Goal: Transaction & Acquisition: Purchase product/service

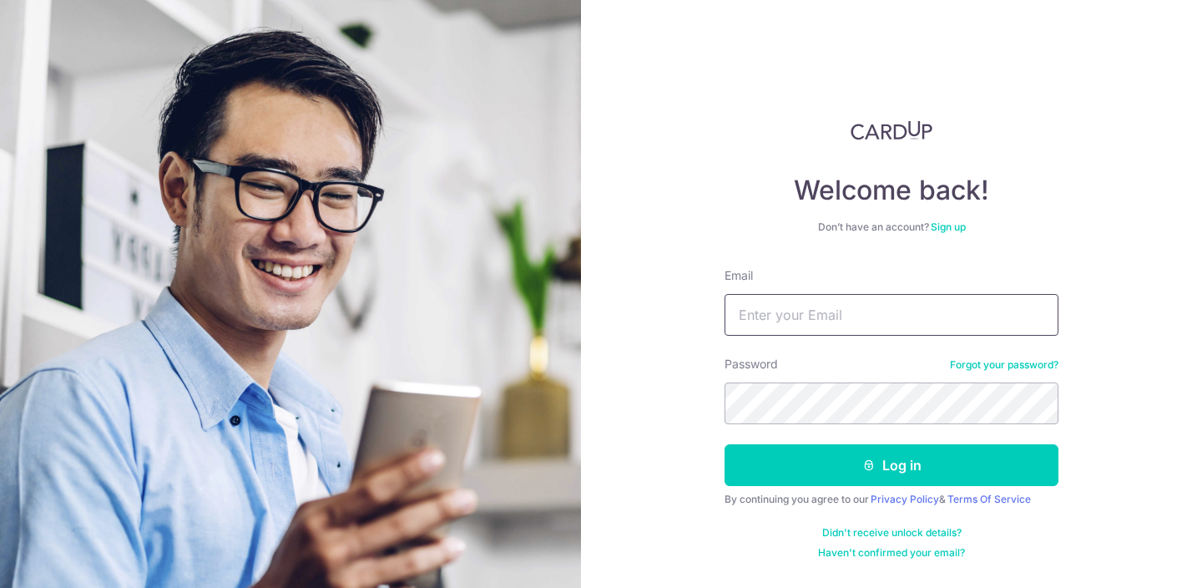
type input "[EMAIL_ADDRESS][DOMAIN_NAME]"
click at [892, 465] on button "Log in" at bounding box center [892, 465] width 334 height 42
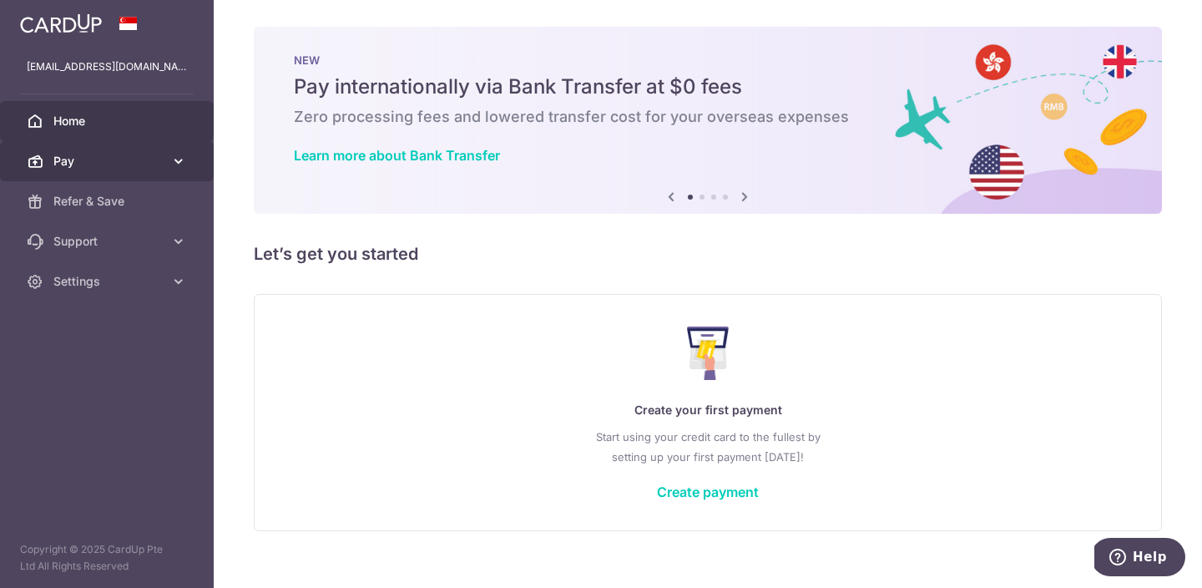
click at [149, 151] on link "Pay" at bounding box center [107, 161] width 214 height 40
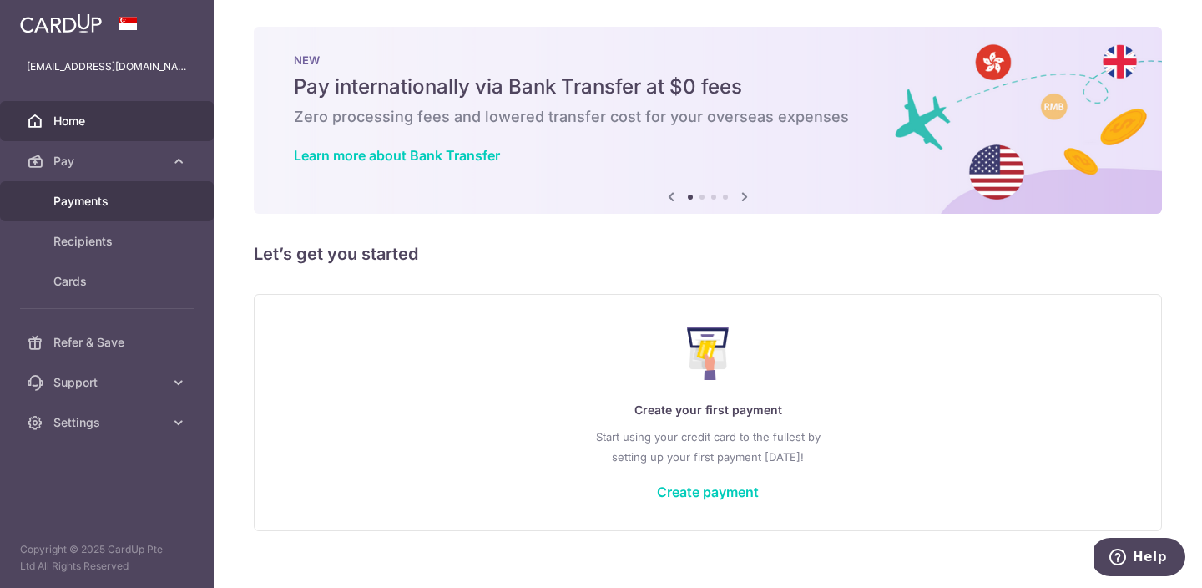
click at [117, 196] on span "Payments" at bounding box center [108, 201] width 110 height 17
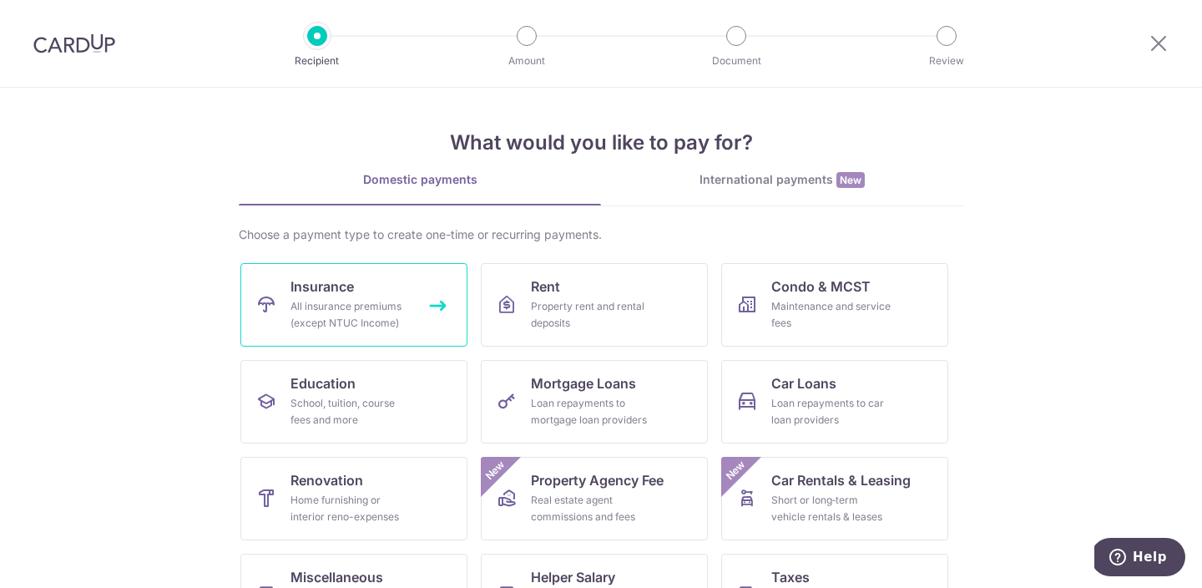
click at [359, 288] on link "Insurance All insurance premiums (except NTUC Income)" at bounding box center [353, 304] width 227 height 83
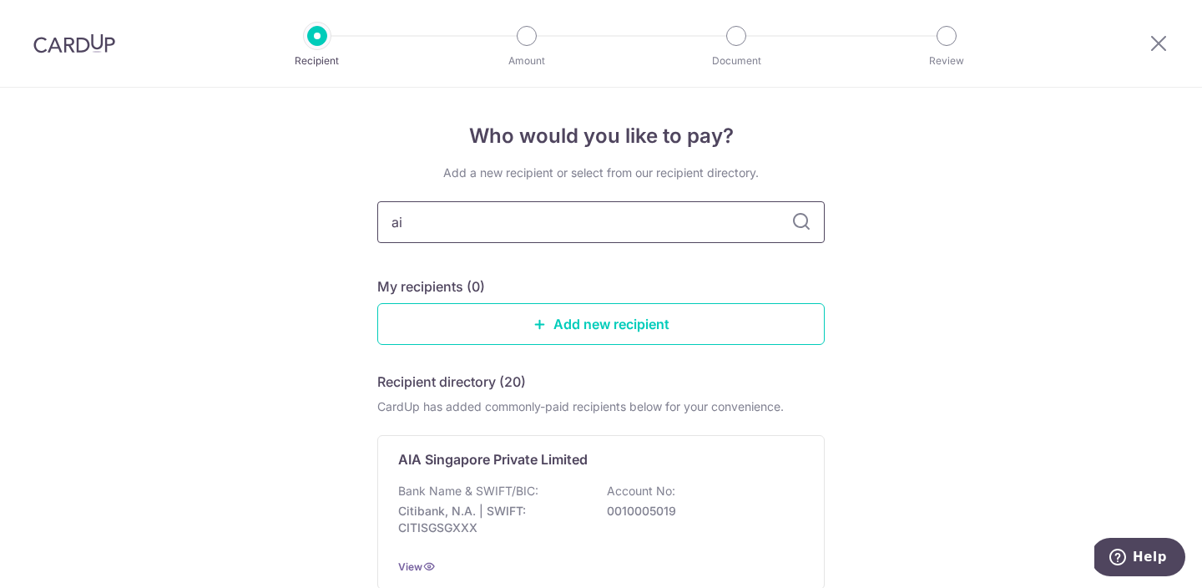
type input "aia"
click at [797, 236] on input "aia" at bounding box center [600, 222] width 447 height 42
click at [800, 227] on icon at bounding box center [801, 222] width 20 height 20
click at [519, 234] on input "aia" at bounding box center [600, 222] width 447 height 42
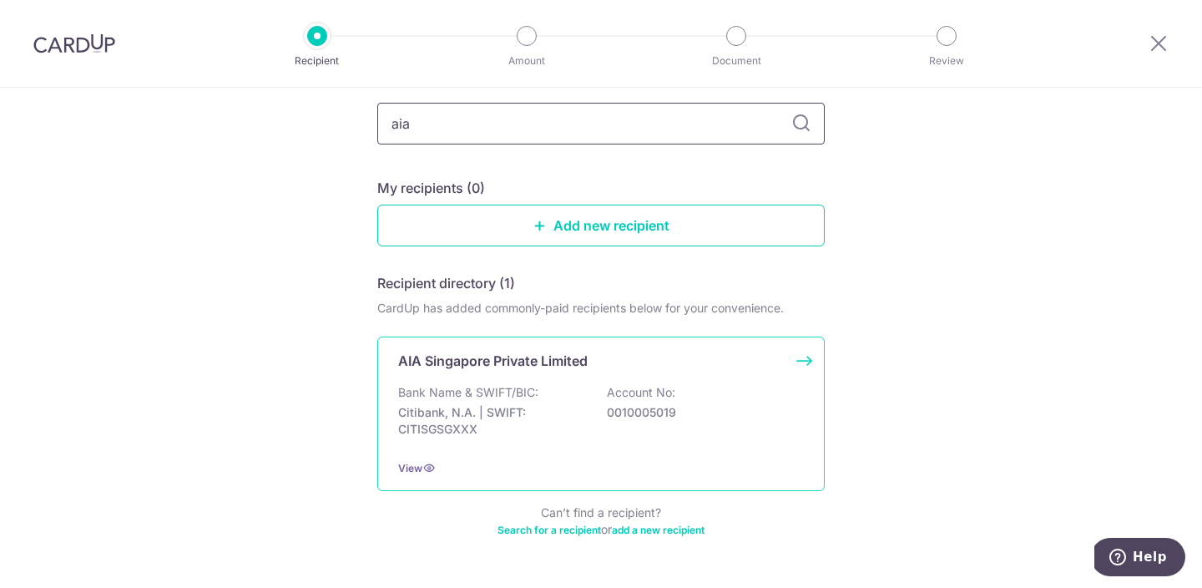
scroll to position [147, 0]
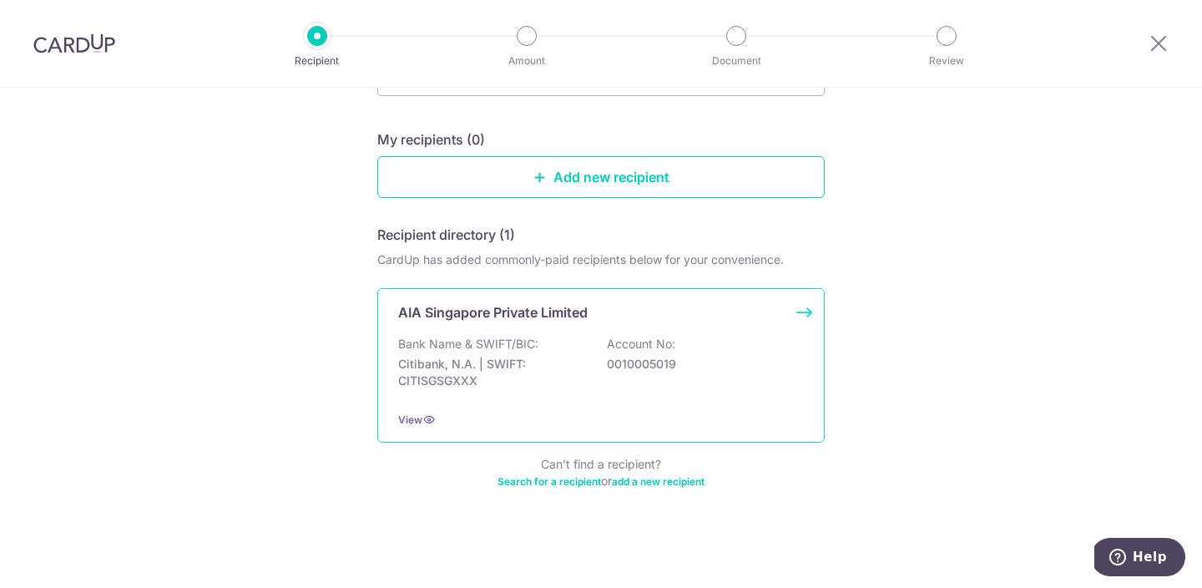
click at [488, 370] on p "Citibank, N.A. | SWIFT: CITISGSGXXX" at bounding box center [491, 372] width 187 height 33
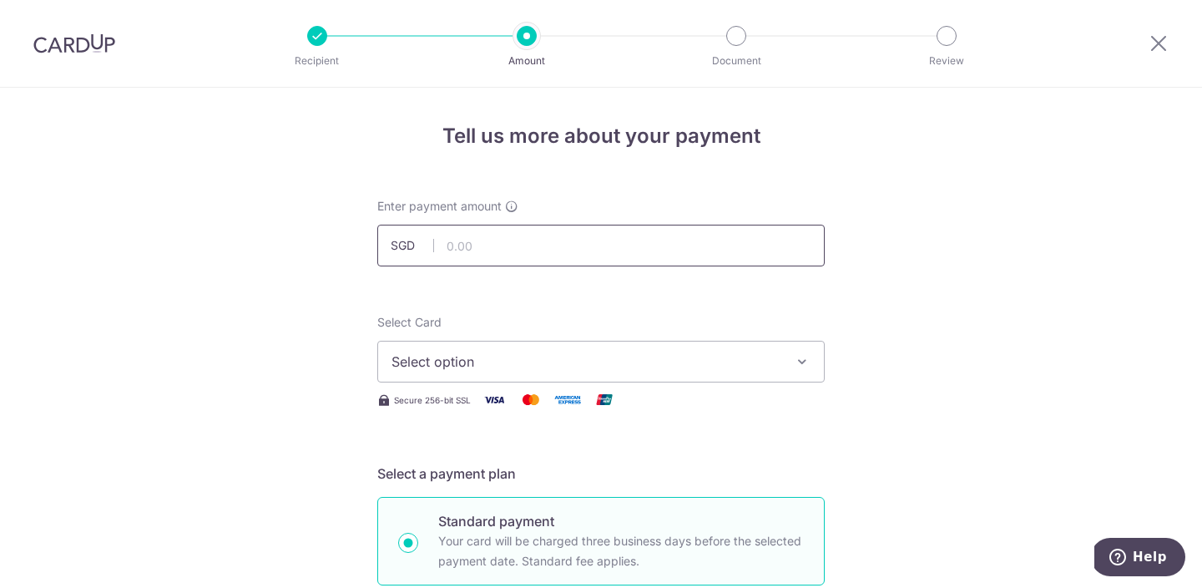
click at [527, 248] on input "text" at bounding box center [600, 246] width 447 height 42
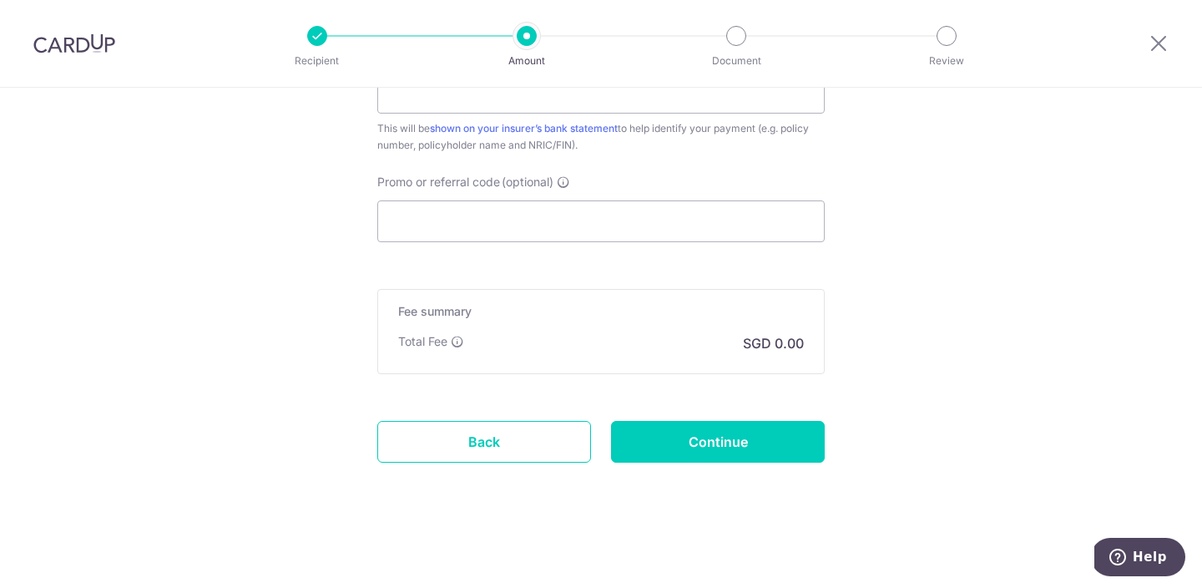
scroll to position [816, 0]
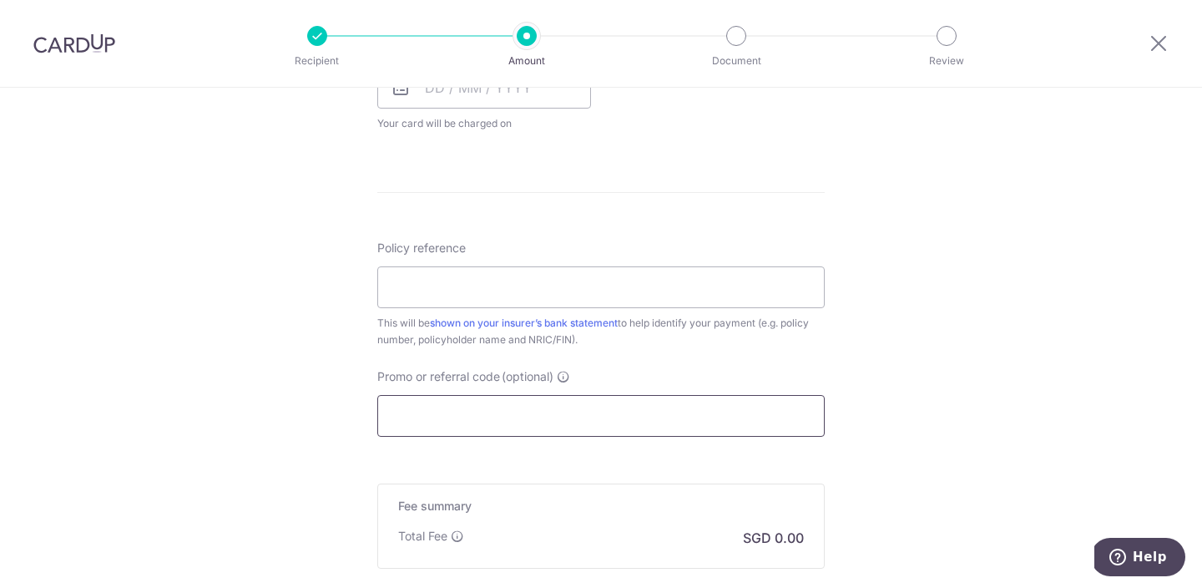
click at [475, 409] on input "Promo or referral code (optional)" at bounding box center [600, 416] width 447 height 42
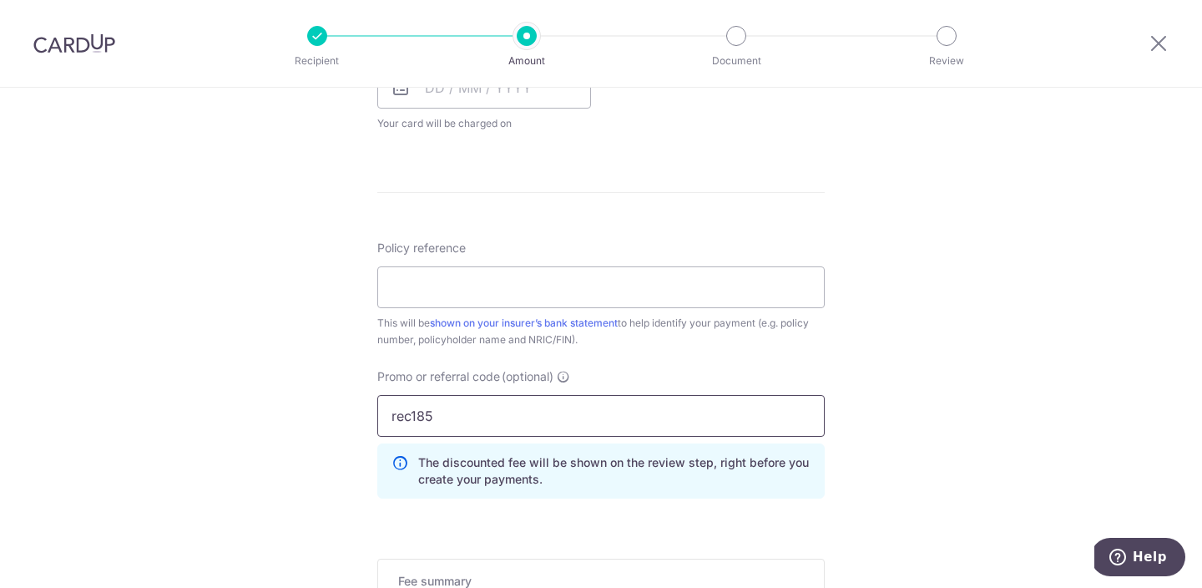
type input "rec185"
click at [159, 341] on div "Tell us more about your payment Enter payment amount SGD Select Card Select opt…" at bounding box center [601, 64] width 1202 height 1585
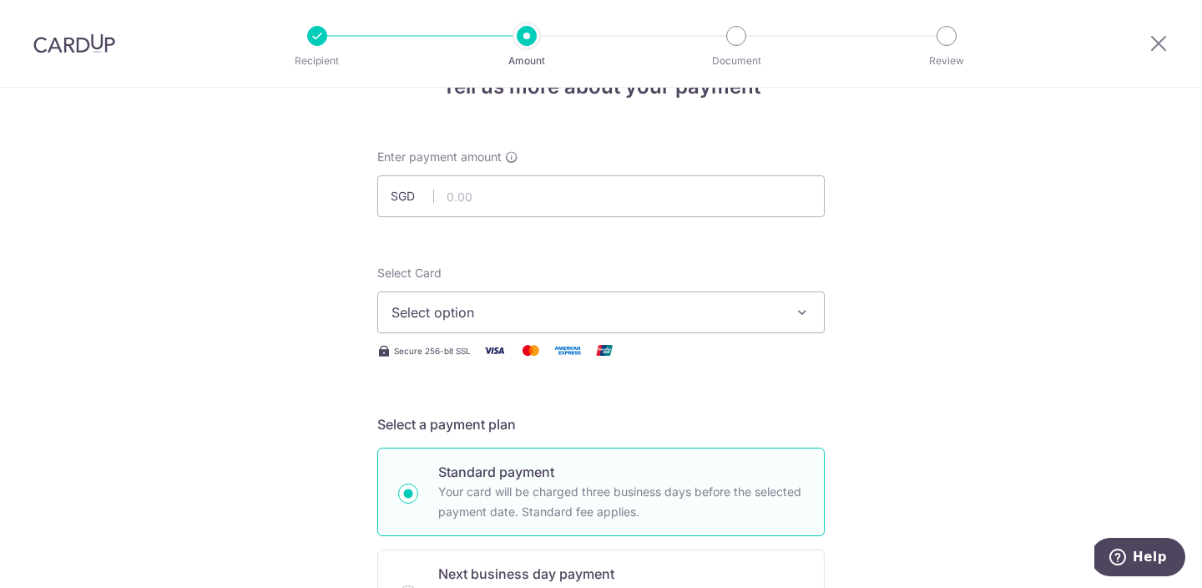
scroll to position [24, 0]
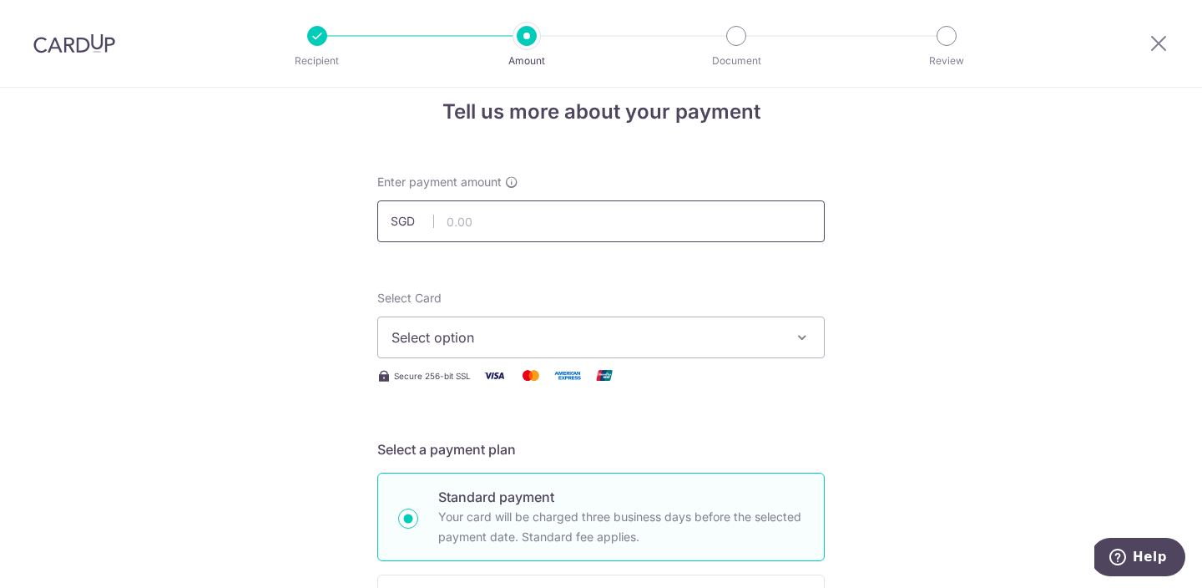
click at [482, 235] on input "text" at bounding box center [600, 221] width 447 height 42
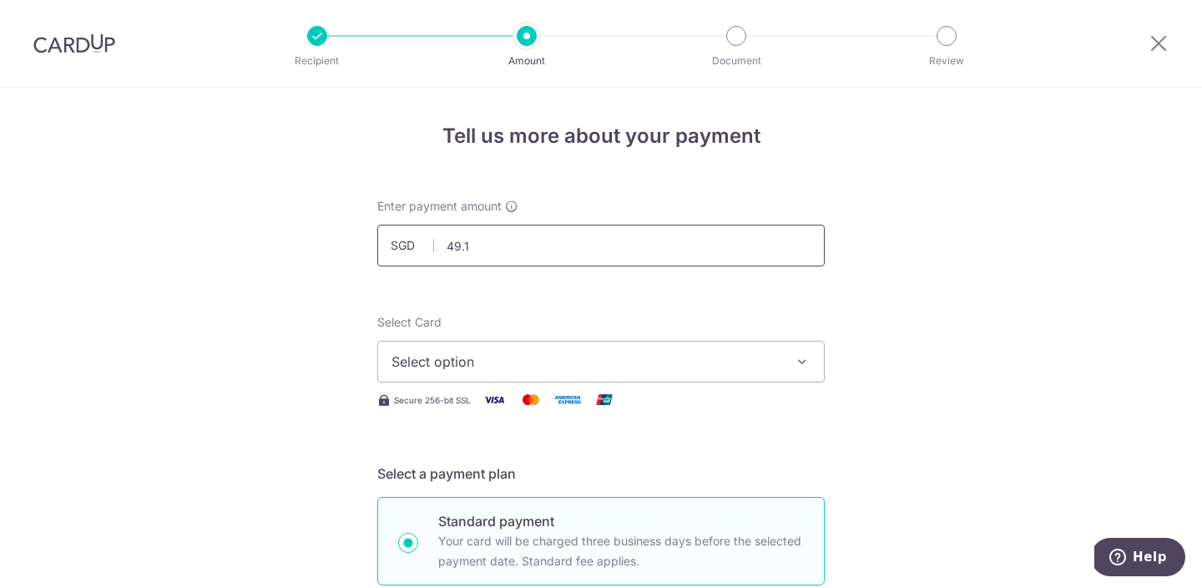
type input "49.14"
click at [486, 359] on span "Select option" at bounding box center [585, 361] width 389 height 20
click at [462, 402] on span "Add credit card" at bounding box center [616, 408] width 389 height 17
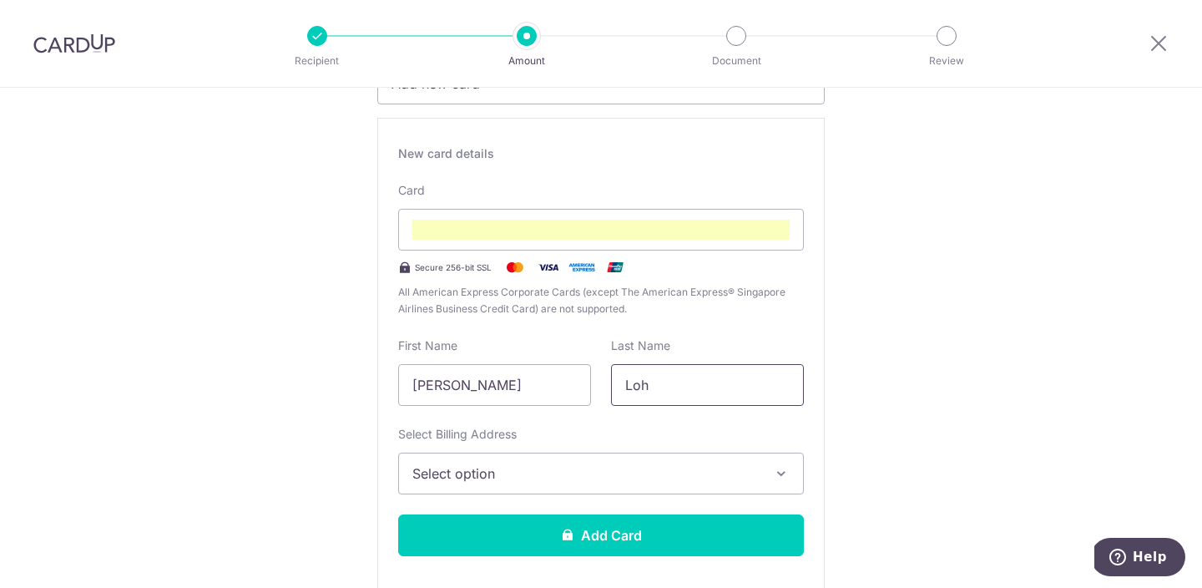
scroll to position [408, 0]
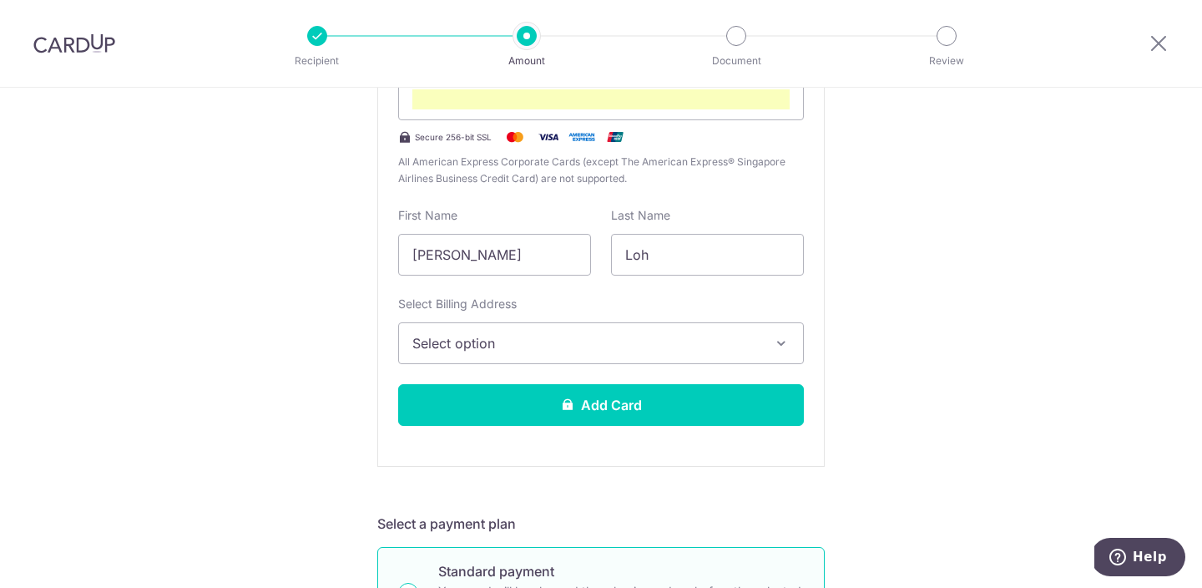
click at [604, 356] on button "Select option" at bounding box center [601, 343] width 406 height 42
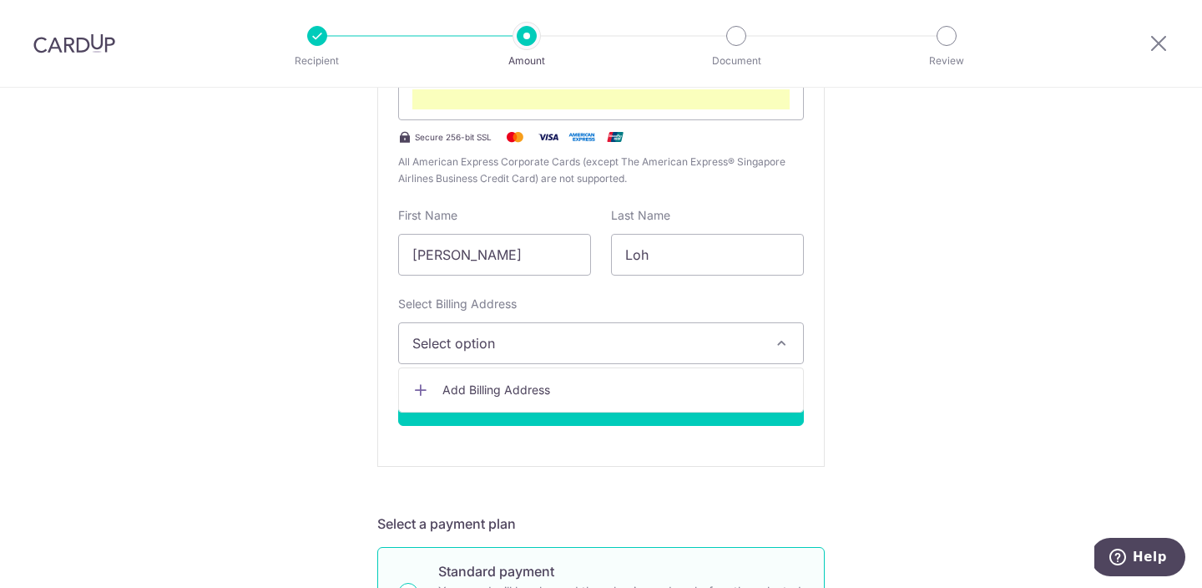
click at [496, 397] on span "Add Billing Address" at bounding box center [615, 389] width 347 height 17
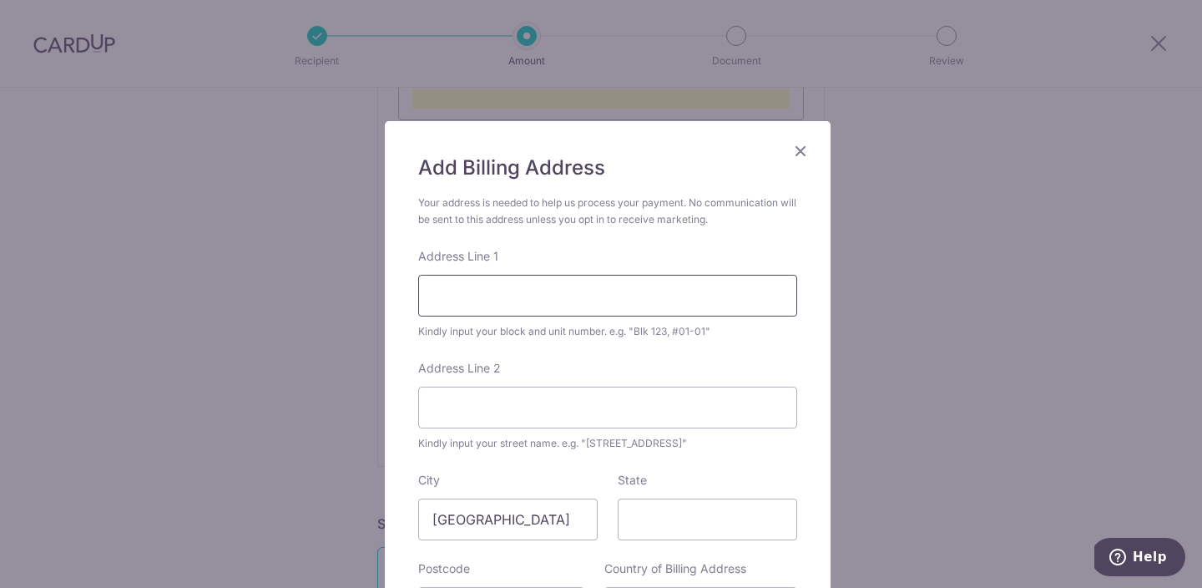
click at [498, 315] on input "Address Line 1" at bounding box center [607, 296] width 379 height 42
type input "996B #09-897"
type input "BUANGKOK CRESCENT"
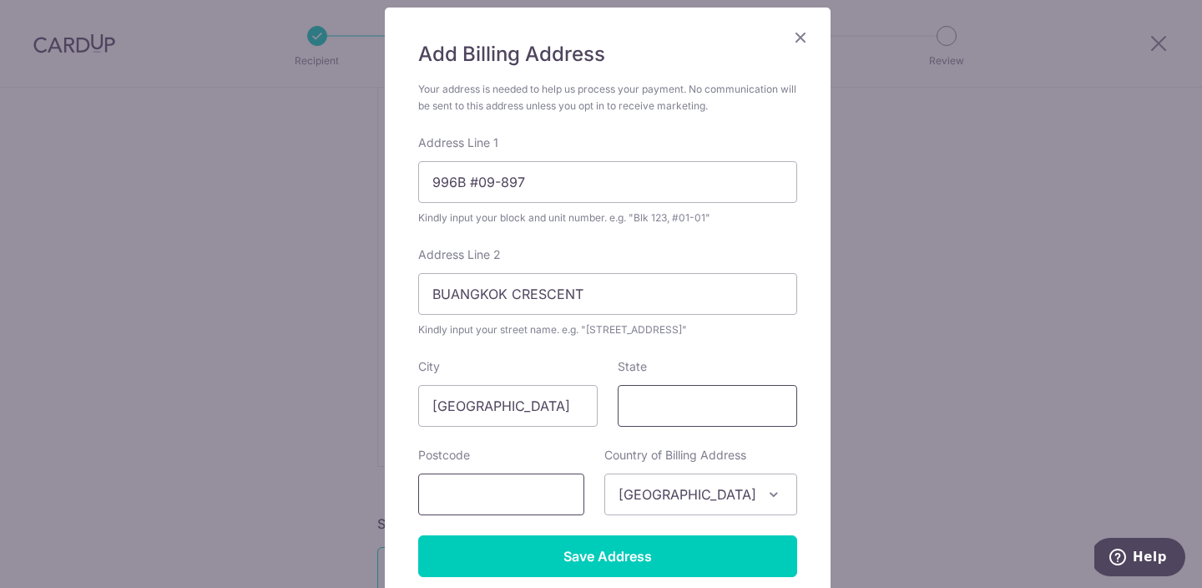
scroll to position [149, 0]
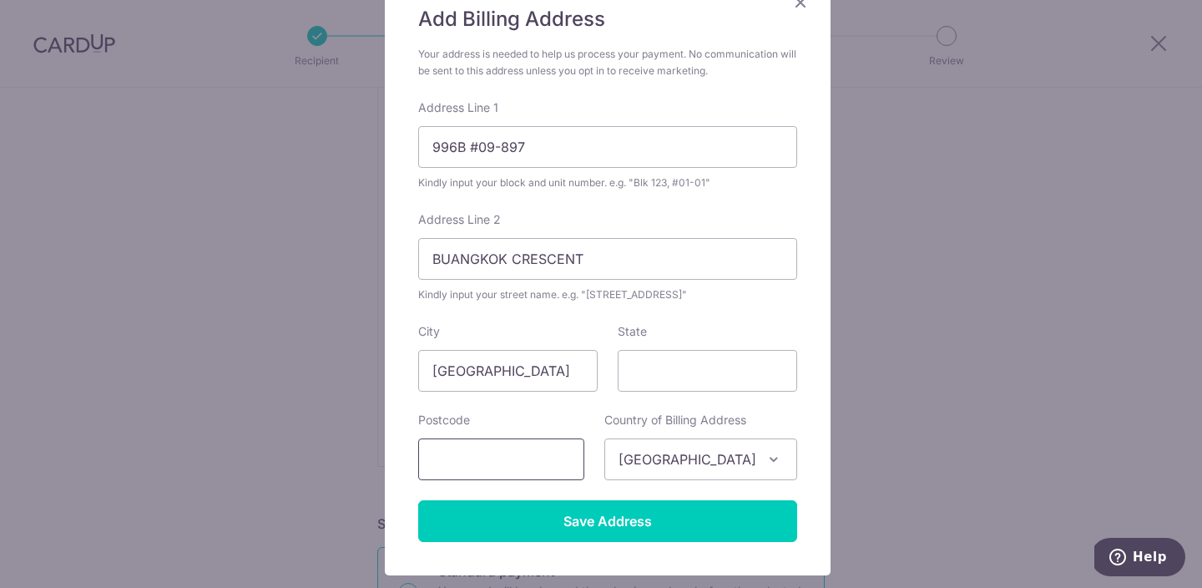
click at [532, 466] on input "text" at bounding box center [501, 459] width 166 height 42
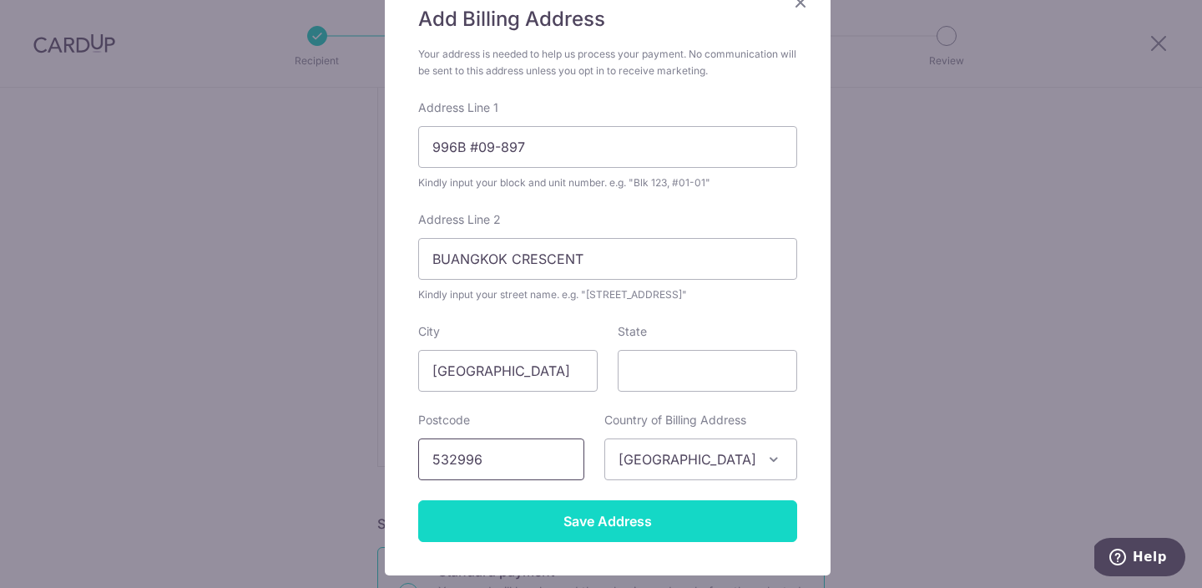
type input "532996"
click at [617, 524] on input "Save Address" at bounding box center [607, 521] width 379 height 42
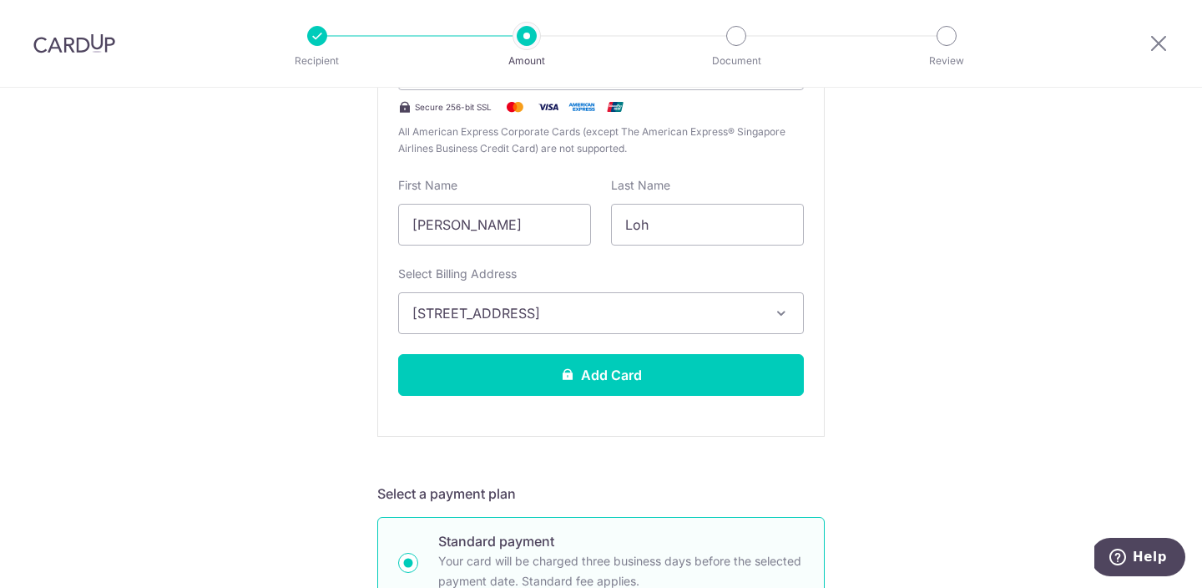
scroll to position [467, 0]
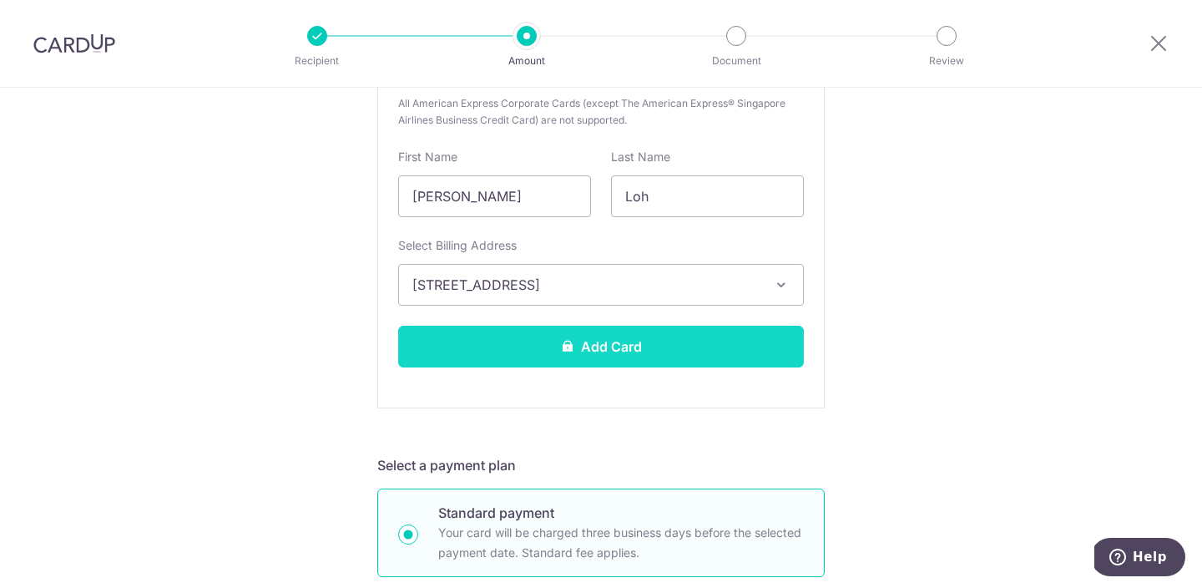
click at [594, 363] on button "Add Card" at bounding box center [601, 347] width 406 height 42
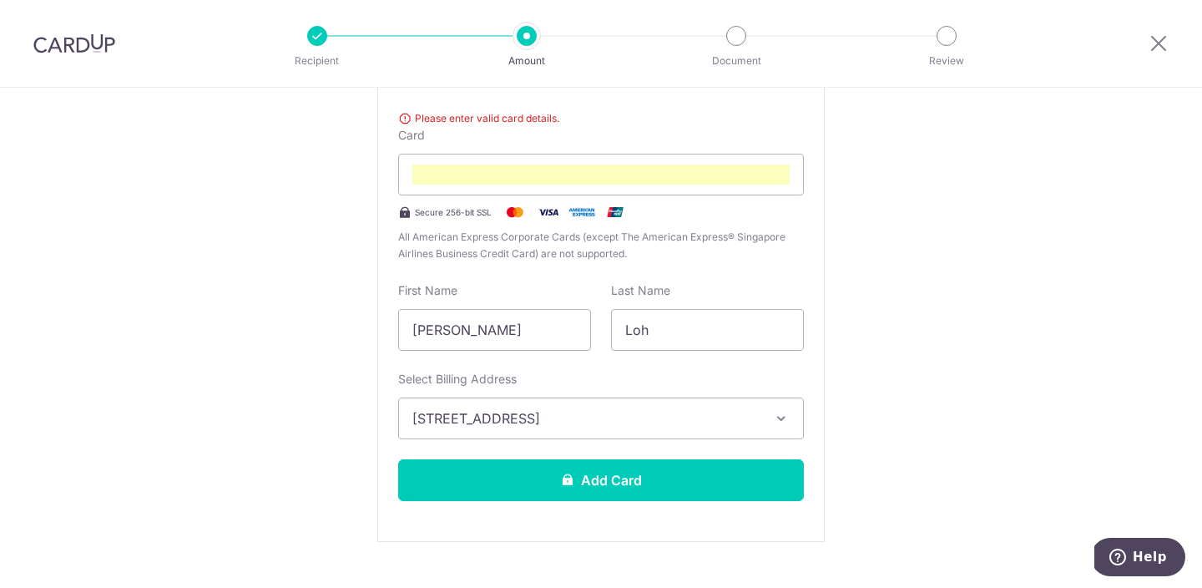
scroll to position [263, 0]
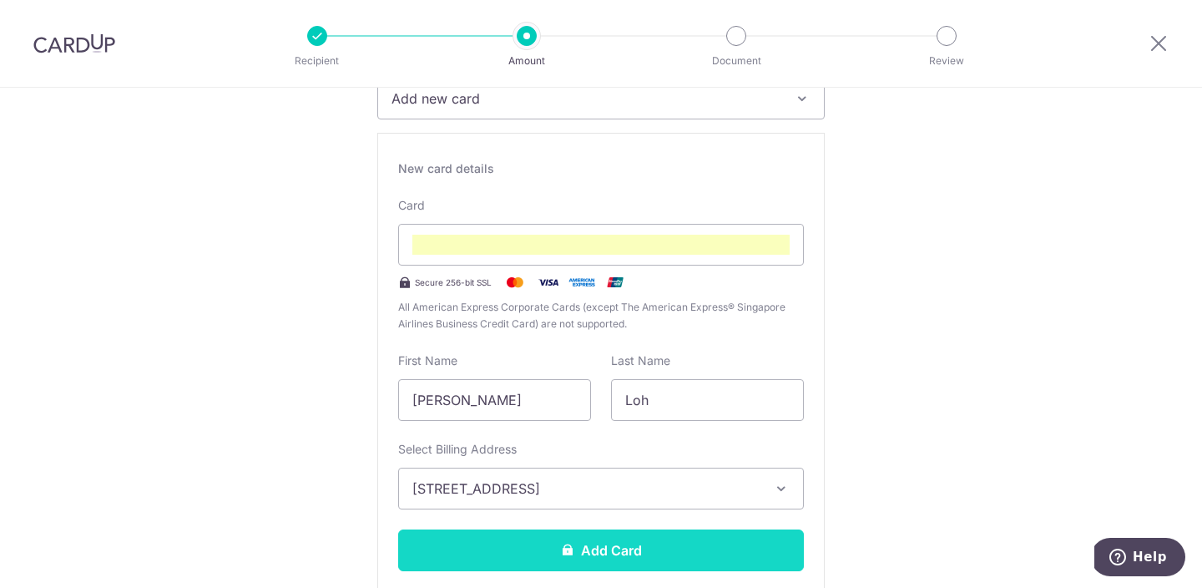
click at [564, 538] on button "Add Card" at bounding box center [601, 550] width 406 height 42
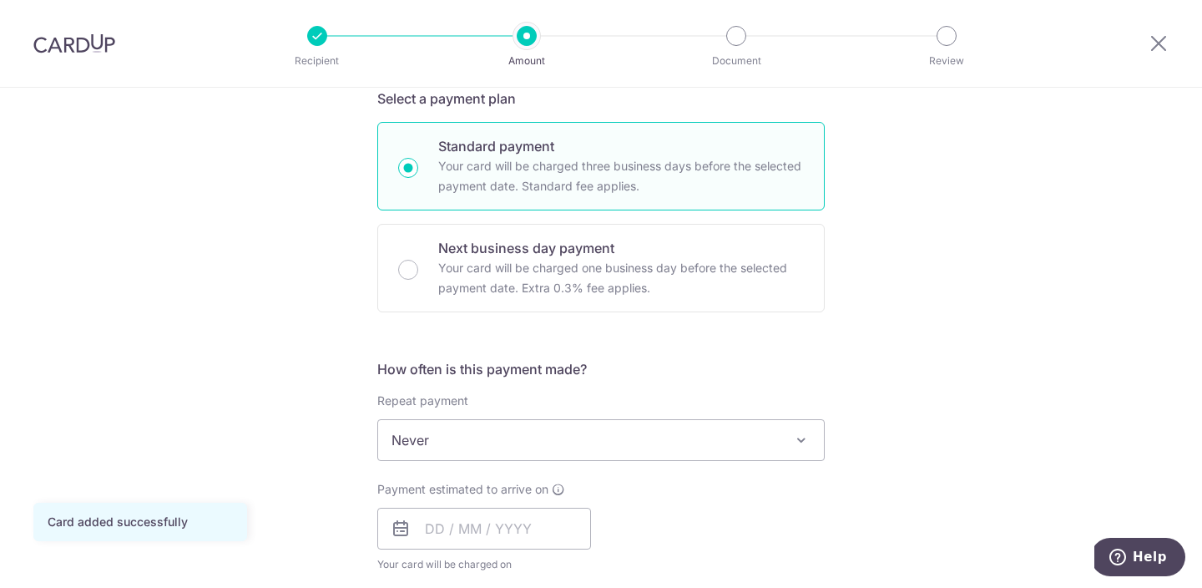
scroll to position [405, 0]
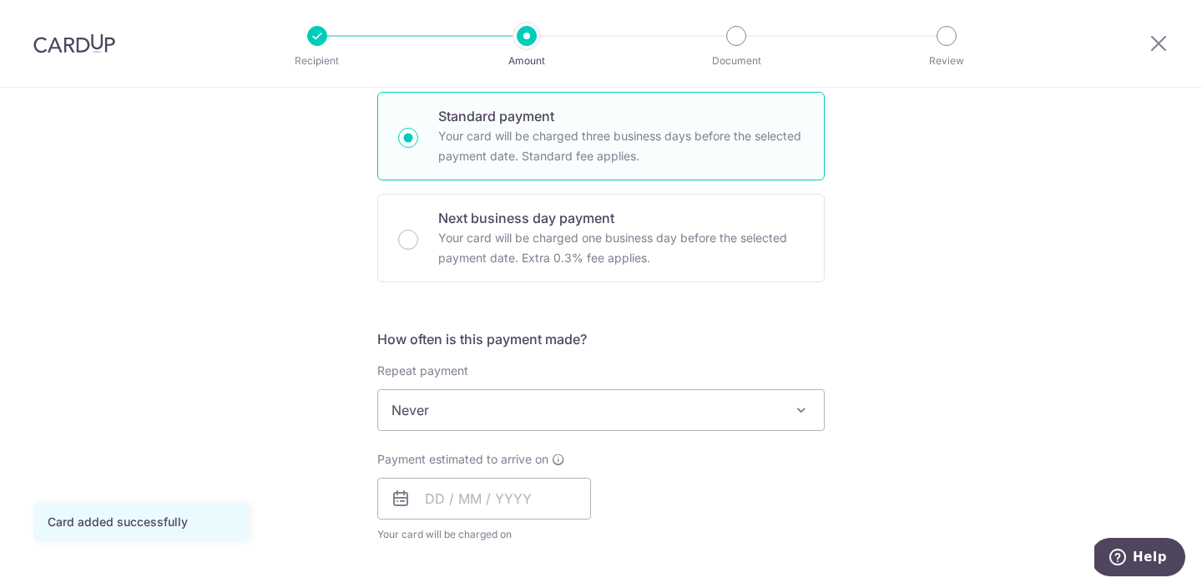
click at [605, 413] on span "Never" at bounding box center [601, 410] width 446 height 40
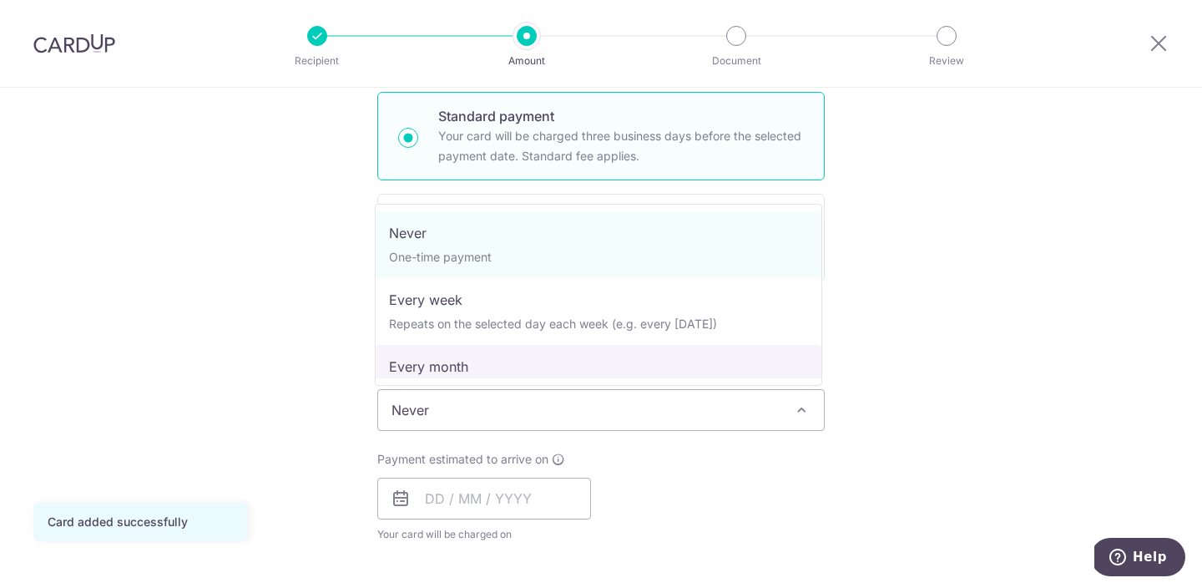
select select "3"
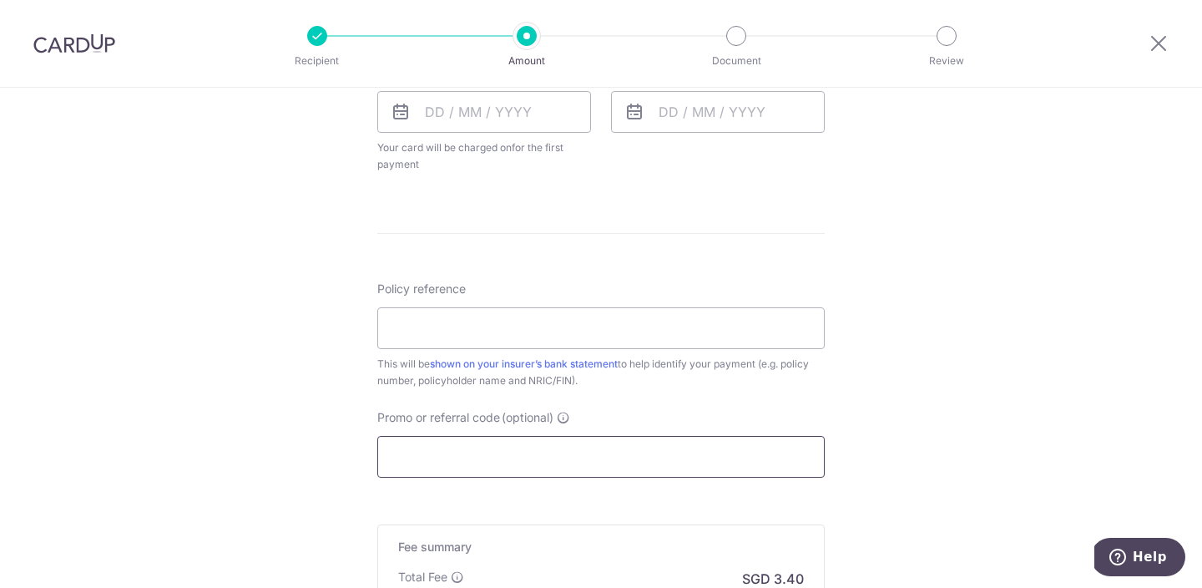
scroll to position [918, 0]
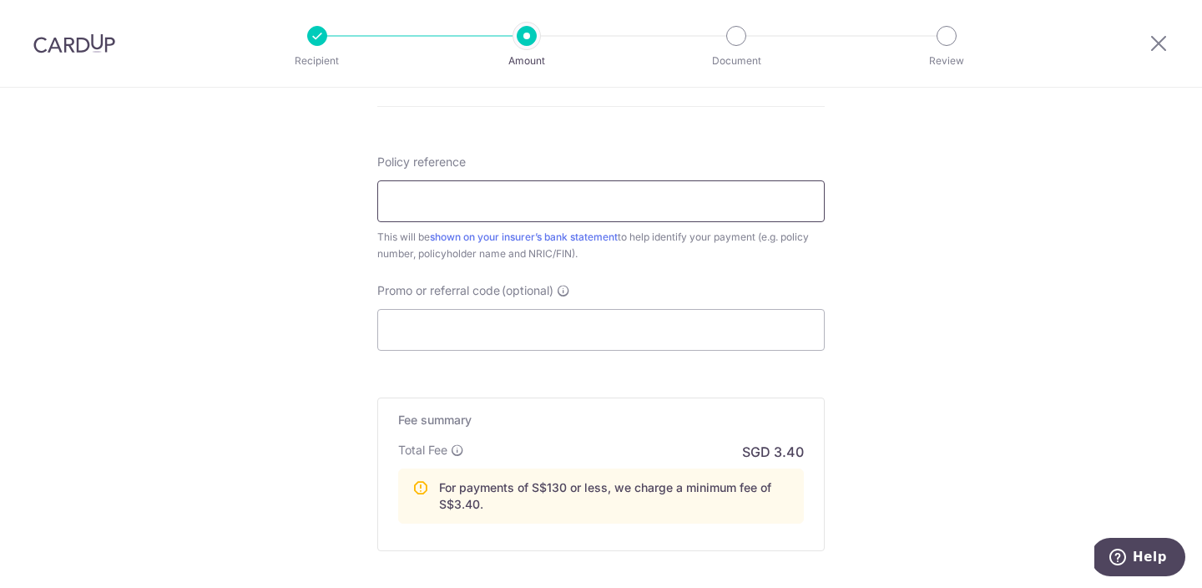
click at [495, 215] on input "Policy reference" at bounding box center [600, 201] width 447 height 42
paste input "L535875580"
type input "L535875580"
click at [494, 330] on input "Promo or referral code (optional)" at bounding box center [600, 330] width 447 height 42
type input "r"
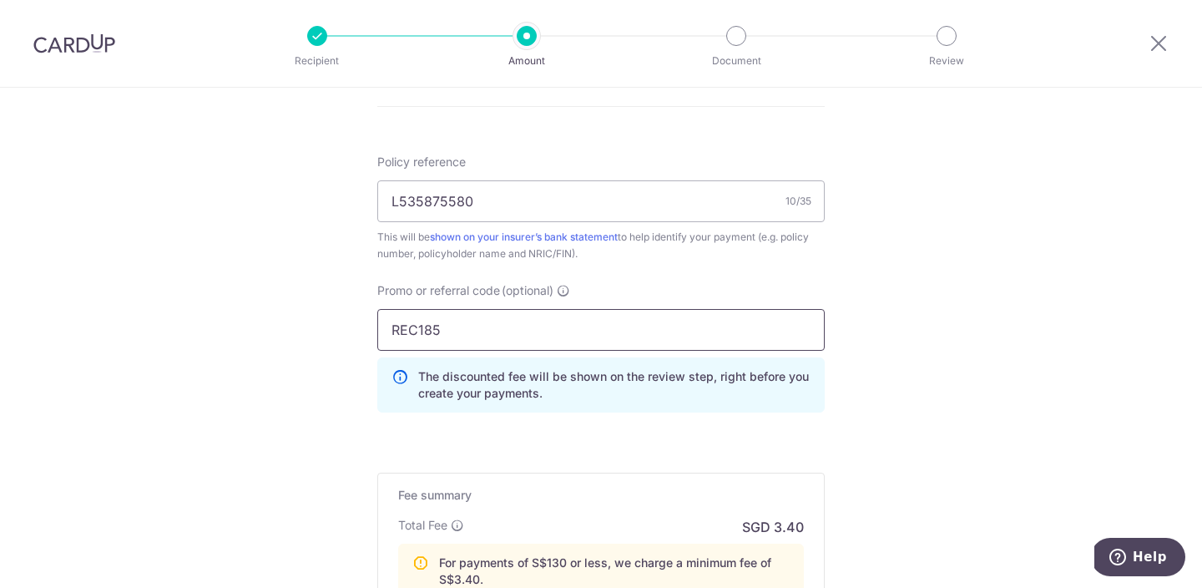
type input "REC185"
click at [169, 349] on div "Tell us more about your payment Enter payment amount SGD 49.14 49.14 Card added…" at bounding box center [601, 4] width 1202 height 1670
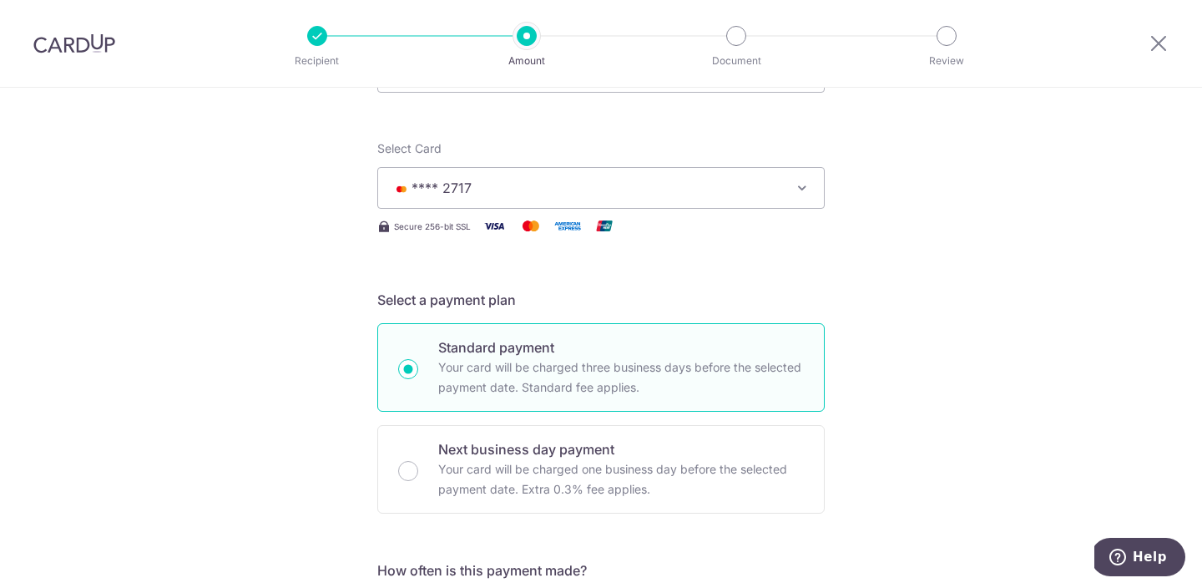
scroll to position [1170, 0]
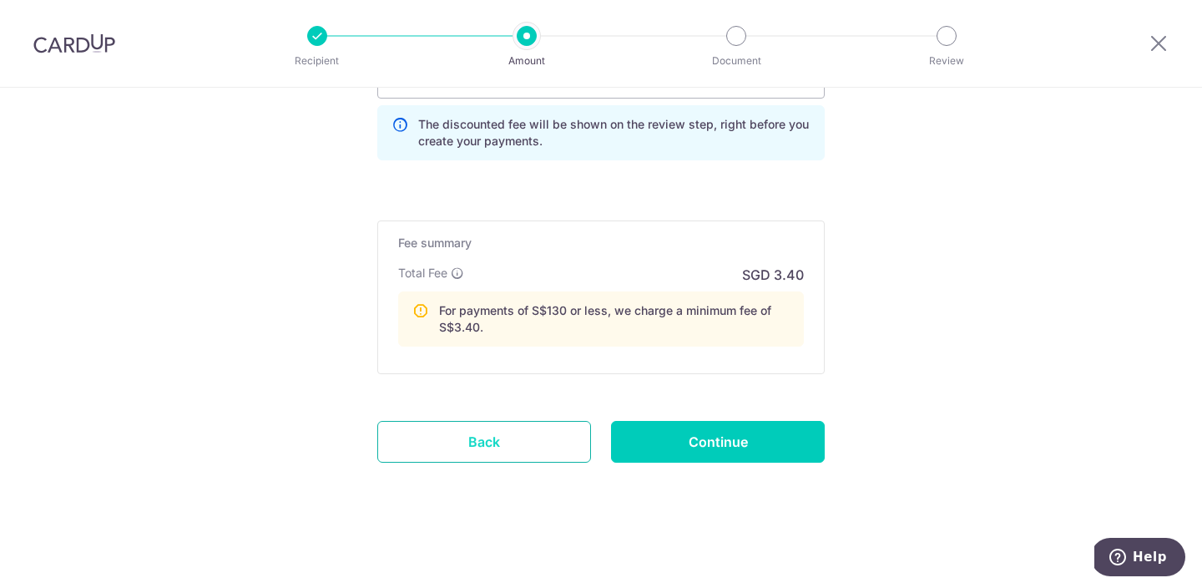
click at [482, 444] on link "Back" at bounding box center [484, 442] width 214 height 42
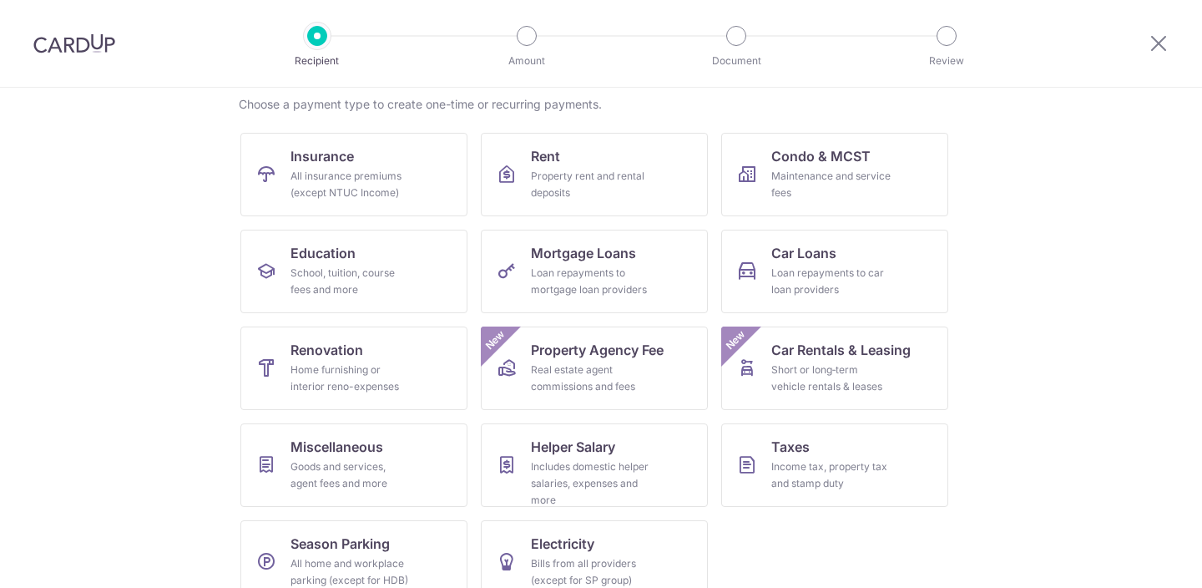
scroll to position [159, 0]
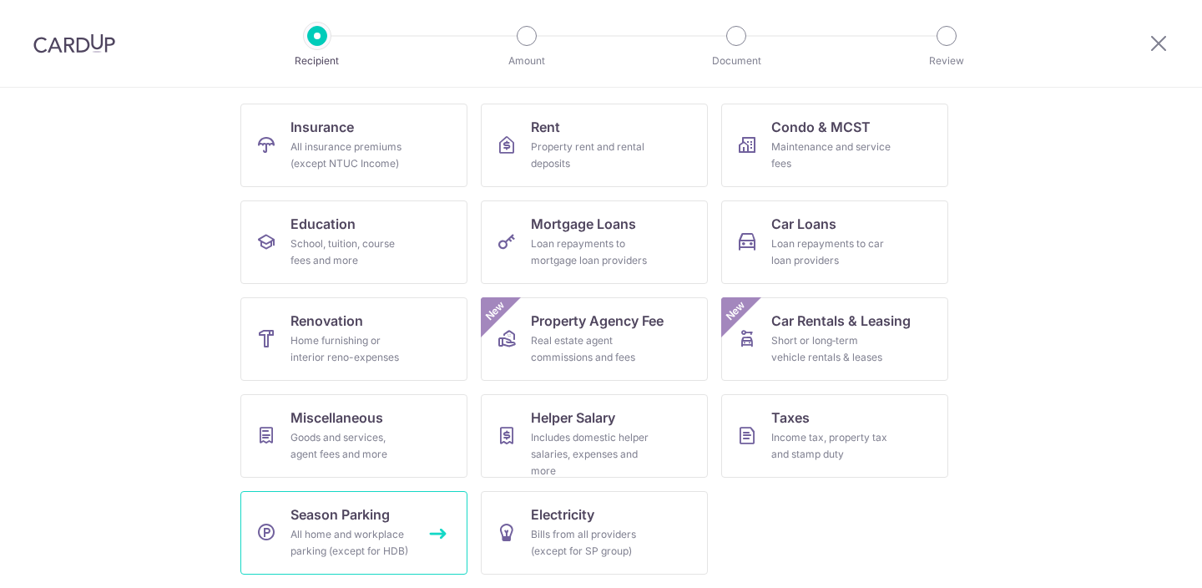
click at [361, 503] on link "Season Parking All home and workplace parking (except for HDB)" at bounding box center [353, 532] width 227 height 83
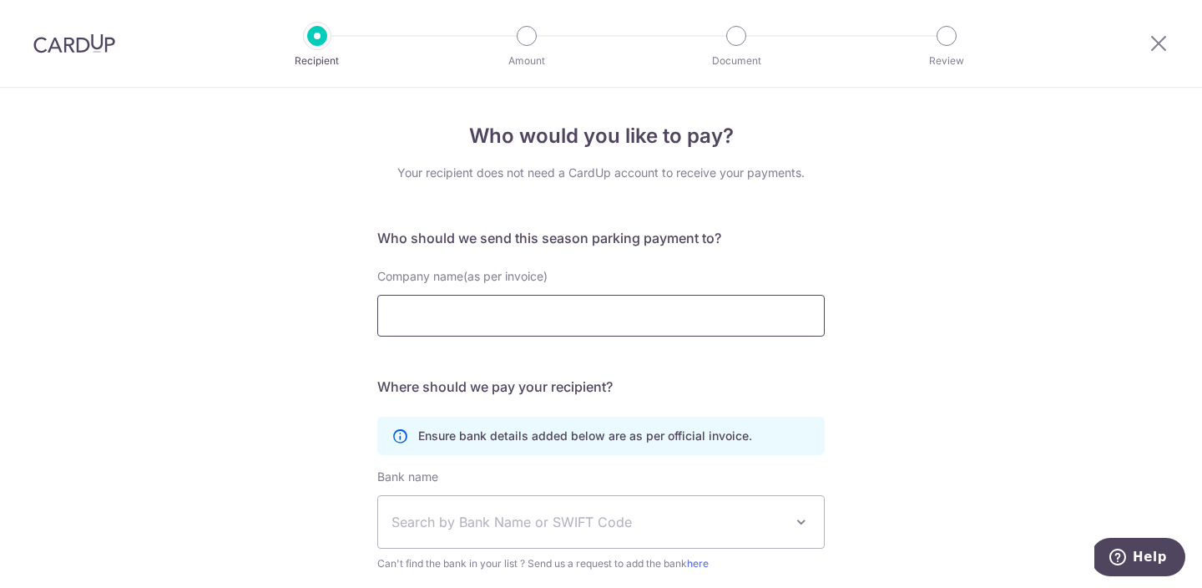
click at [505, 331] on input "Company name(as per invoice)" at bounding box center [600, 316] width 447 height 42
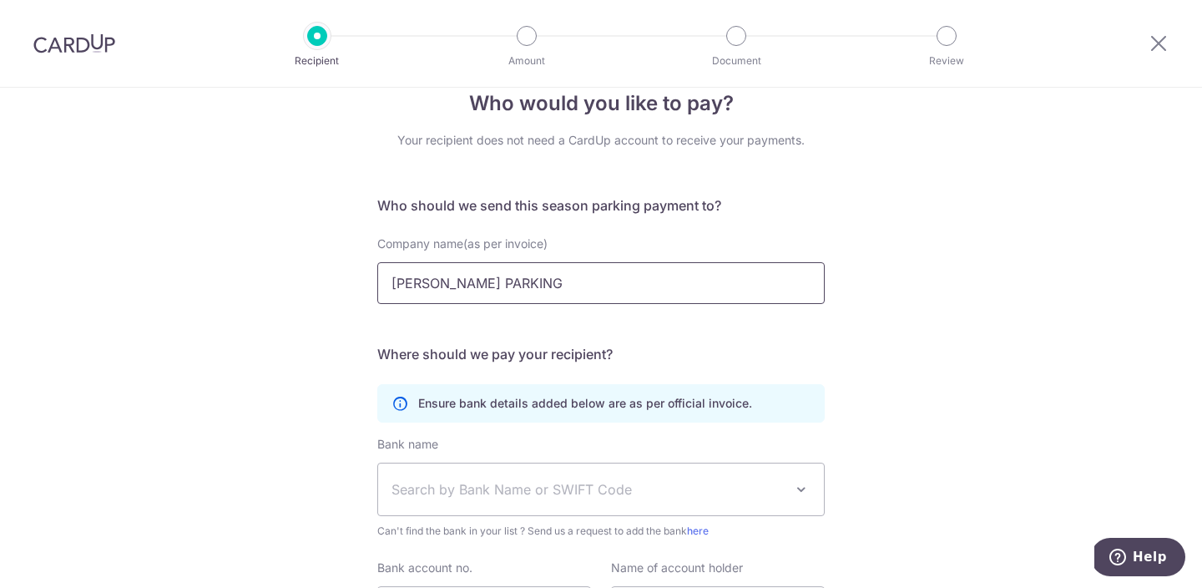
scroll to position [159, 0]
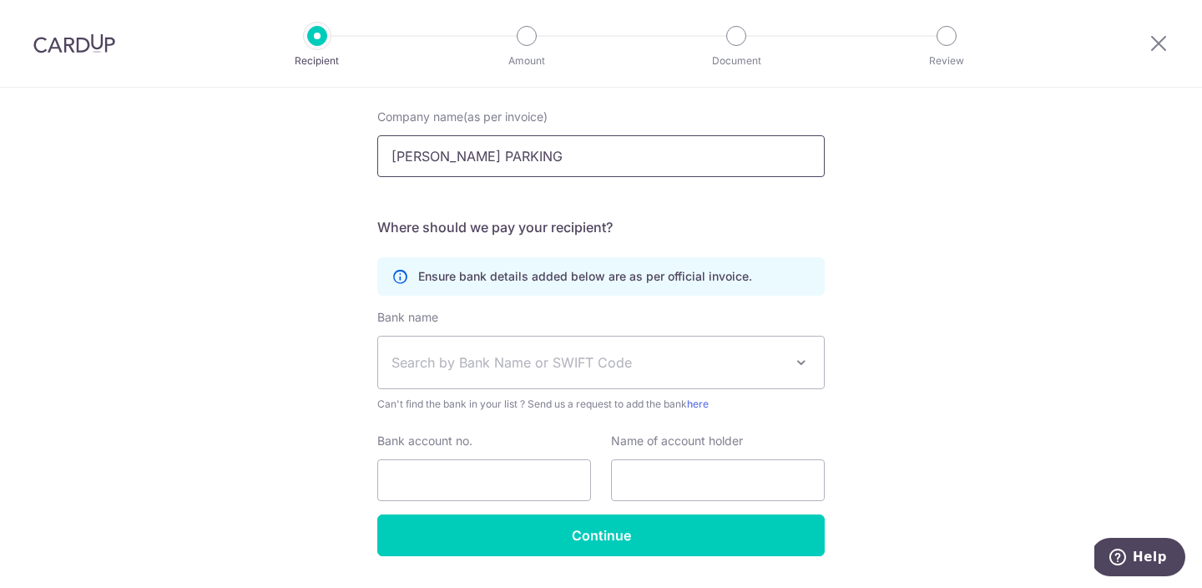
type input "[PERSON_NAME] PARKING"
click at [568, 373] on span "Search by Bank Name or SWIFT Code" at bounding box center [601, 362] width 446 height 52
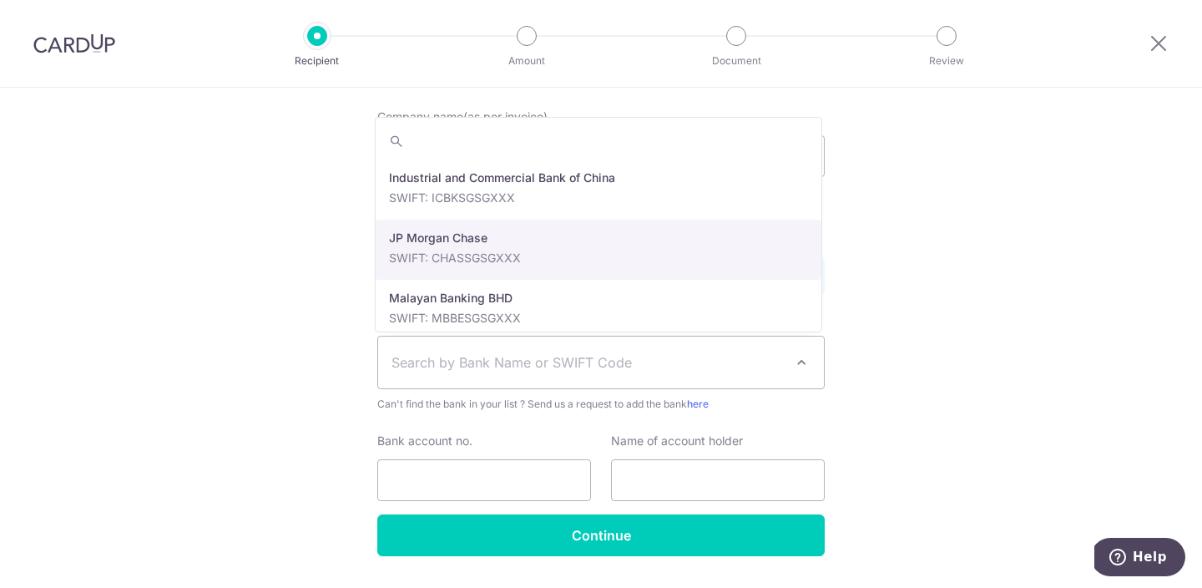
scroll to position [3800, 0]
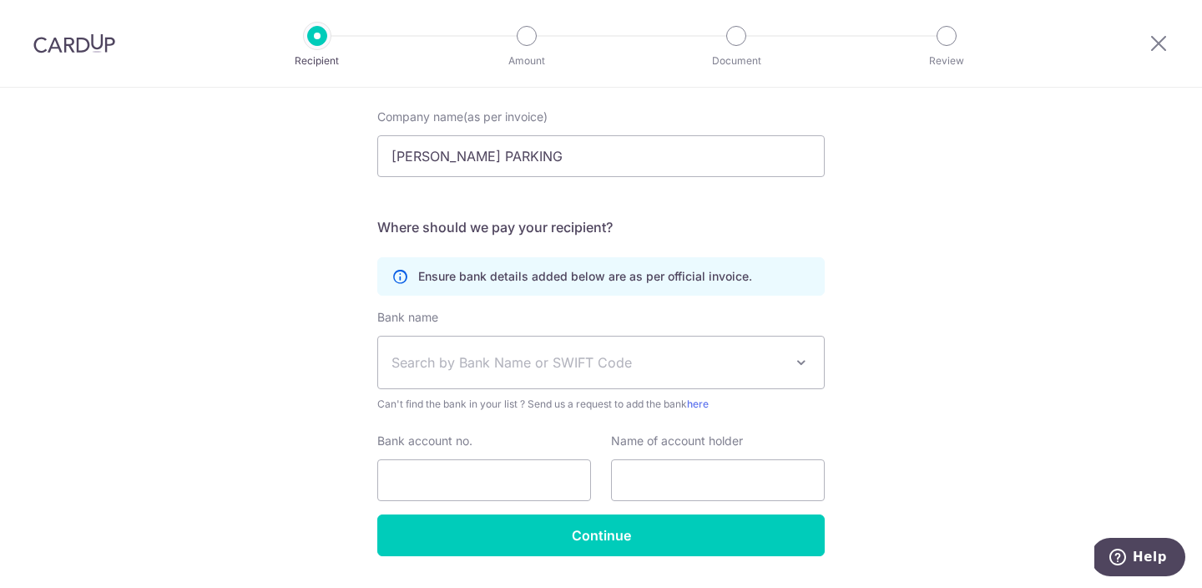
click at [927, 321] on div "Who would you like to pay? Your recipient does not need a CardUp account to rec…" at bounding box center [601, 281] width 1202 height 706
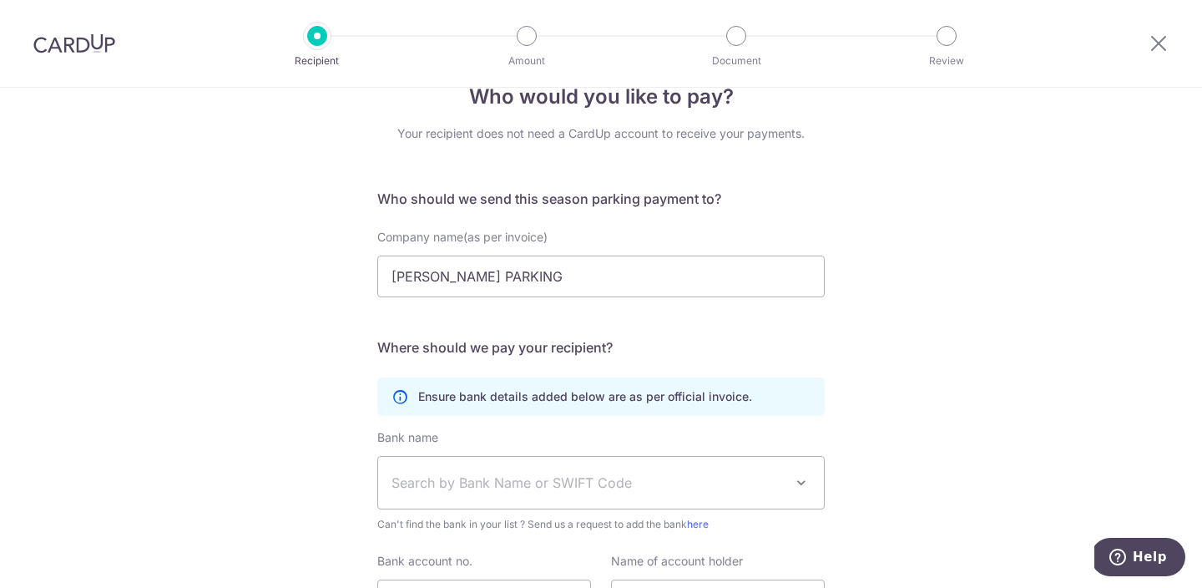
scroll to position [0, 0]
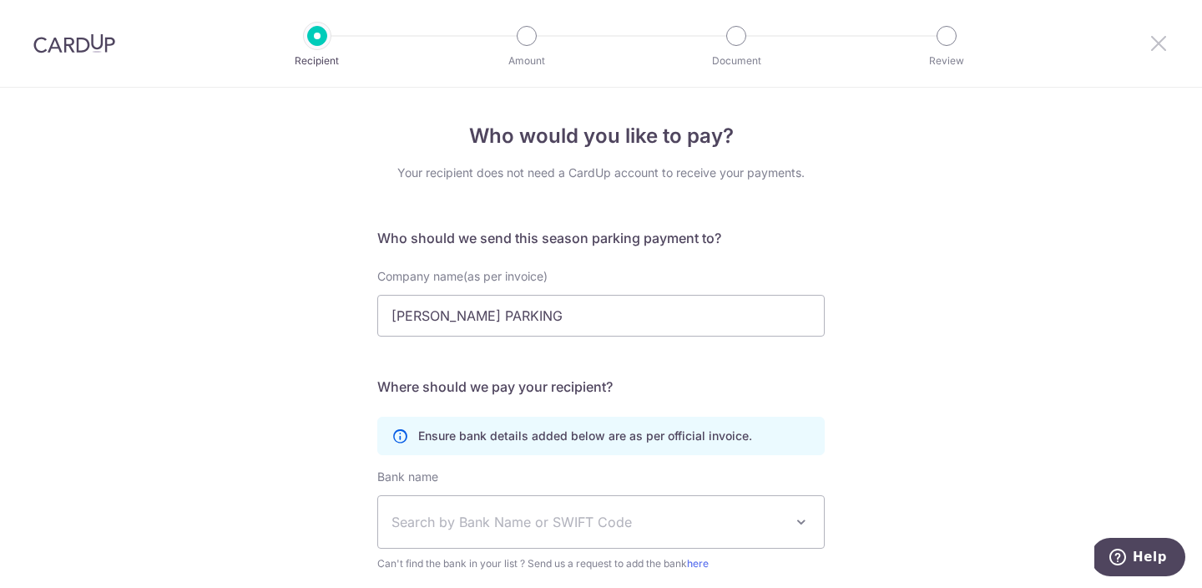
click at [1152, 40] on icon at bounding box center [1159, 43] width 20 height 21
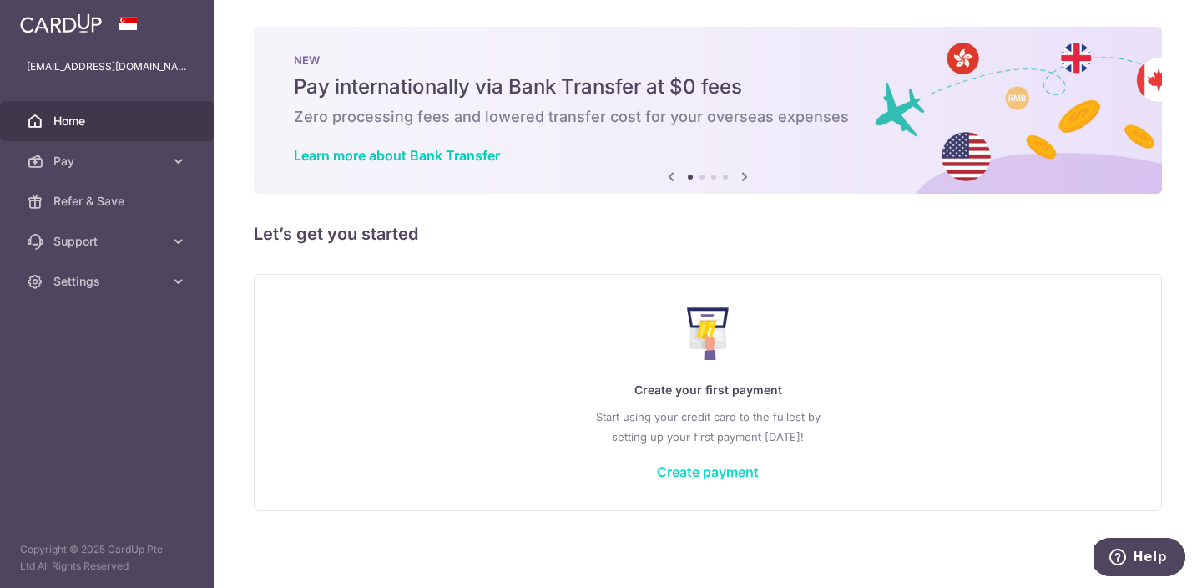
click at [684, 477] on link "Create payment" at bounding box center [708, 471] width 102 height 17
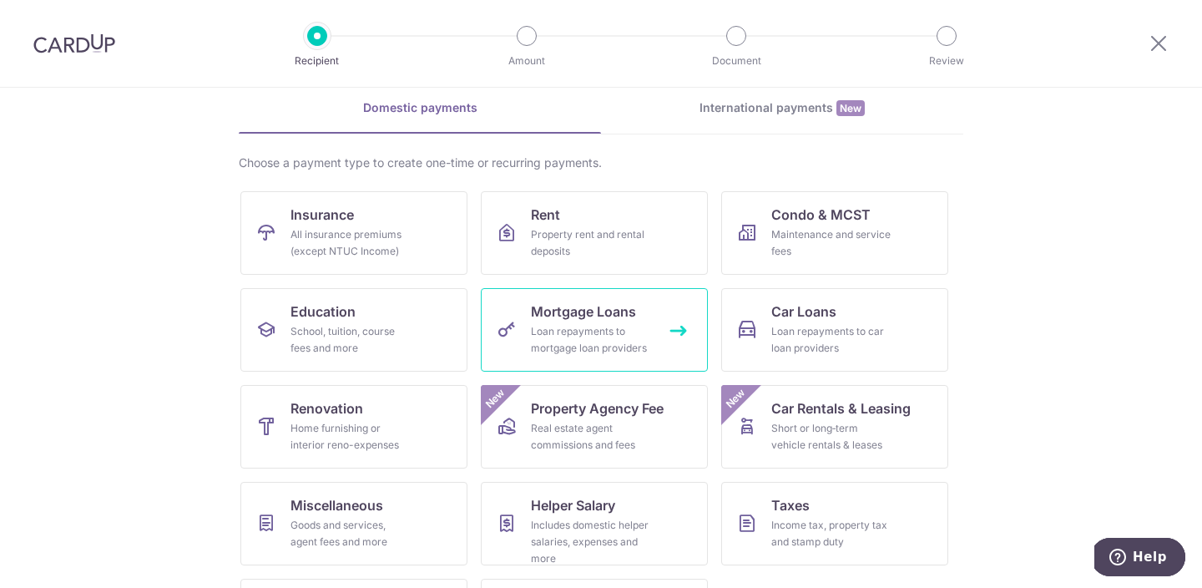
scroll to position [97, 0]
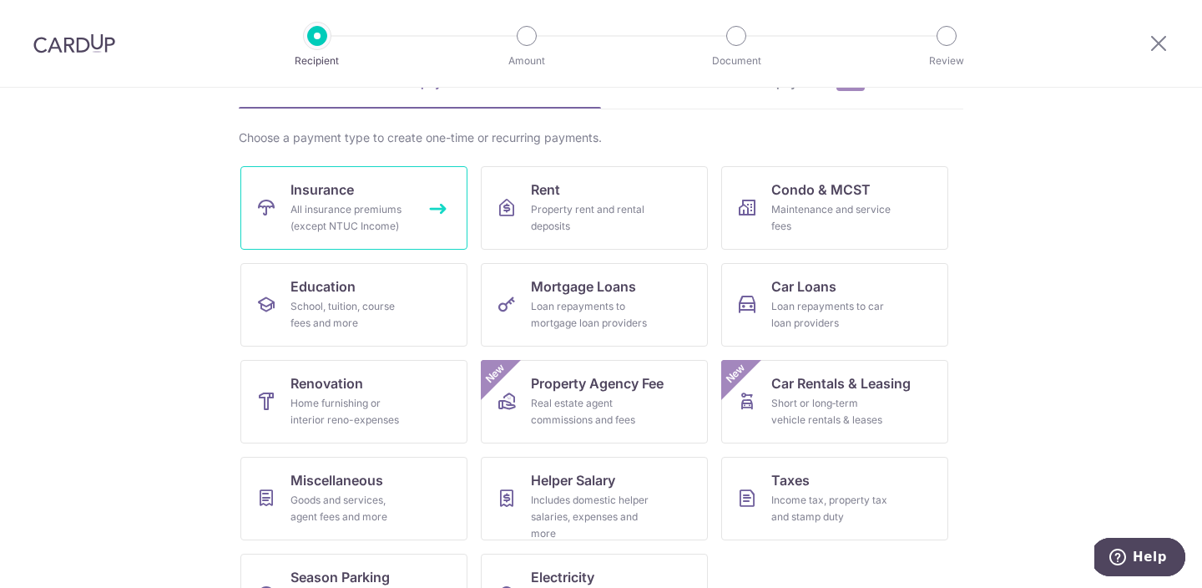
click at [376, 210] on div "All insurance premiums (except NTUC Income)" at bounding box center [350, 217] width 120 height 33
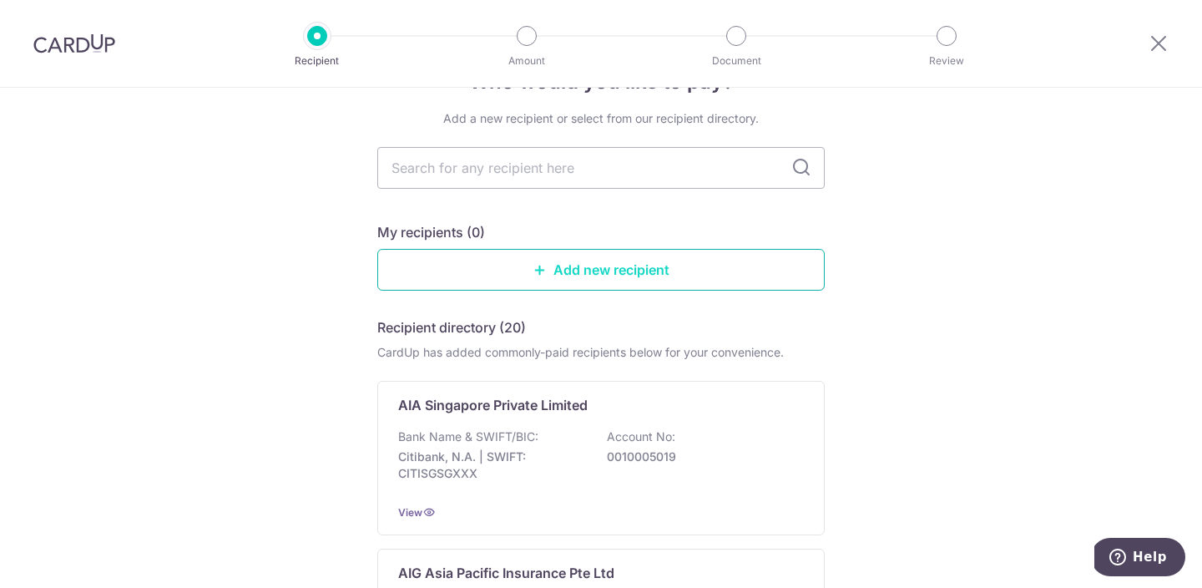
scroll to position [87, 0]
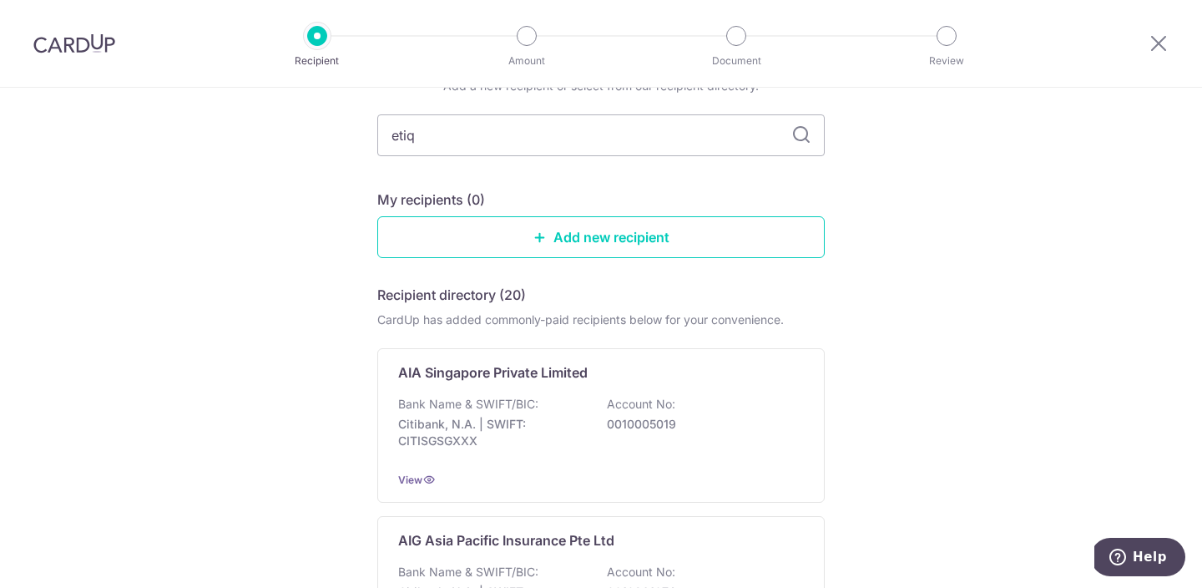
type input "etiqa"
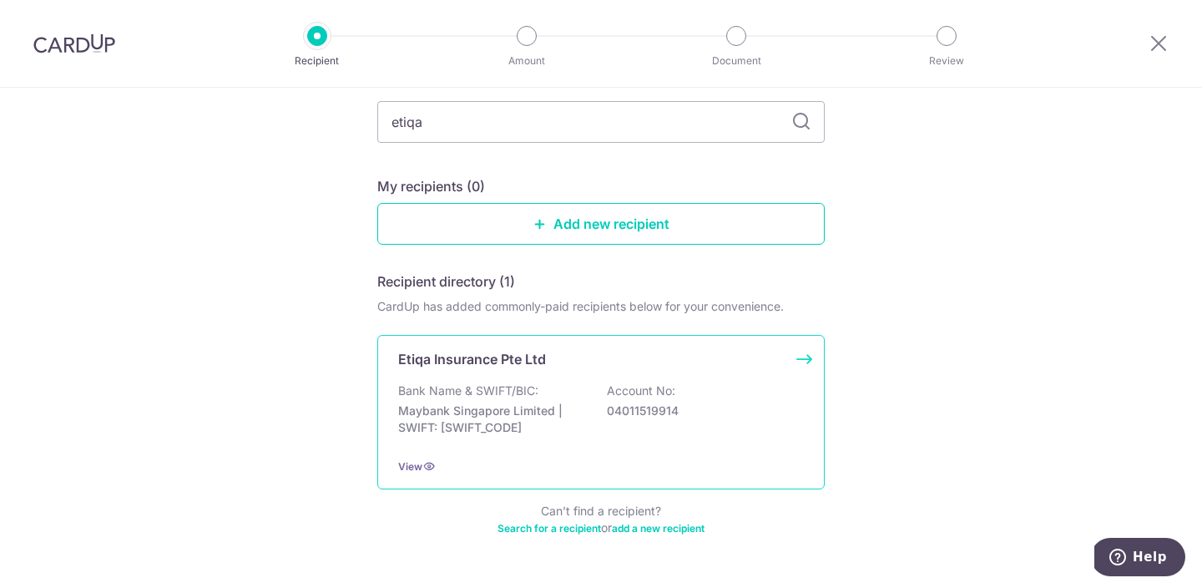
scroll to position [0, 0]
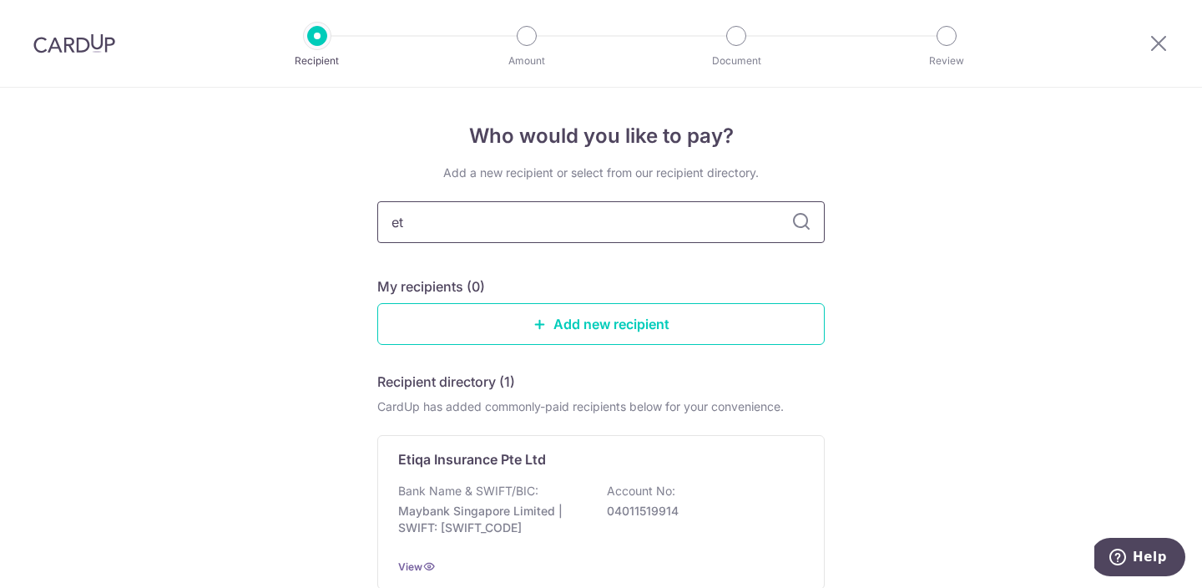
type input "e"
type input "axa"
type input "a"
type input "hsbc"
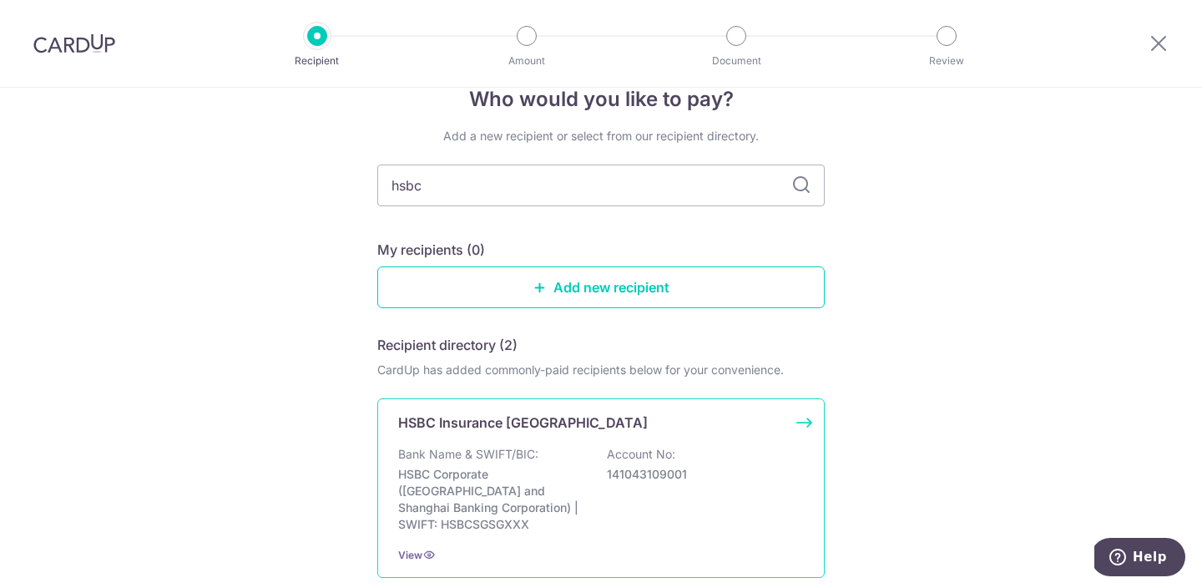
scroll to position [323, 0]
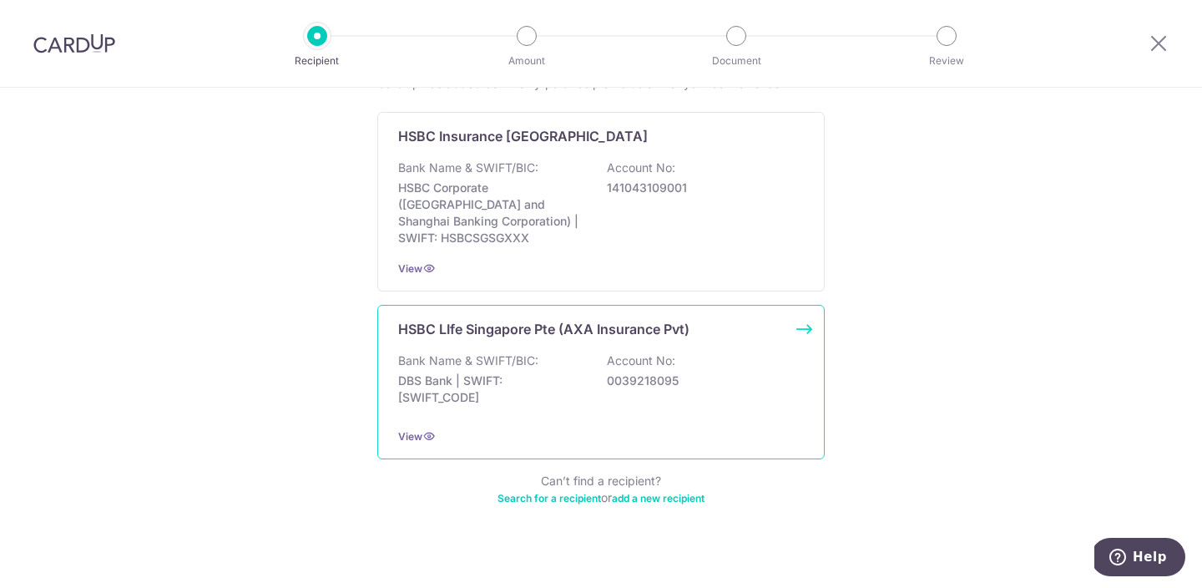
click at [554, 376] on p "DBS Bank | SWIFT: DBSSSGSGXXX" at bounding box center [491, 388] width 187 height 33
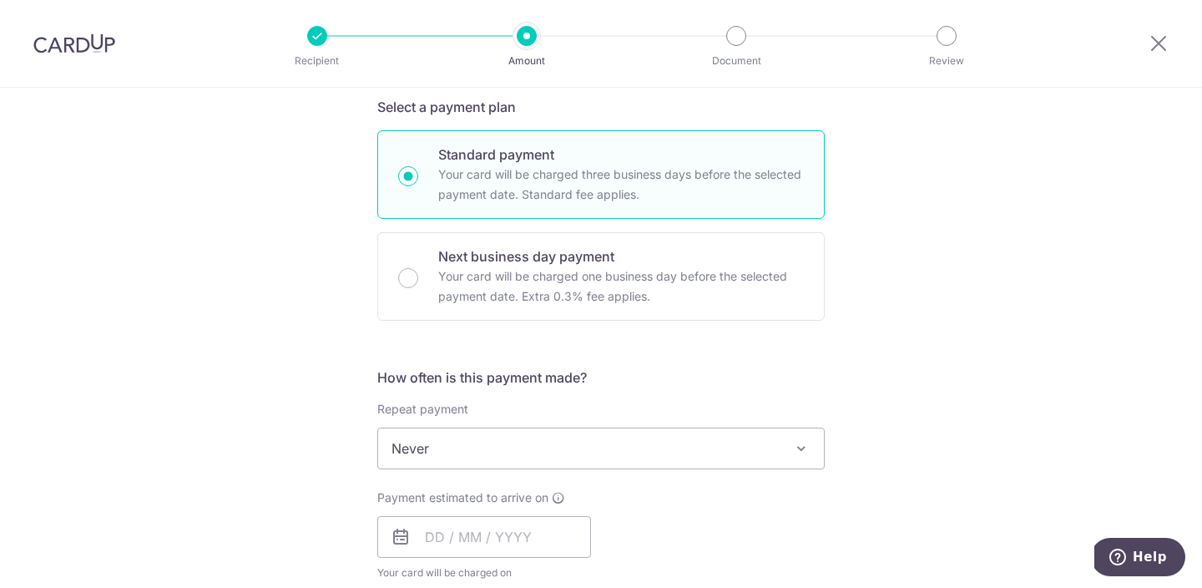
scroll to position [146, 0]
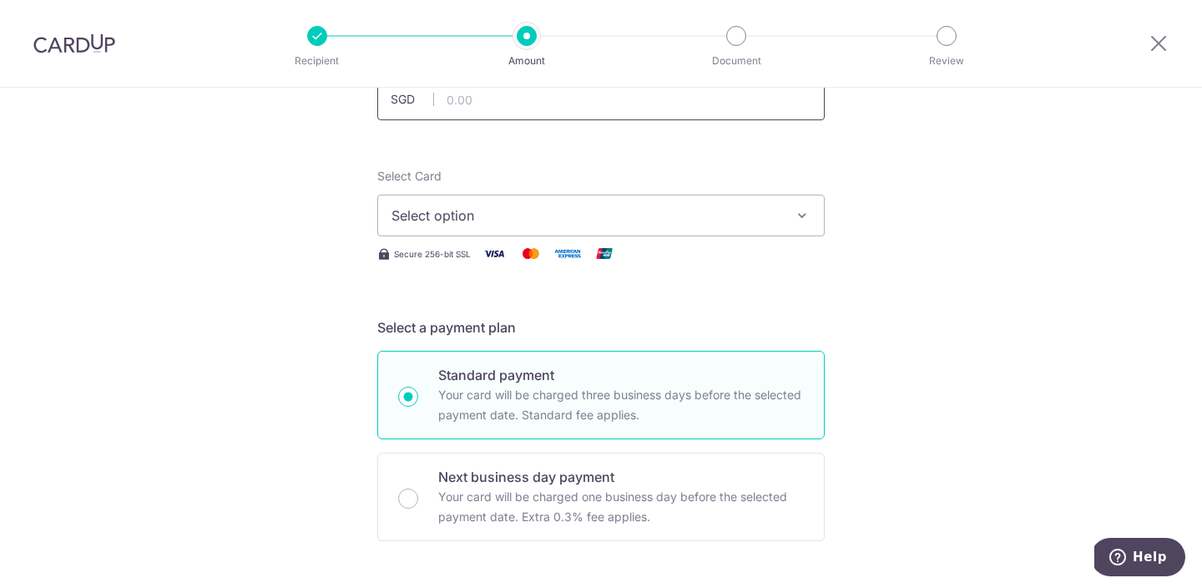
click at [530, 109] on input "text" at bounding box center [600, 99] width 447 height 42
type input "166.67"
click at [533, 206] on span "Select option" at bounding box center [585, 215] width 389 height 20
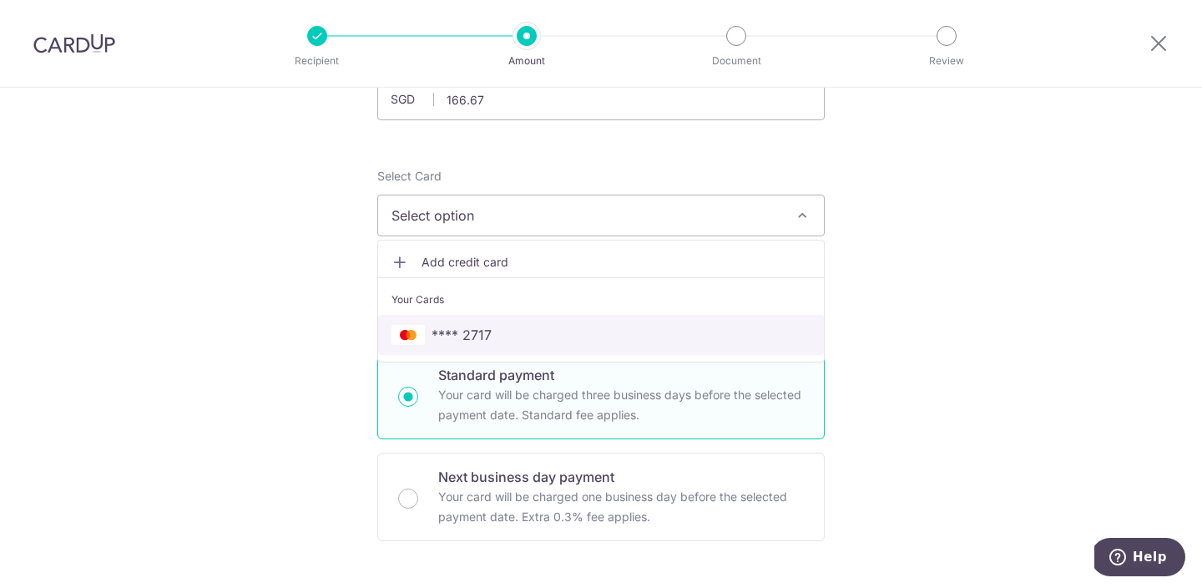
click at [467, 319] on link "**** 2717" at bounding box center [601, 335] width 446 height 40
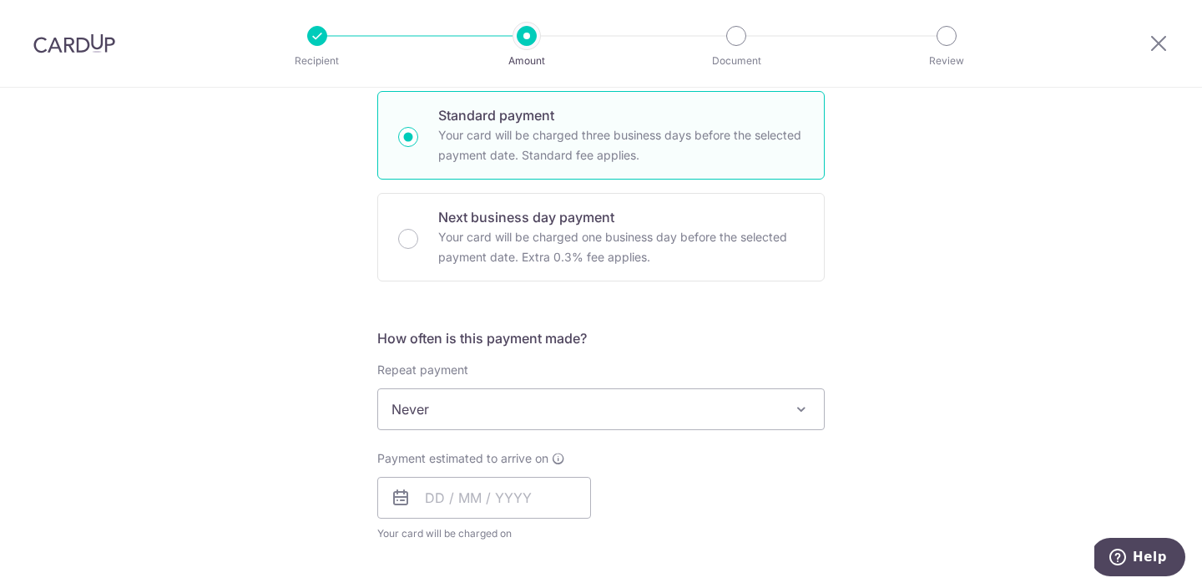
scroll to position [428, 0]
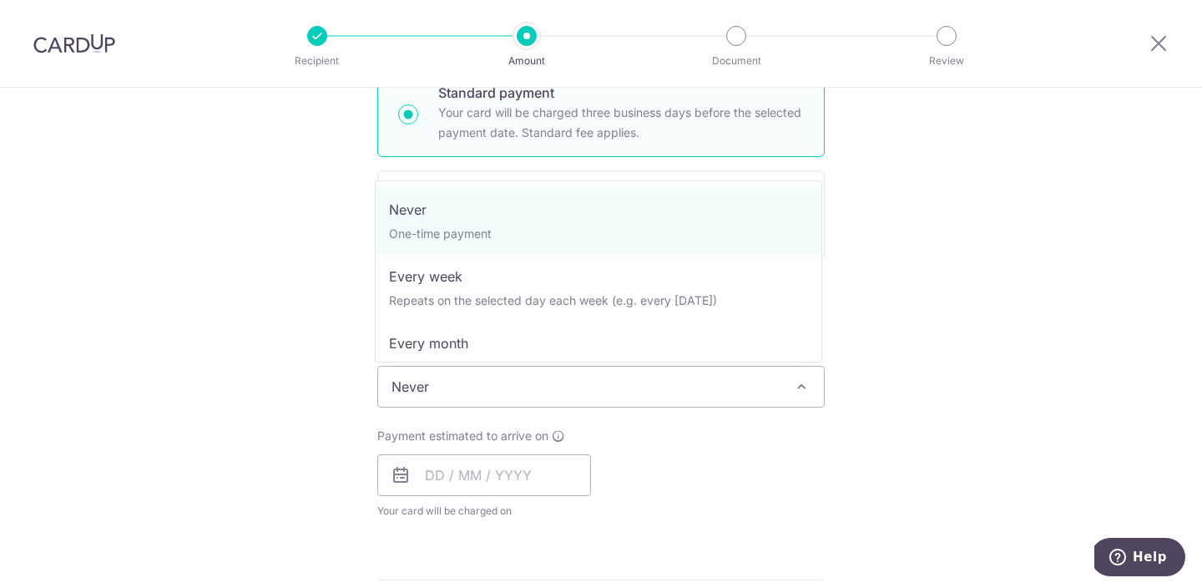
click at [480, 385] on span "Never" at bounding box center [601, 386] width 446 height 40
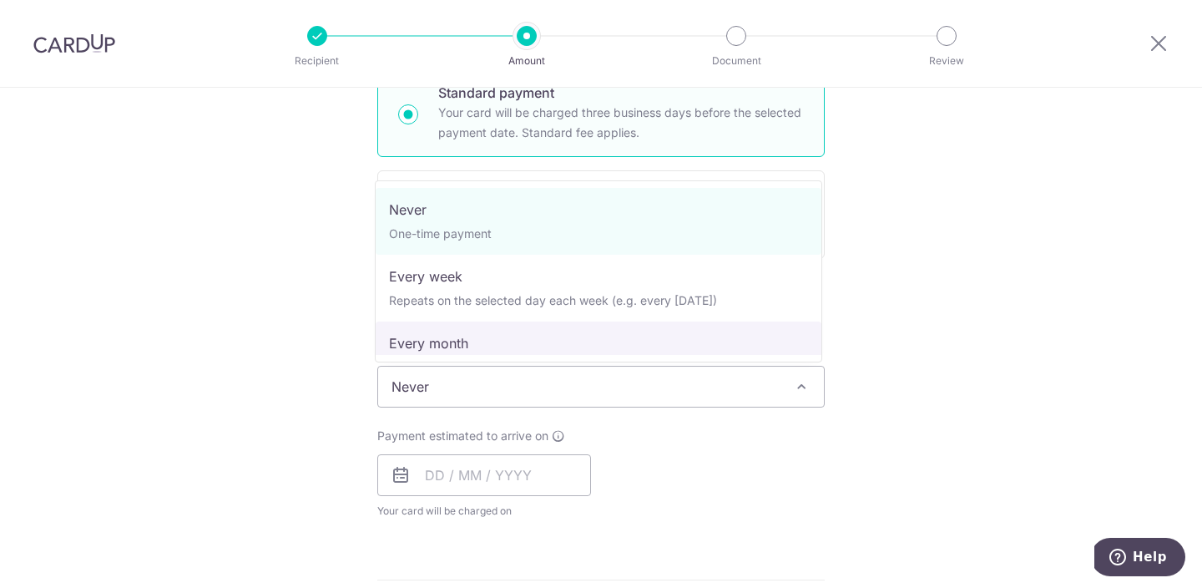
select select "3"
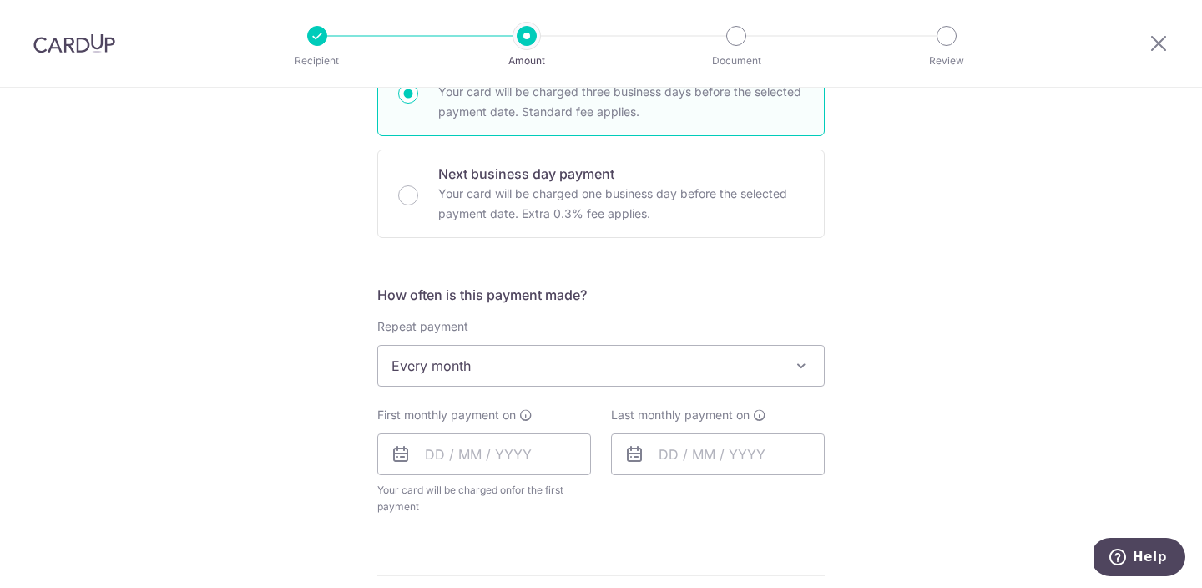
scroll to position [631, 0]
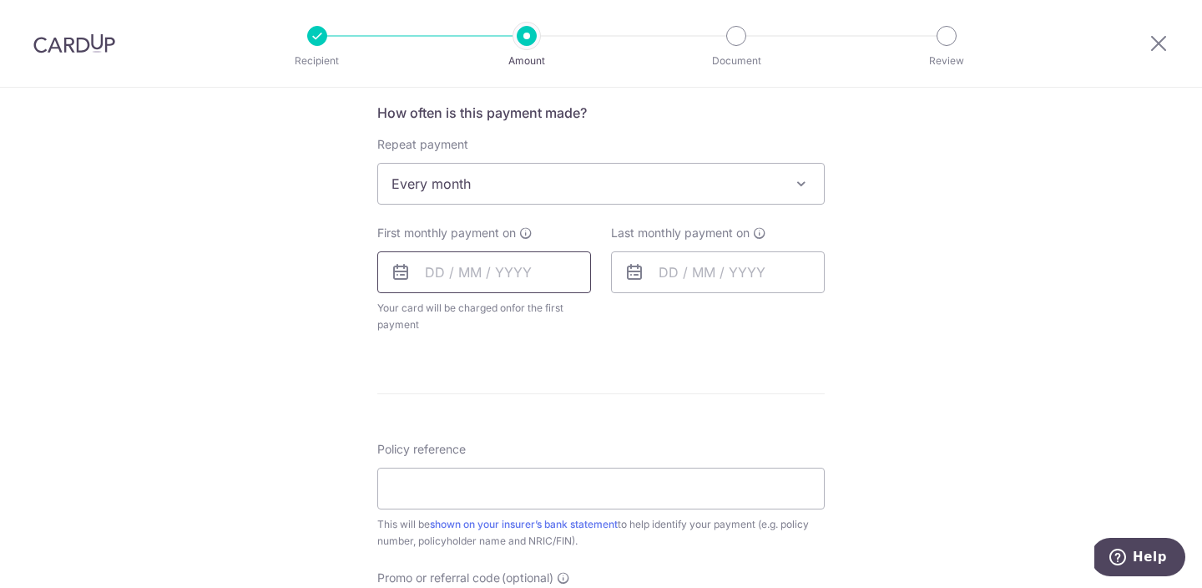
click at [502, 274] on input "text" at bounding box center [484, 272] width 214 height 42
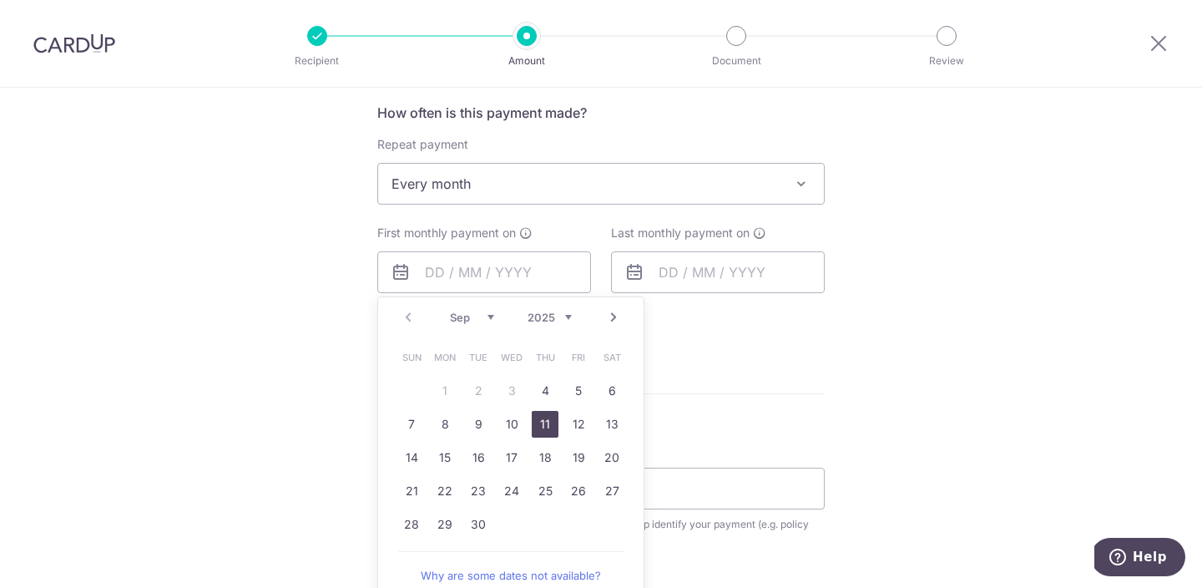
click at [544, 426] on link "11" at bounding box center [545, 424] width 27 height 27
type input "[DATE]"
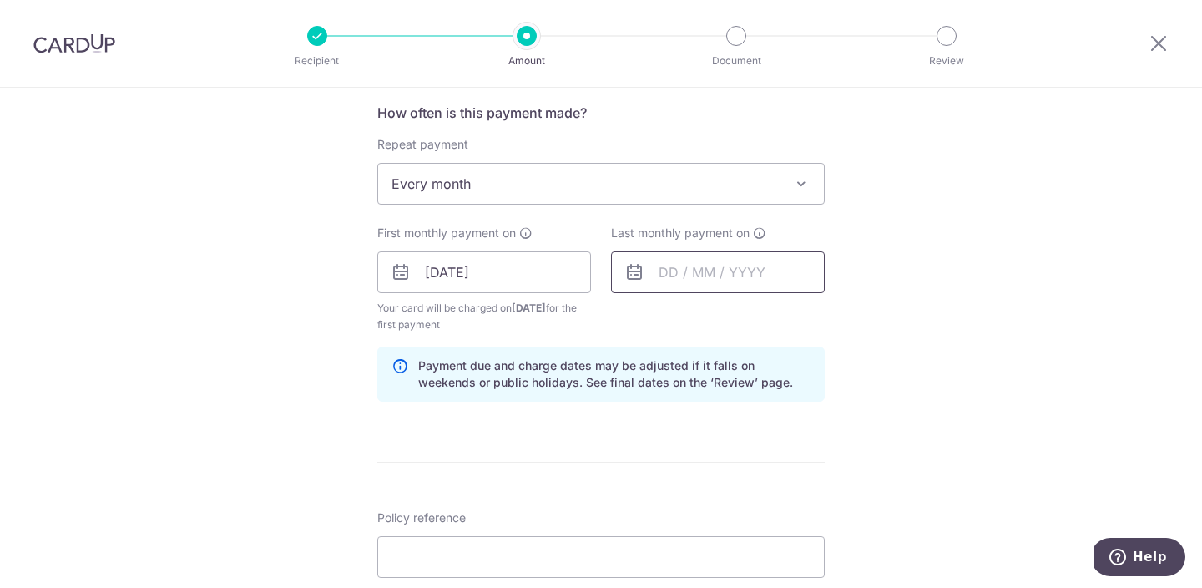
click at [659, 262] on input "text" at bounding box center [718, 272] width 214 height 42
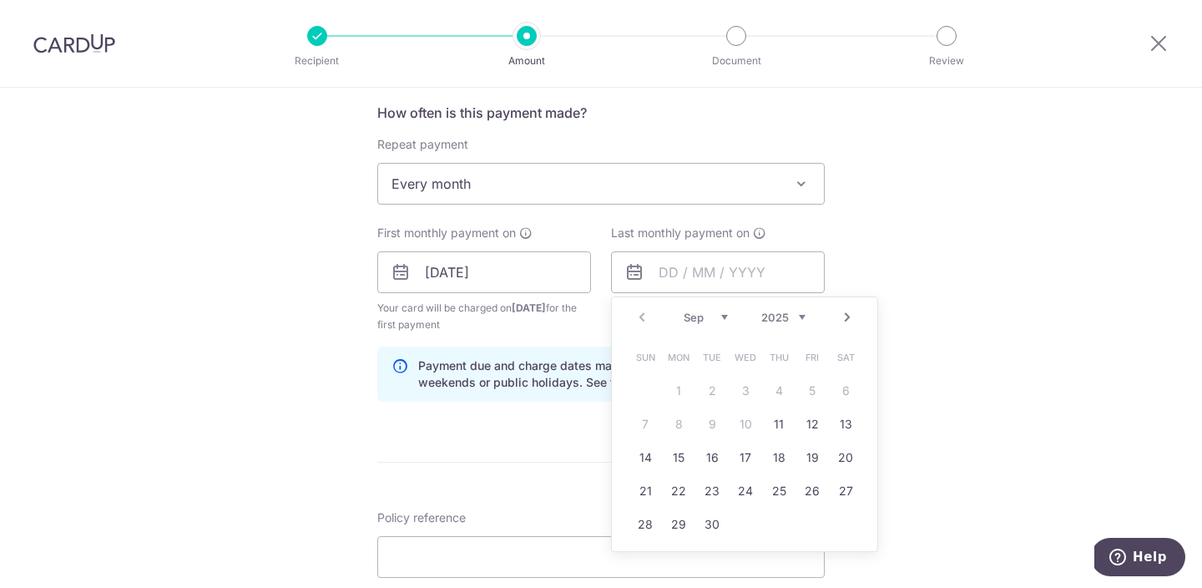
click at [1032, 337] on div "Tell us more about your payment Enter payment amount SGD 166.67 166.67 Select C…" at bounding box center [601, 254] width 1202 height 1595
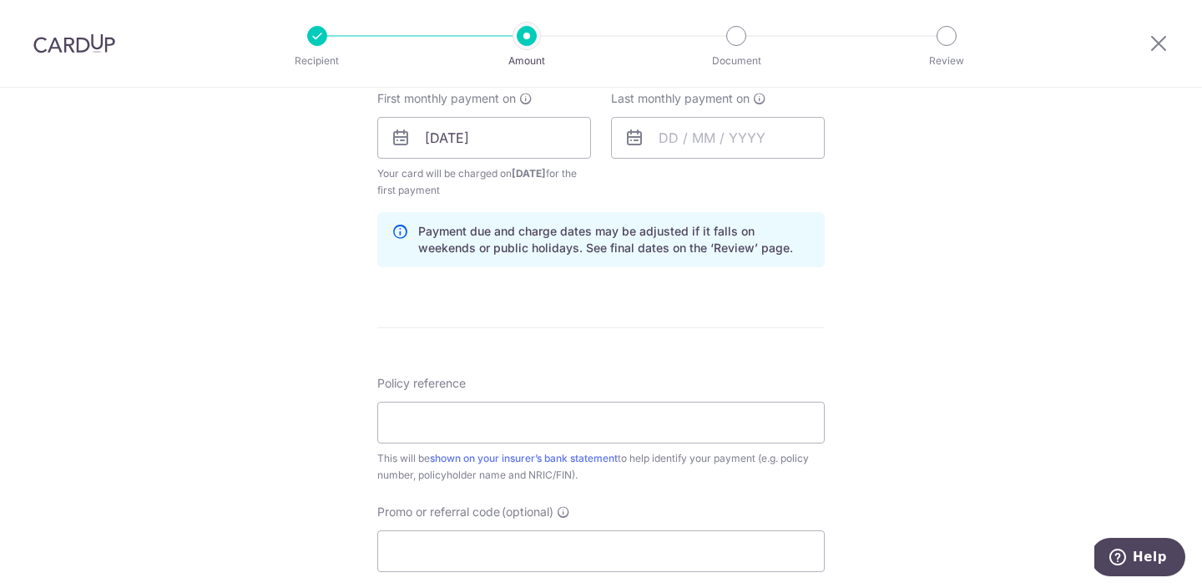
scroll to position [887, 0]
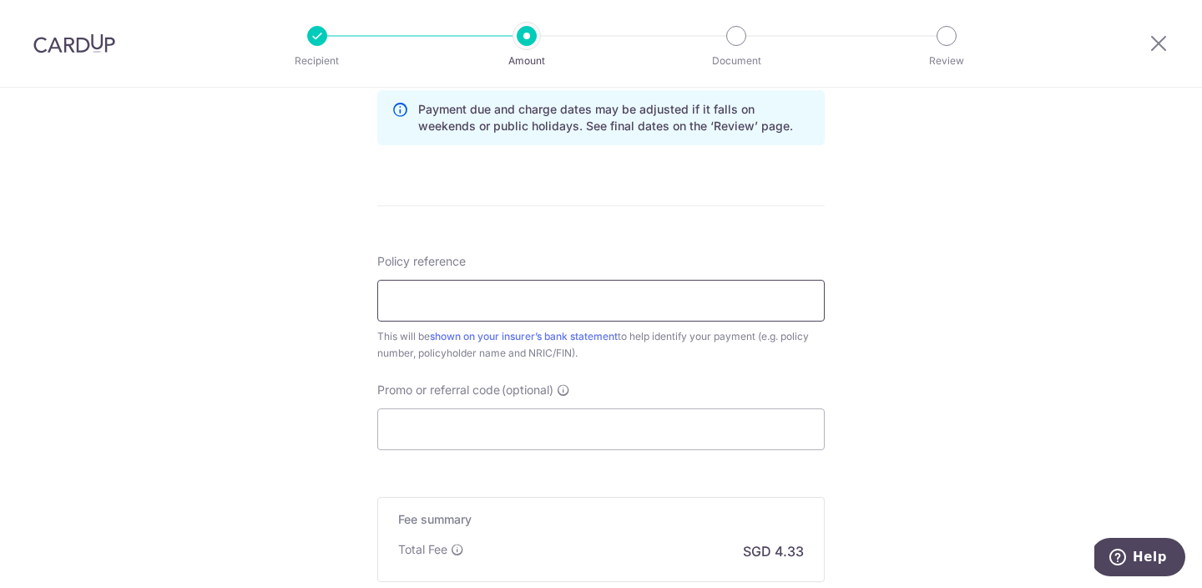
click at [514, 313] on input "Policy reference" at bounding box center [600, 301] width 447 height 42
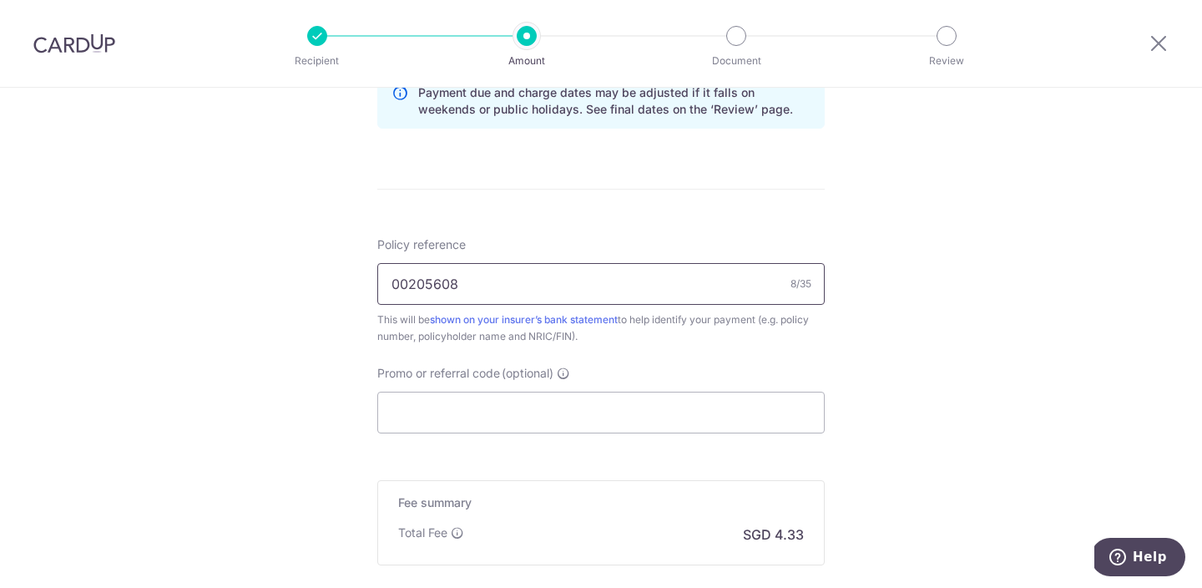
scroll to position [1065, 0]
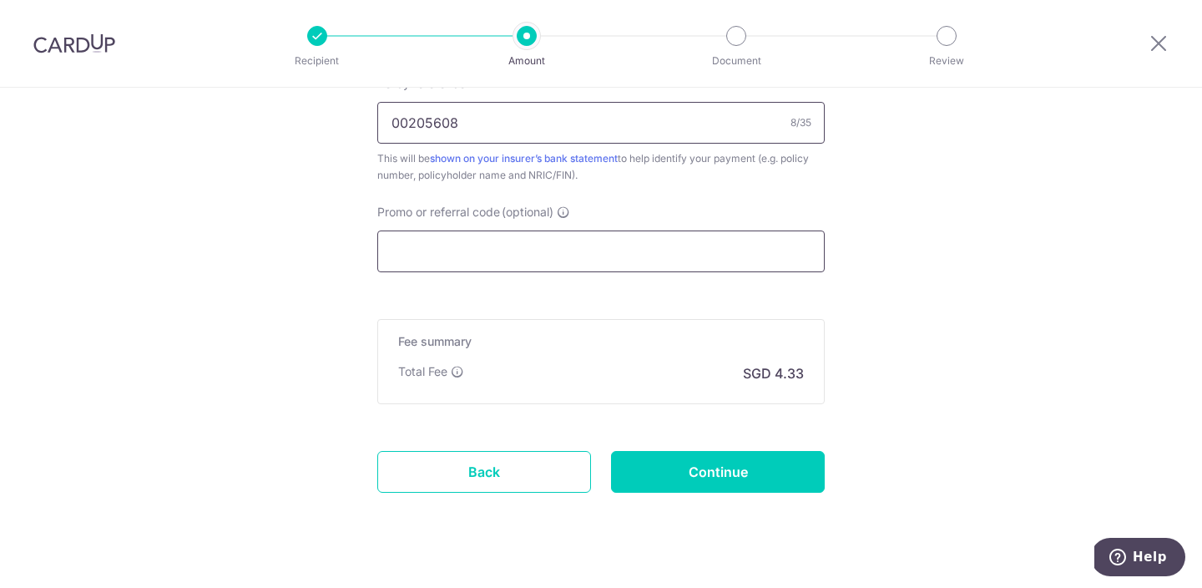
type input "00205608"
click at [507, 245] on input "Promo or referral code (optional)" at bounding box center [600, 251] width 447 height 42
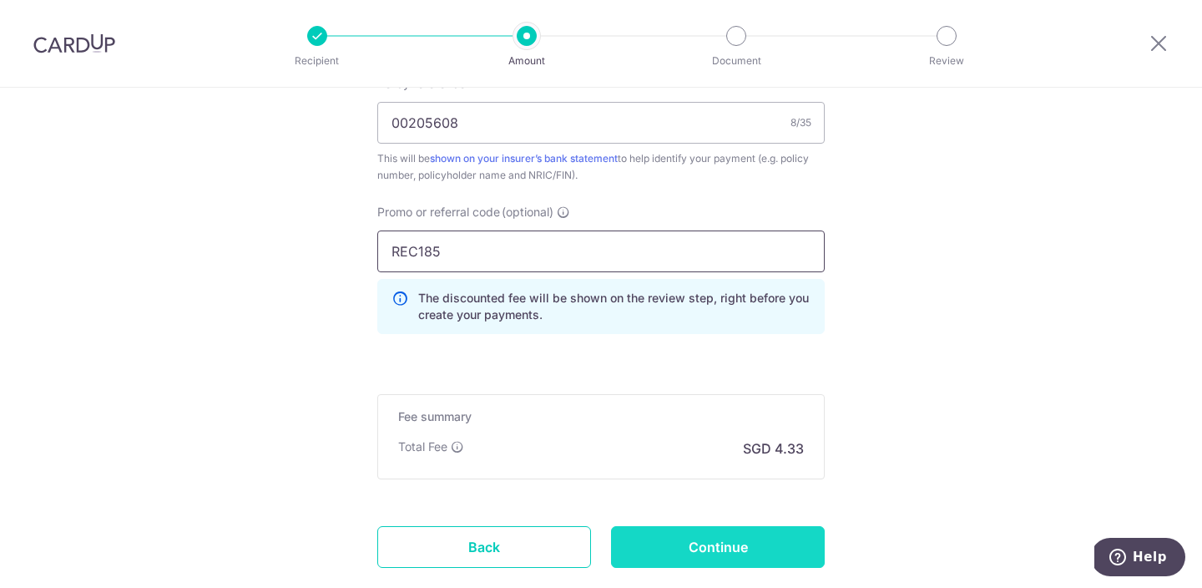
type input "REC185"
click at [723, 558] on input "Continue" at bounding box center [718, 547] width 214 height 42
type input "Create Schedule"
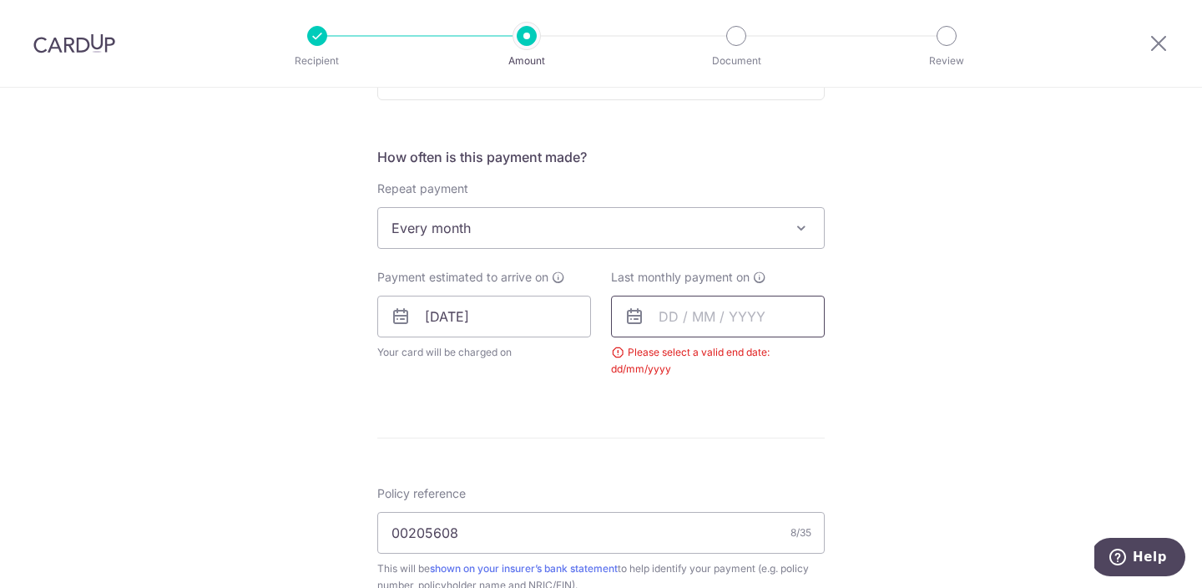
click at [755, 324] on input "text" at bounding box center [718, 317] width 214 height 42
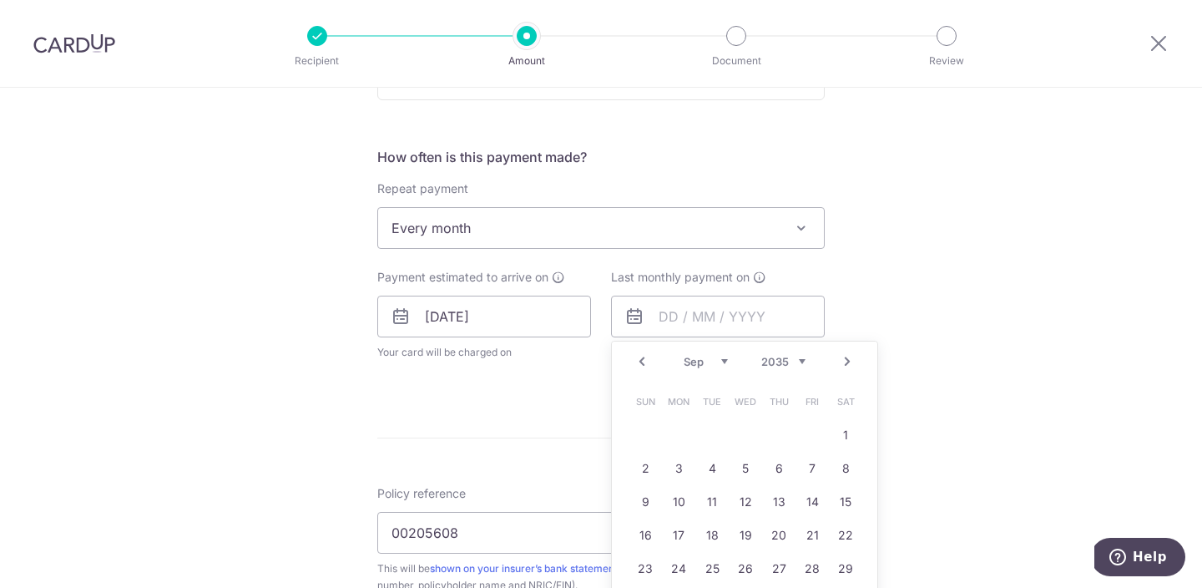
click at [915, 412] on div "Tell us more about your payment Enter payment amount SGD 166.67 166.67 Select C…" at bounding box center [601, 302] width 1202 height 1602
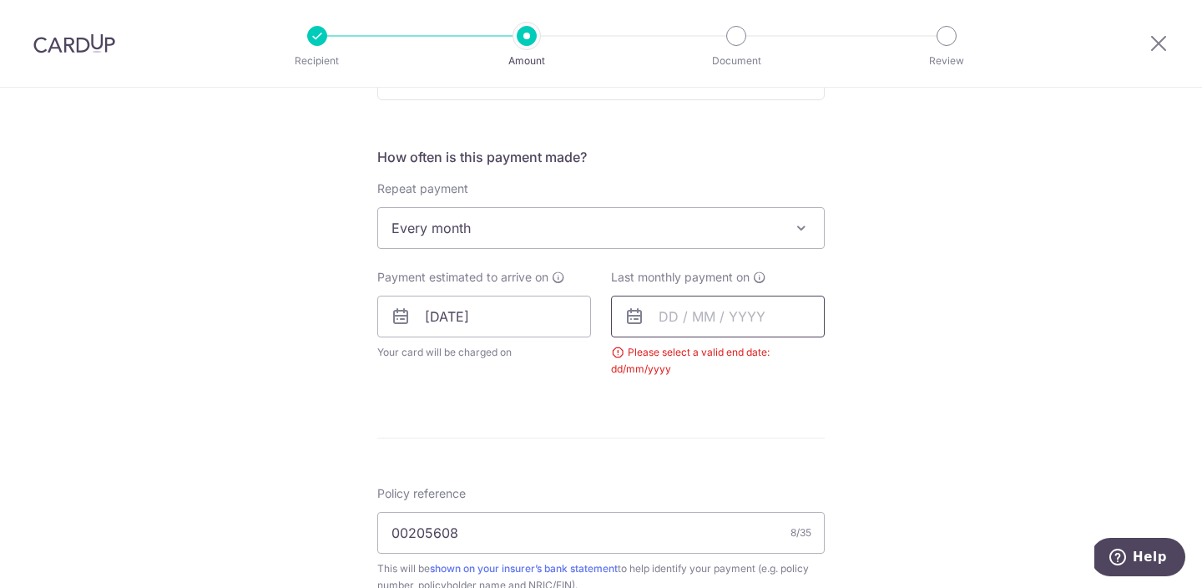
click at [715, 317] on input "text" at bounding box center [718, 317] width 214 height 42
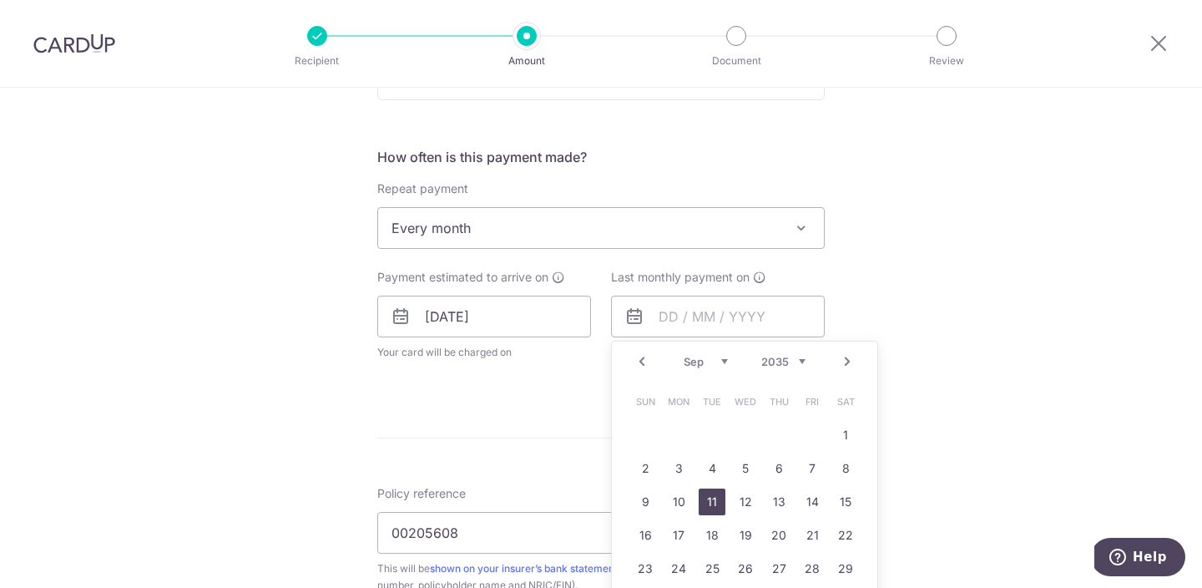
click at [719, 502] on link "11" at bounding box center [712, 501] width 27 height 27
type input "[DATE]"
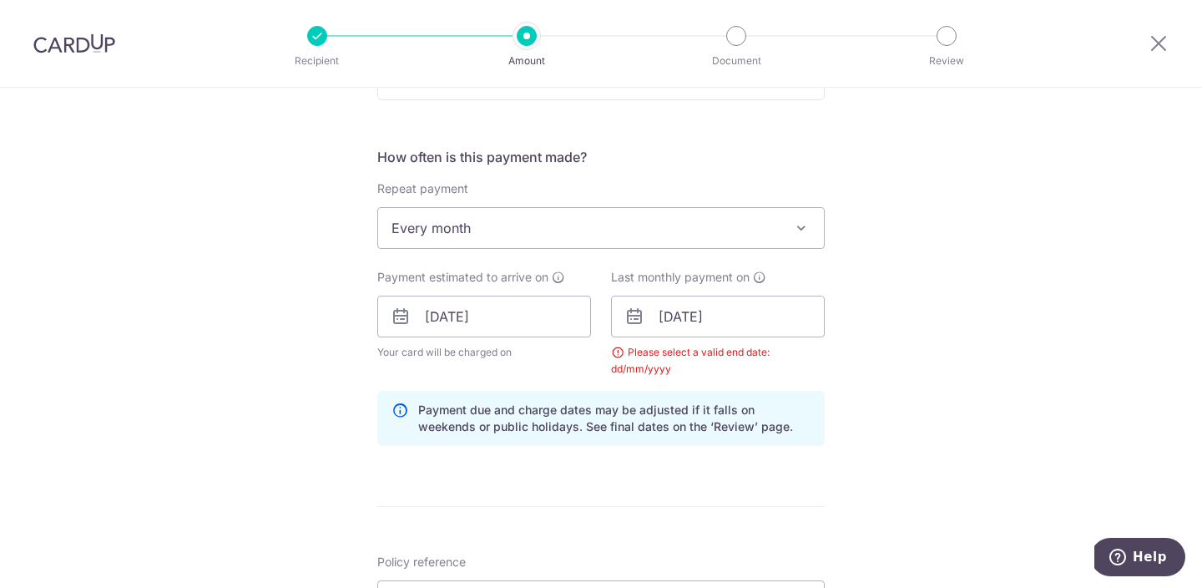
click at [979, 421] on div "Tell us more about your payment Enter payment amount SGD 166.67 166.67 Select C…" at bounding box center [601, 336] width 1202 height 1670
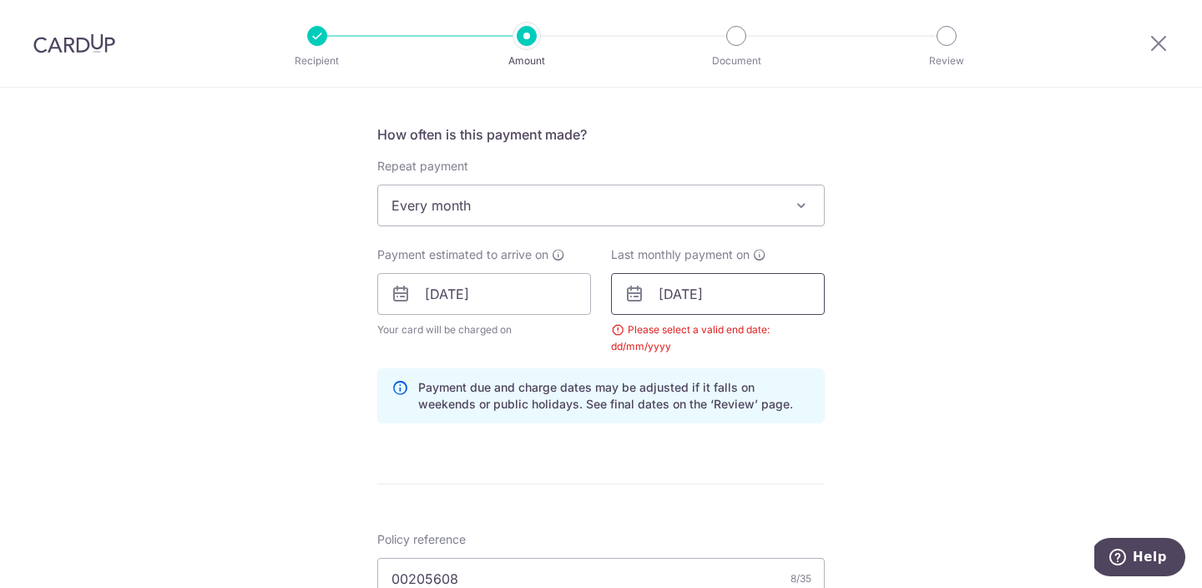
click at [695, 294] on input "[DATE]" at bounding box center [718, 294] width 214 height 42
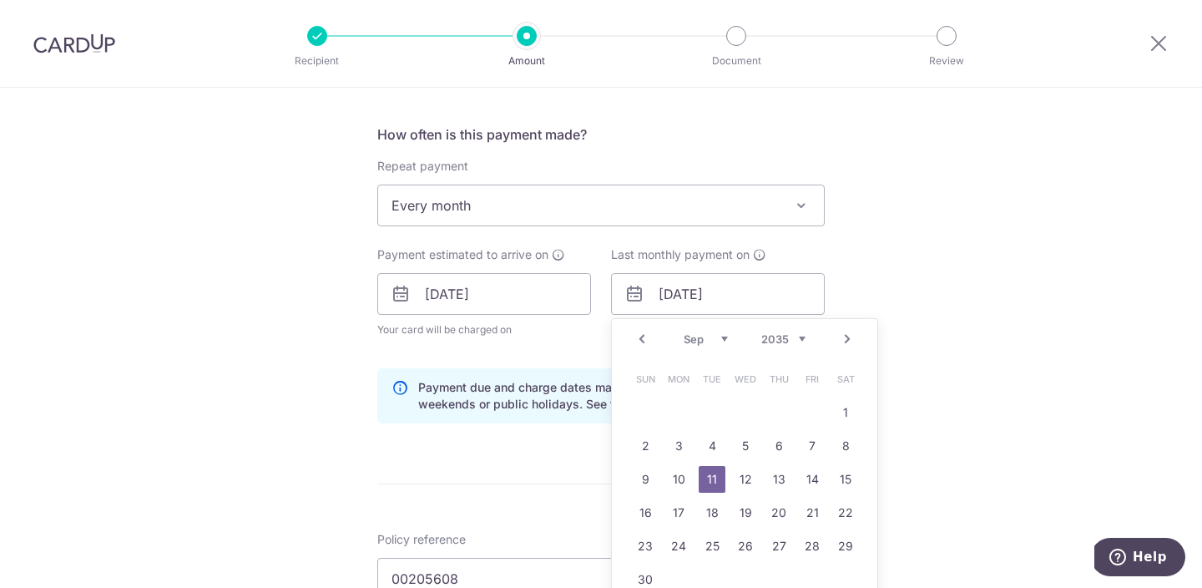
click at [890, 301] on div "Tell us more about your payment Enter payment amount SGD 166.67 166.67 Select C…" at bounding box center [601, 313] width 1202 height 1670
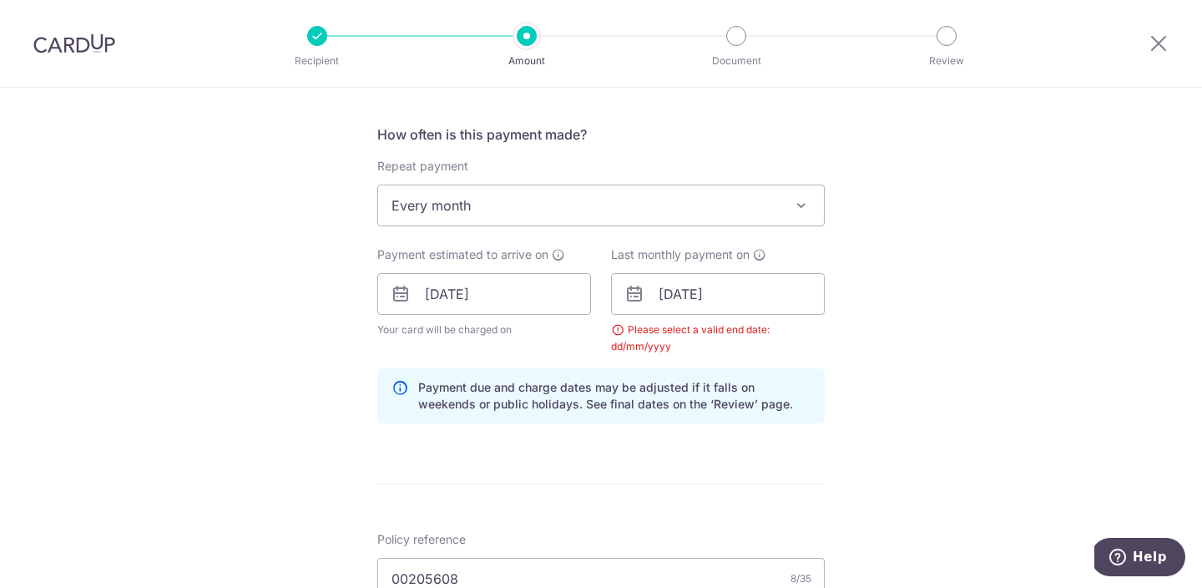
scroll to position [1170, 0]
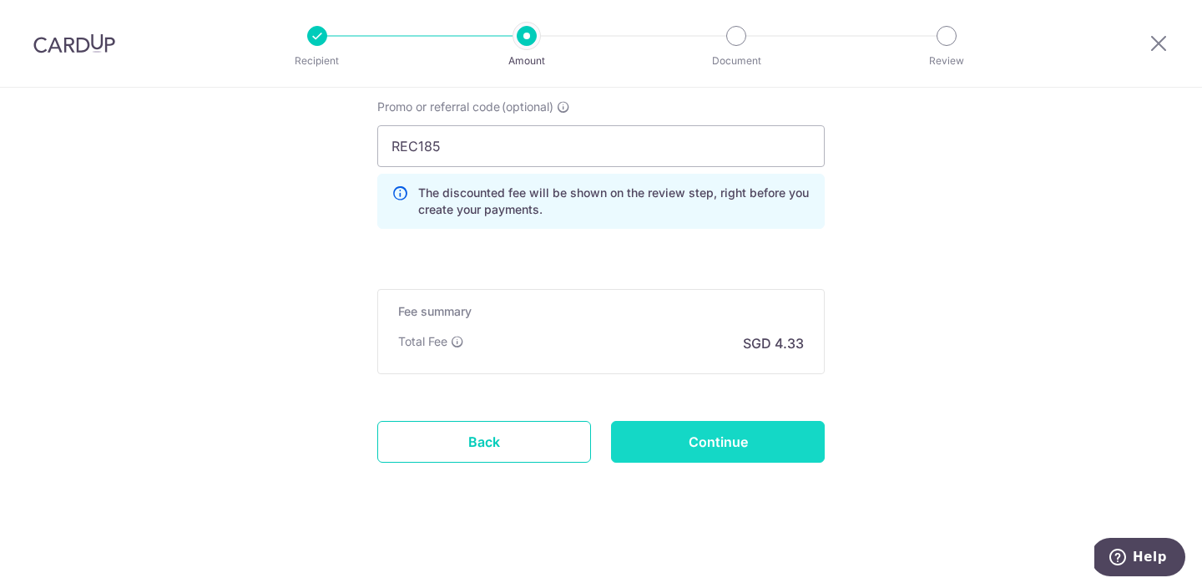
click at [662, 440] on input "Continue" at bounding box center [718, 442] width 214 height 42
type input "Create Schedule"
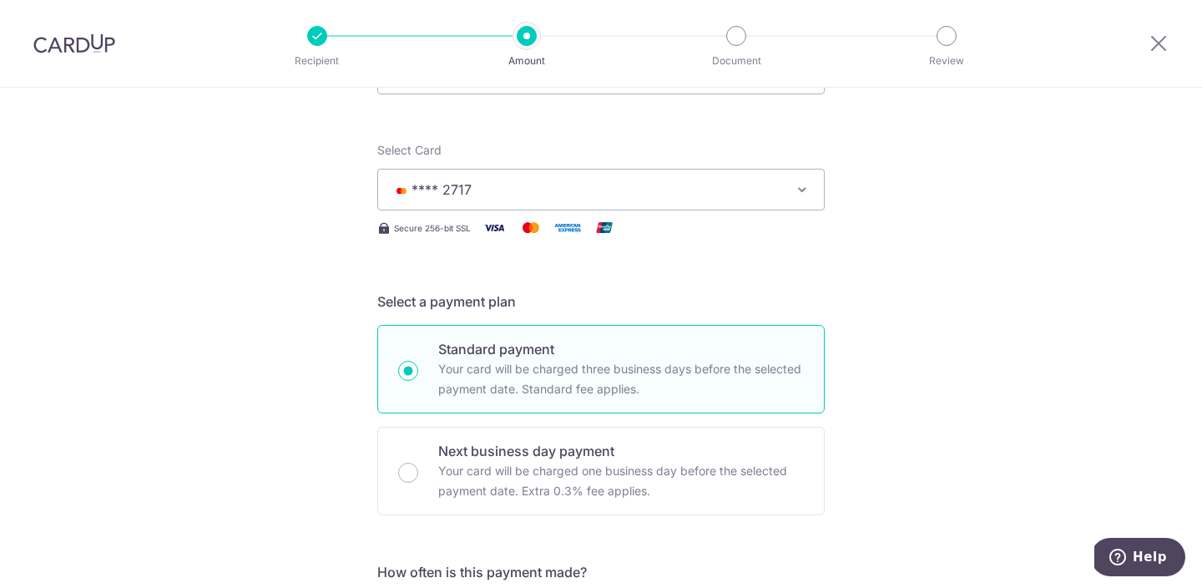
scroll to position [8, 0]
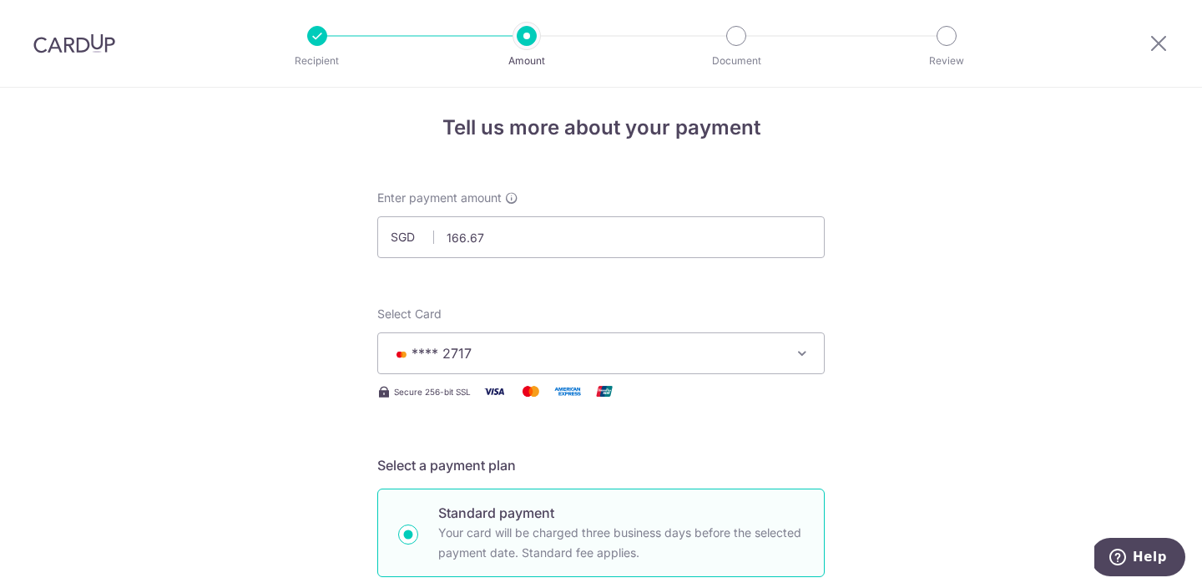
click at [548, 351] on span "**** 2717" at bounding box center [585, 353] width 389 height 20
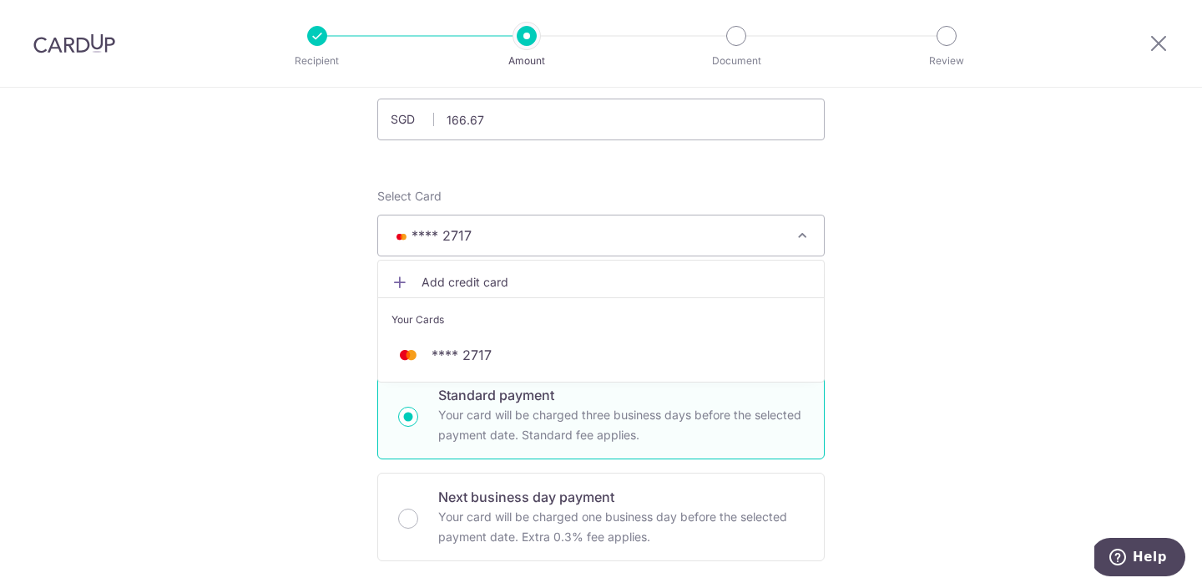
scroll to position [235, 0]
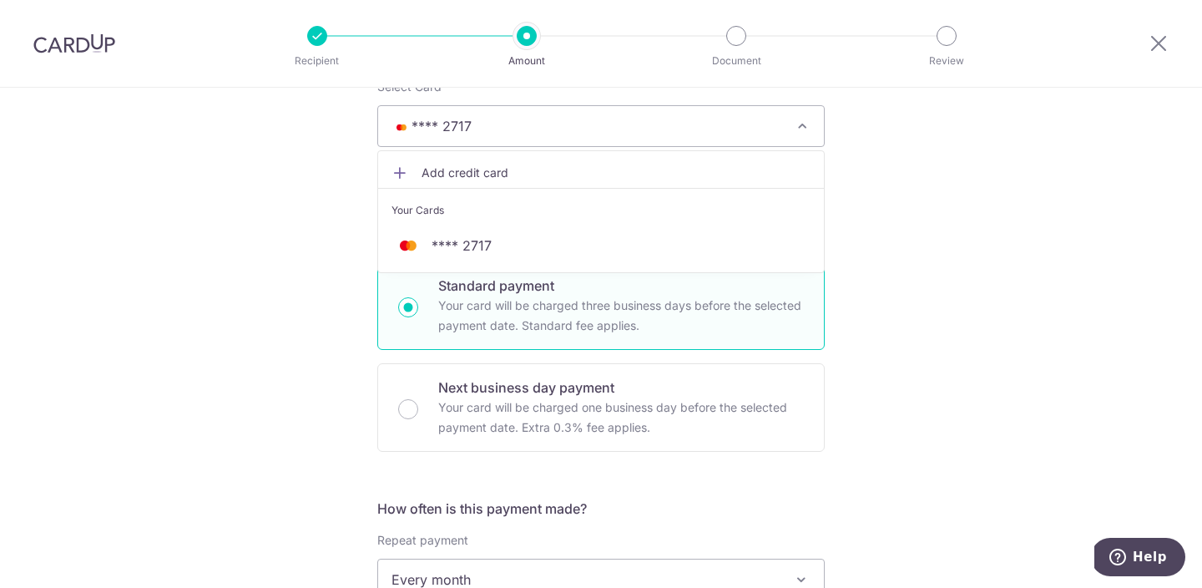
click at [447, 177] on span "Add credit card" at bounding box center [616, 172] width 389 height 17
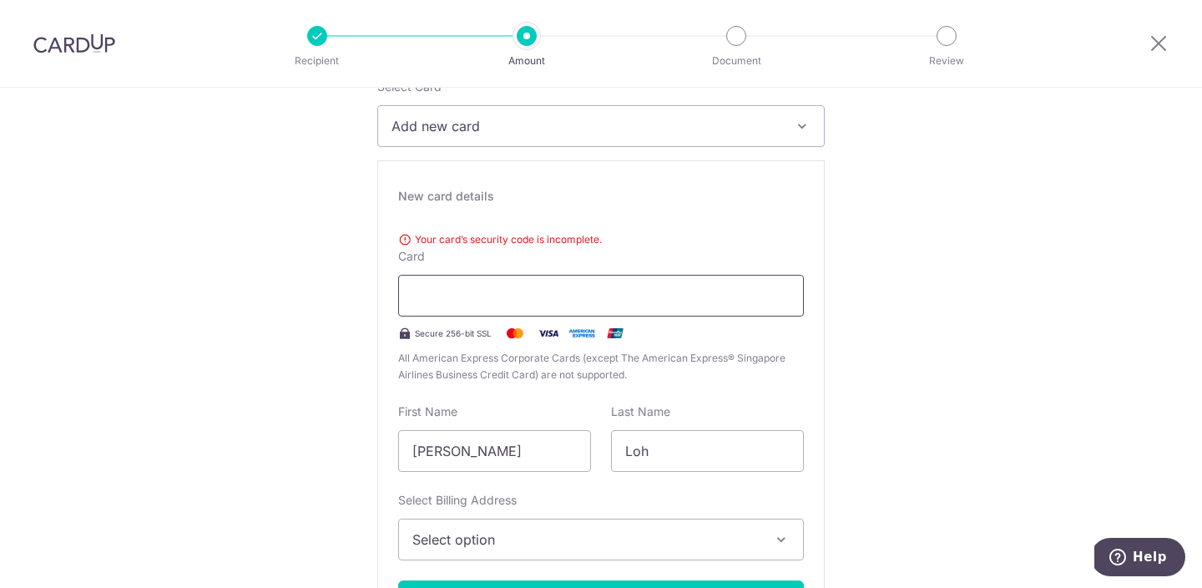
click at [779, 306] on div at bounding box center [601, 296] width 406 height 42
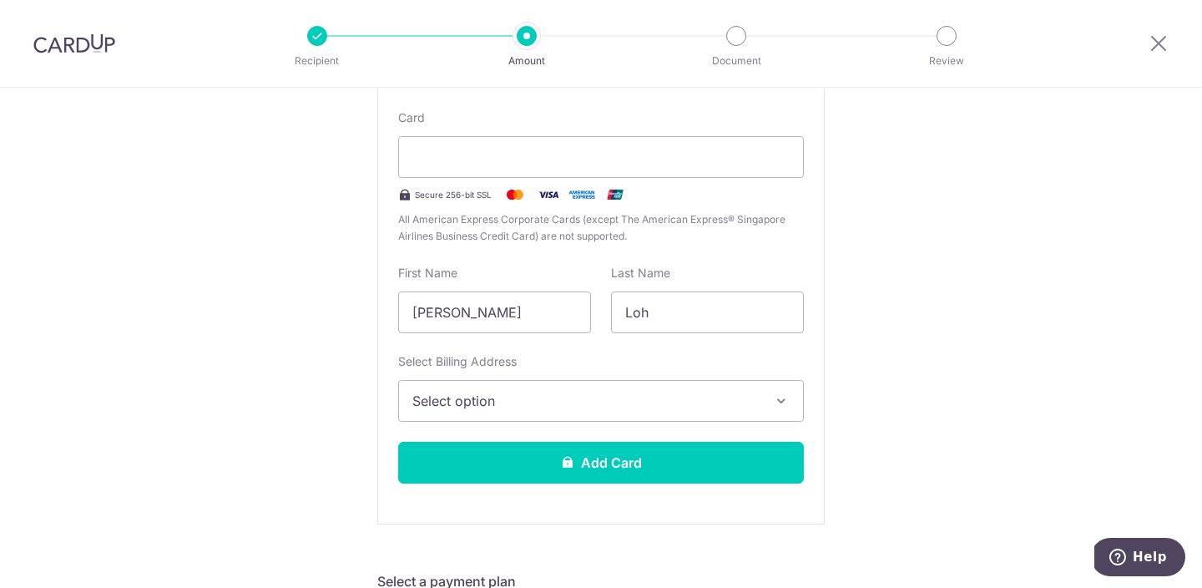
scroll to position [473, 0]
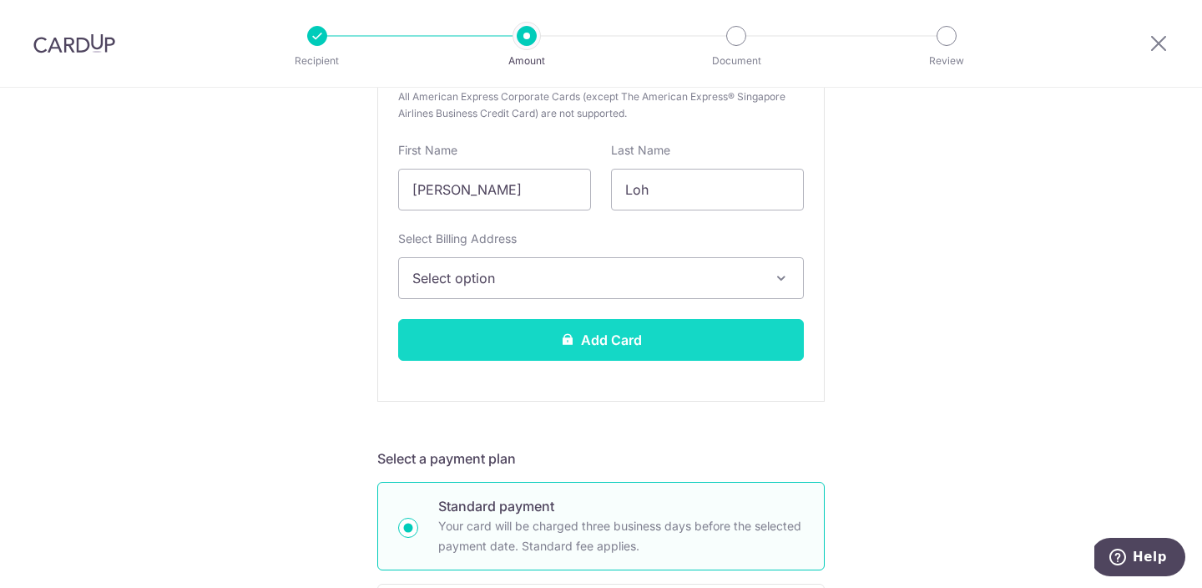
click at [644, 343] on button "Add Card" at bounding box center [601, 340] width 406 height 42
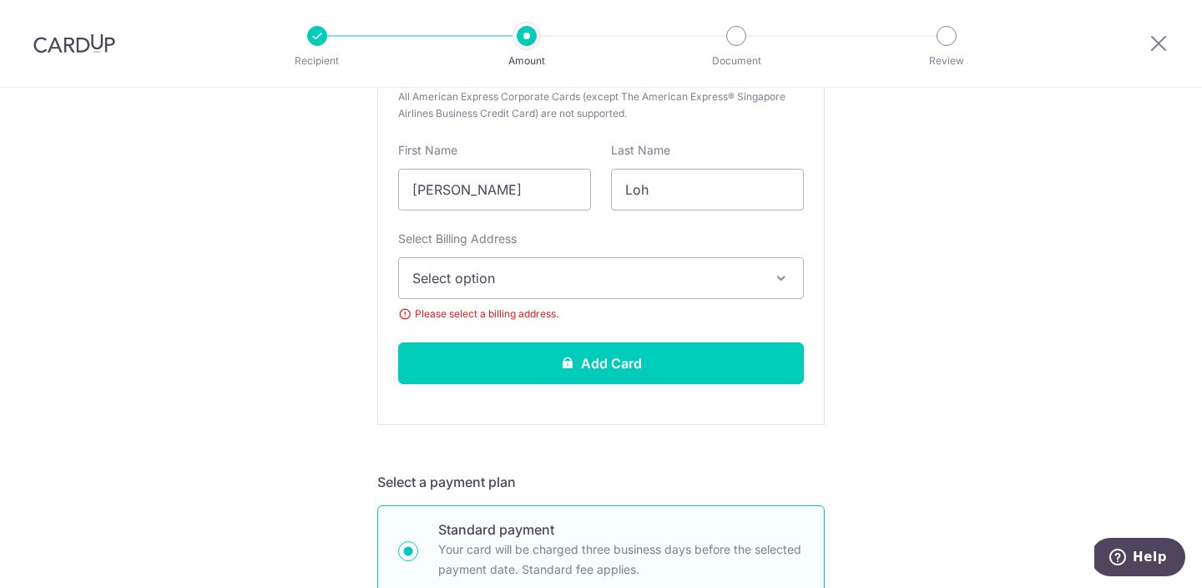
click at [594, 280] on span "Select option" at bounding box center [585, 278] width 347 height 20
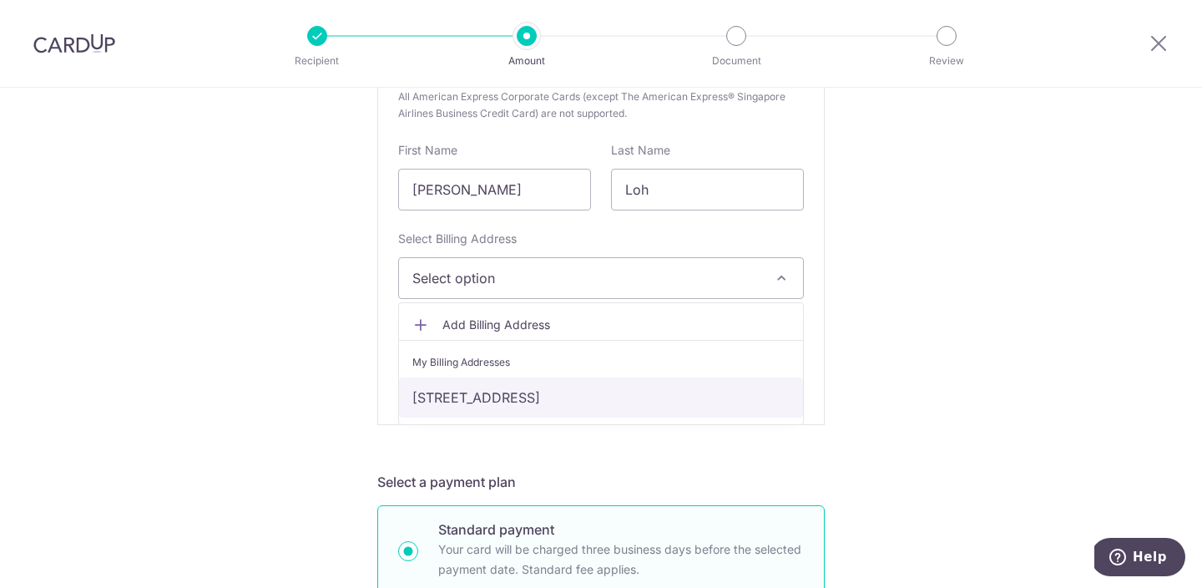
click at [515, 391] on link "996B #09-897, BUANGKOK CRESCENT, Singapore, Singapore-532996" at bounding box center [601, 397] width 404 height 40
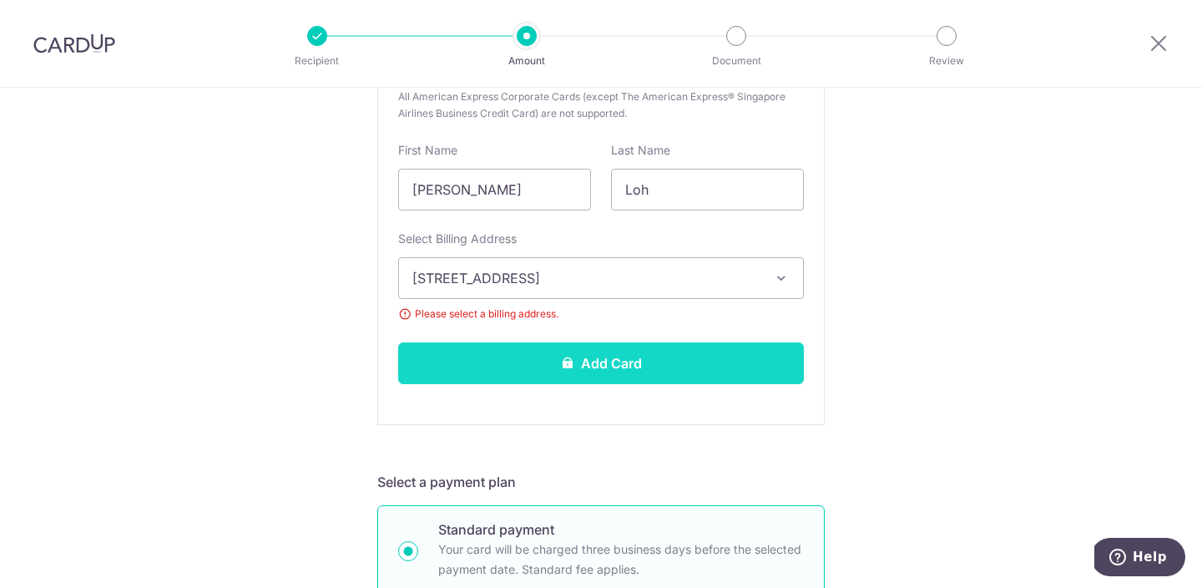
click at [522, 370] on button "Add Card" at bounding box center [601, 363] width 406 height 42
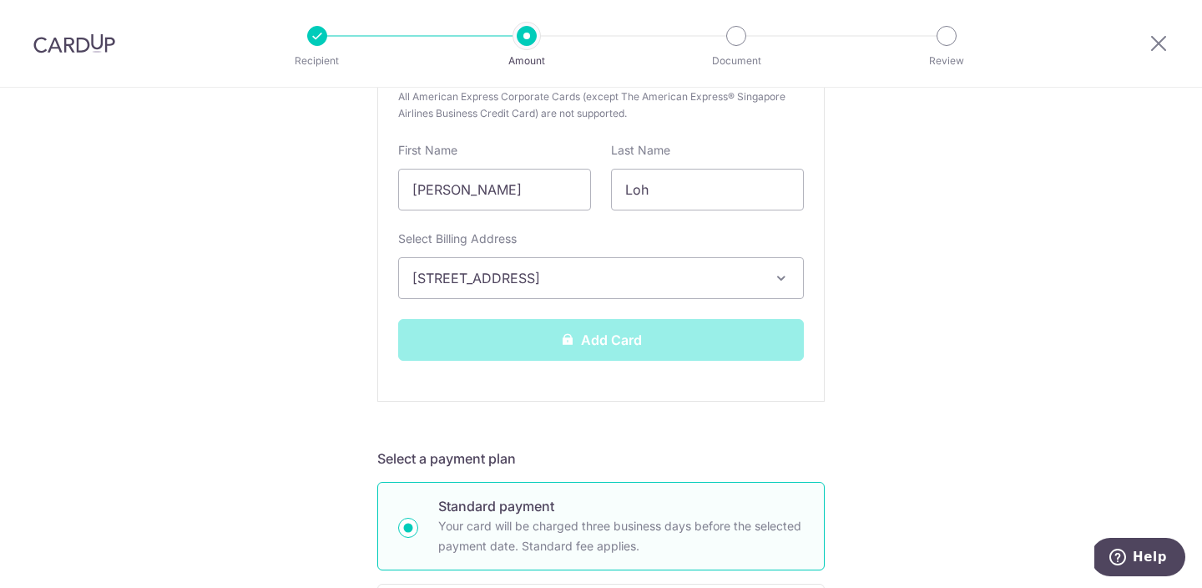
scroll to position [477, 0]
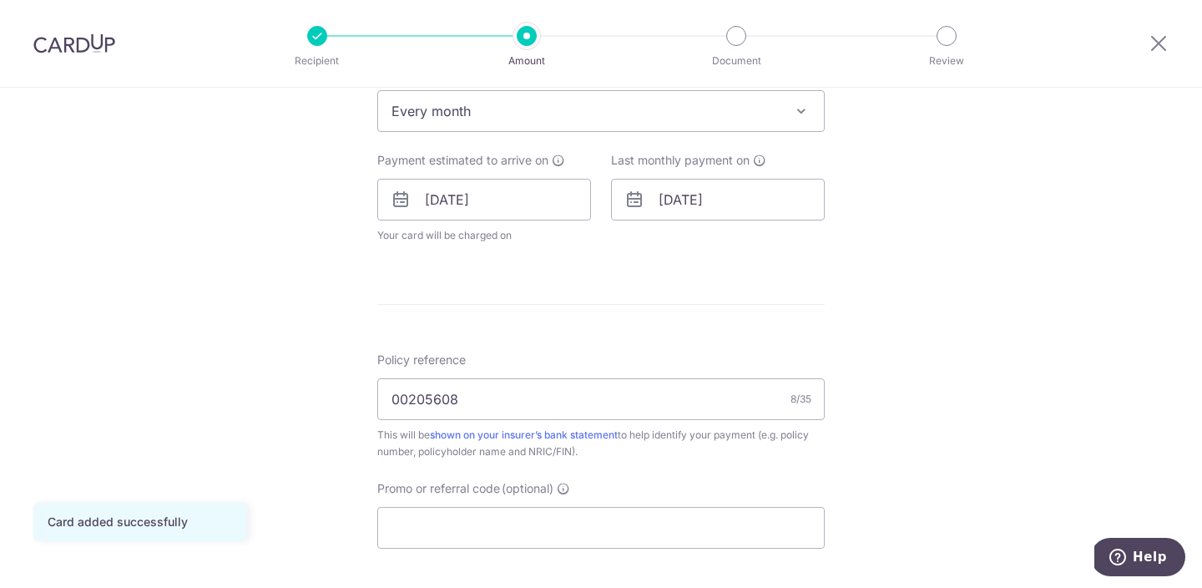
scroll to position [994, 0]
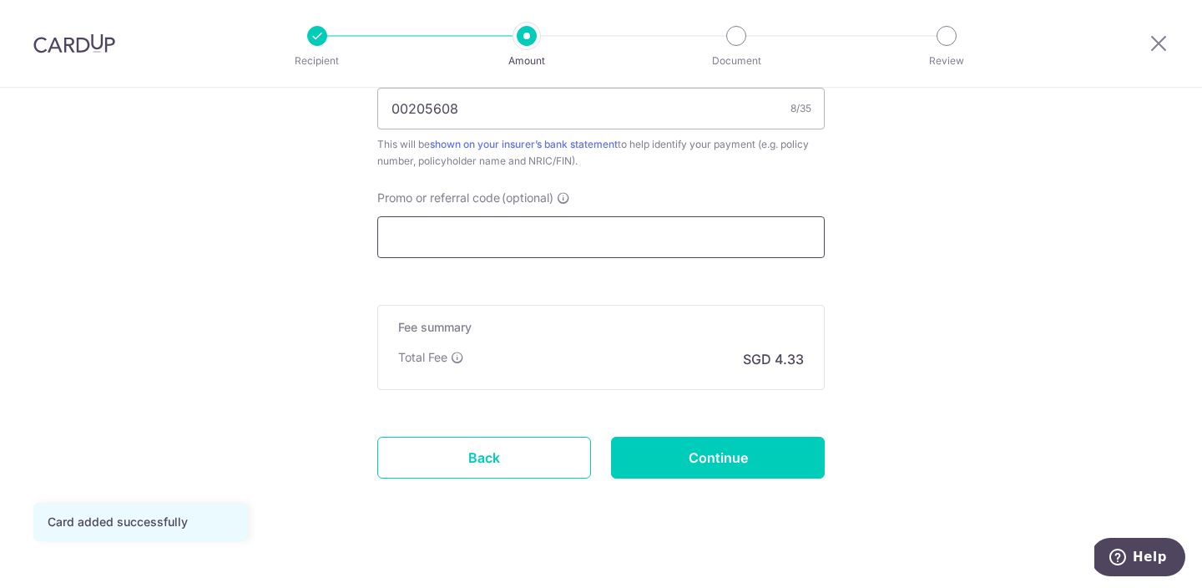
click at [493, 233] on input "Promo or referral code (optional)" at bounding box center [600, 237] width 447 height 42
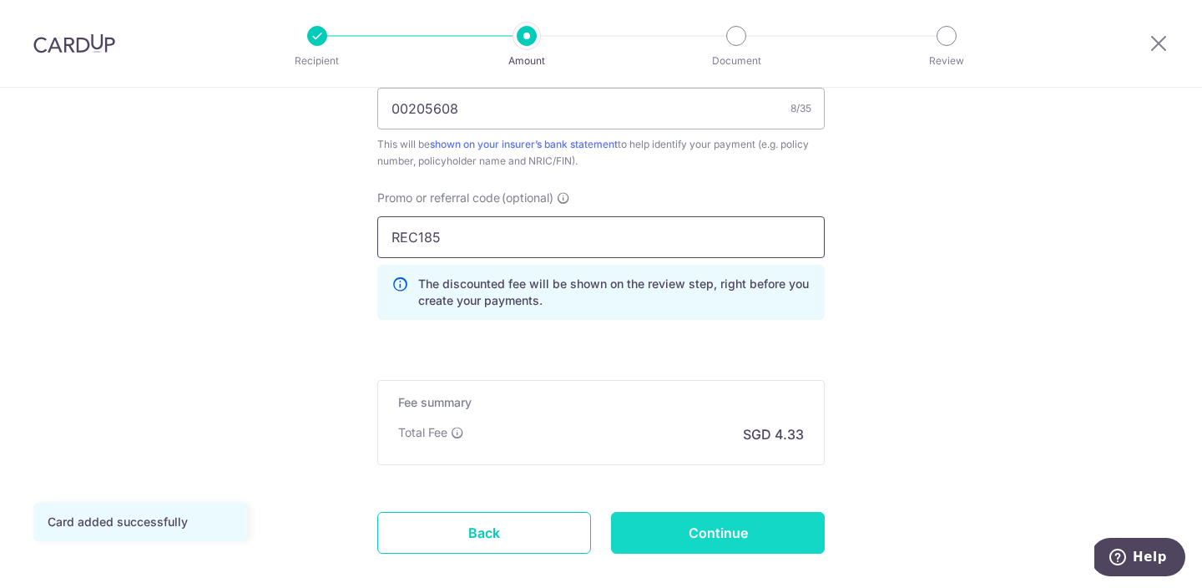
type input "REC185"
click at [758, 523] on input "Continue" at bounding box center [718, 533] width 214 height 42
type input "Update Schedule"
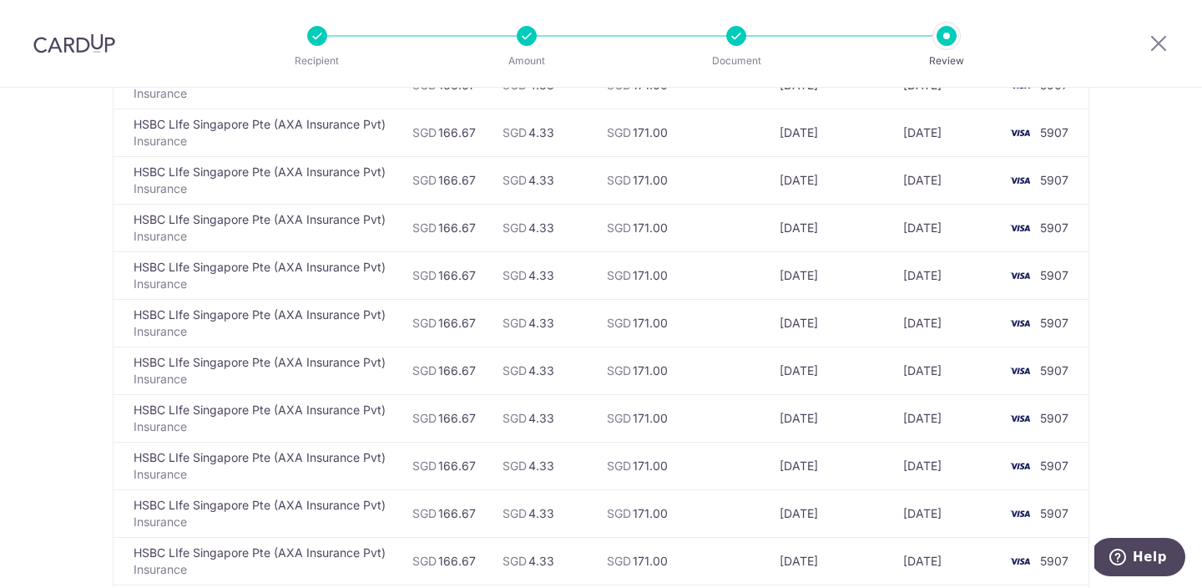
scroll to position [2778, 0]
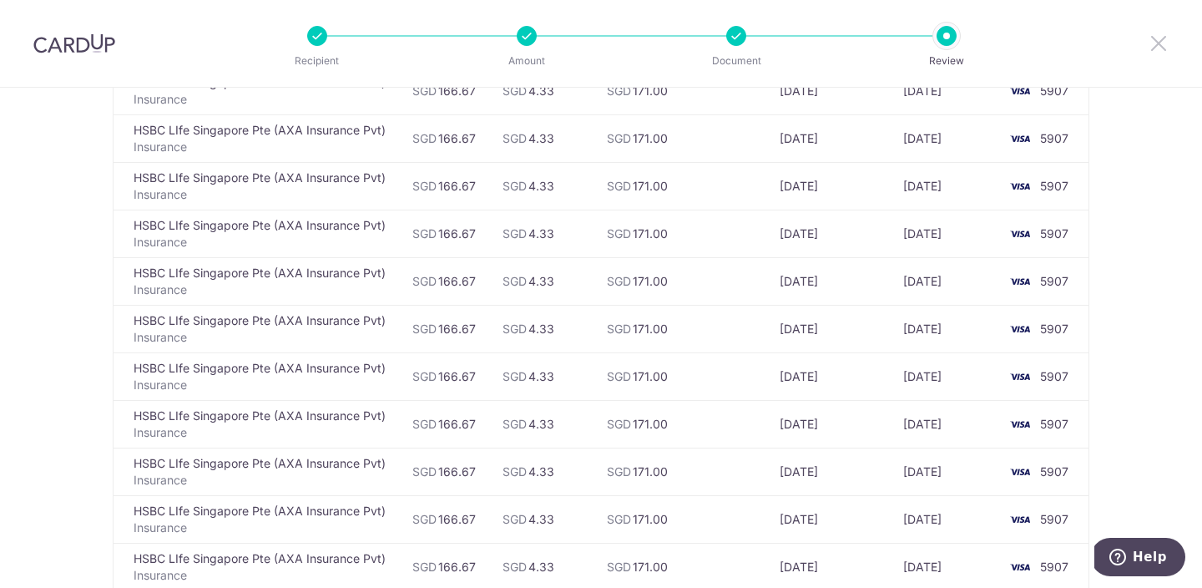
click at [1168, 43] on icon at bounding box center [1159, 43] width 20 height 21
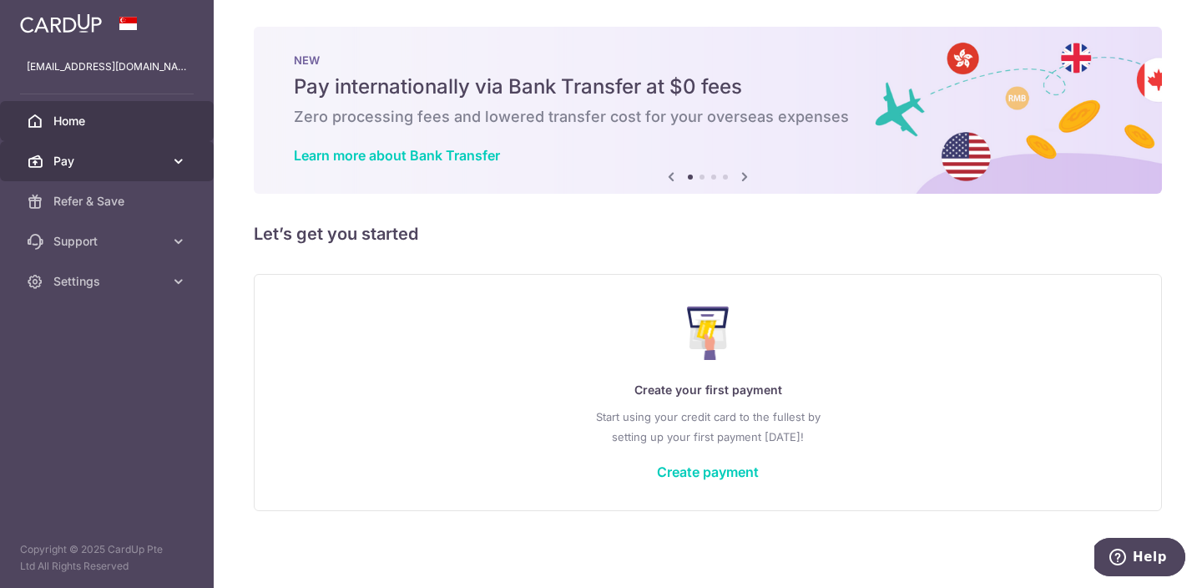
click at [152, 159] on span "Pay" at bounding box center [108, 161] width 110 height 17
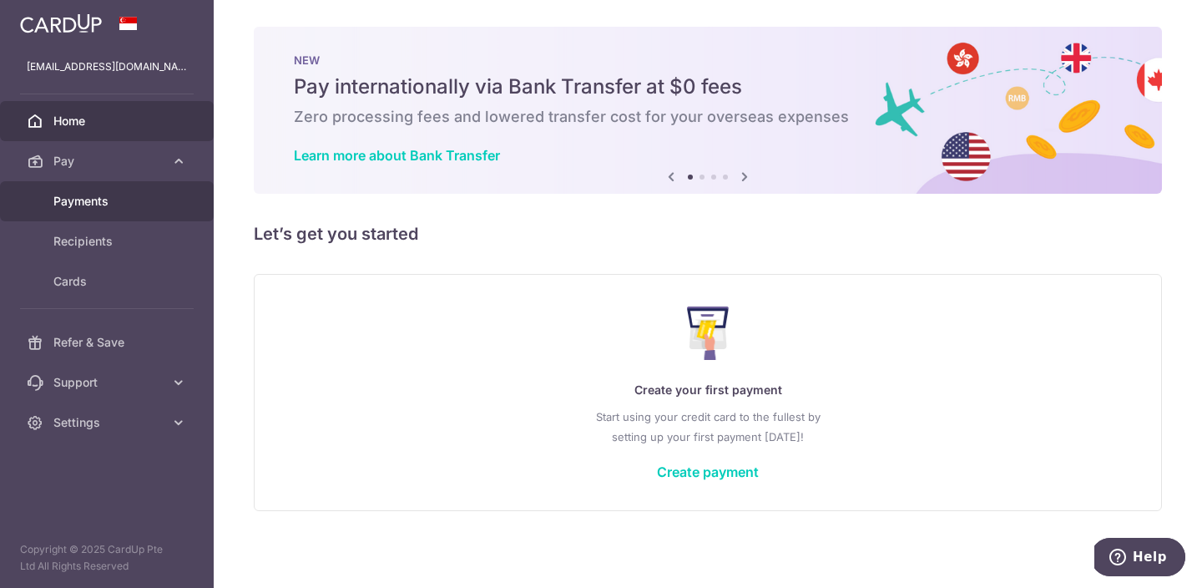
click at [119, 205] on span "Payments" at bounding box center [108, 201] width 110 height 17
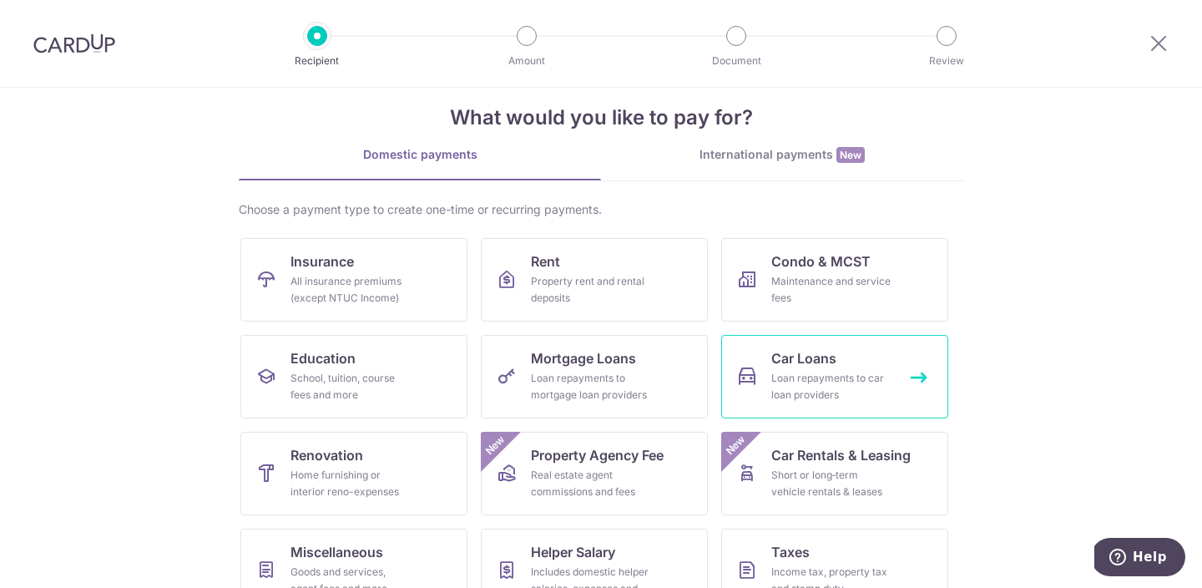
scroll to position [48, 0]
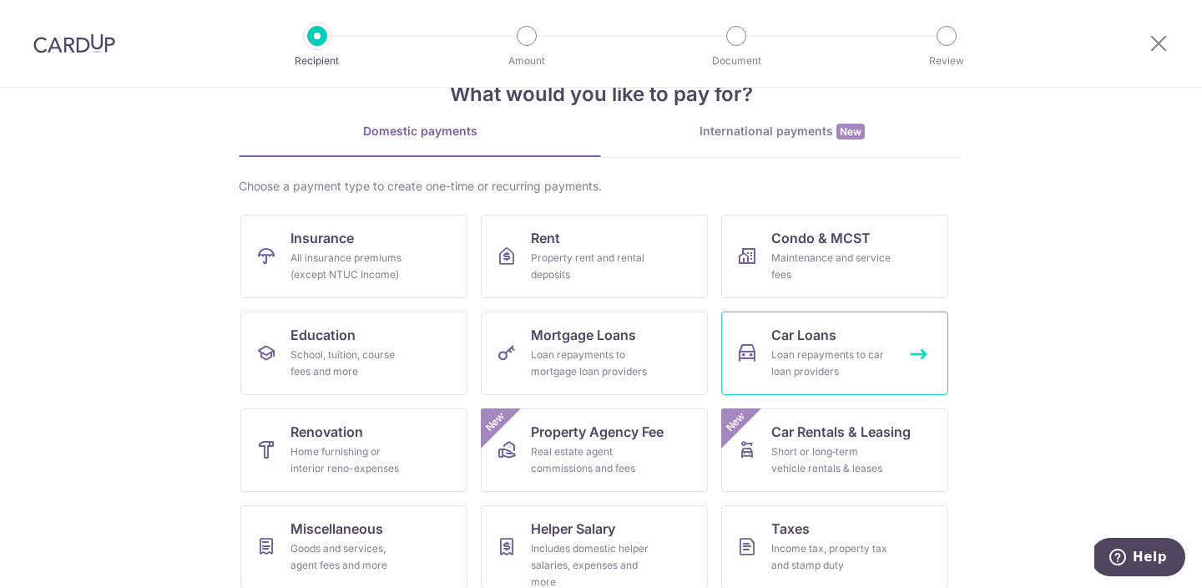
click at [796, 341] on span "Car Loans" at bounding box center [803, 335] width 65 height 20
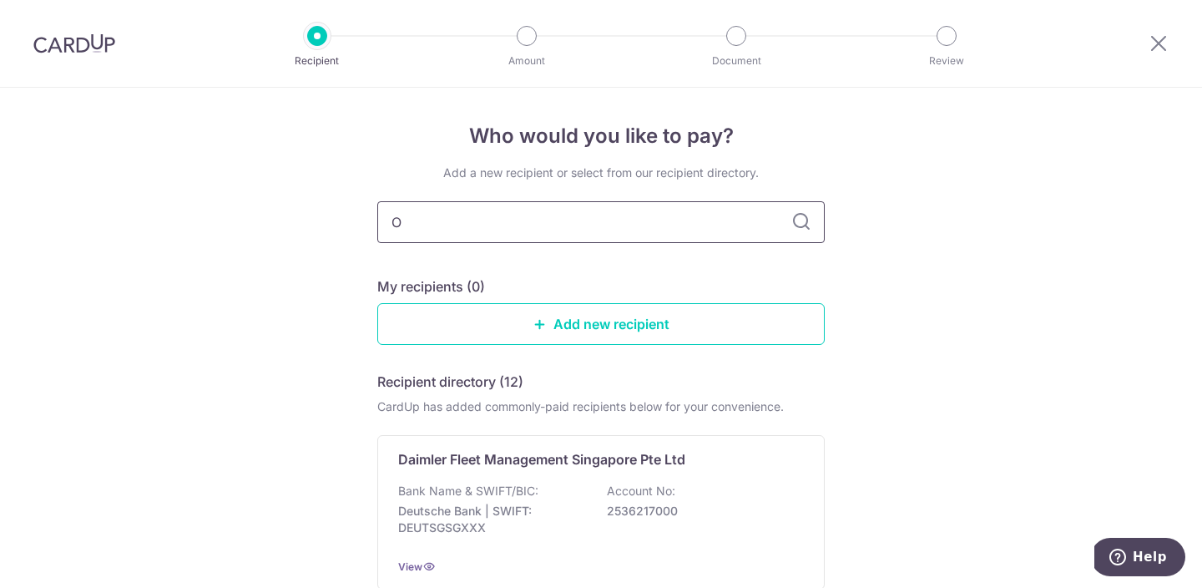
type input "OC"
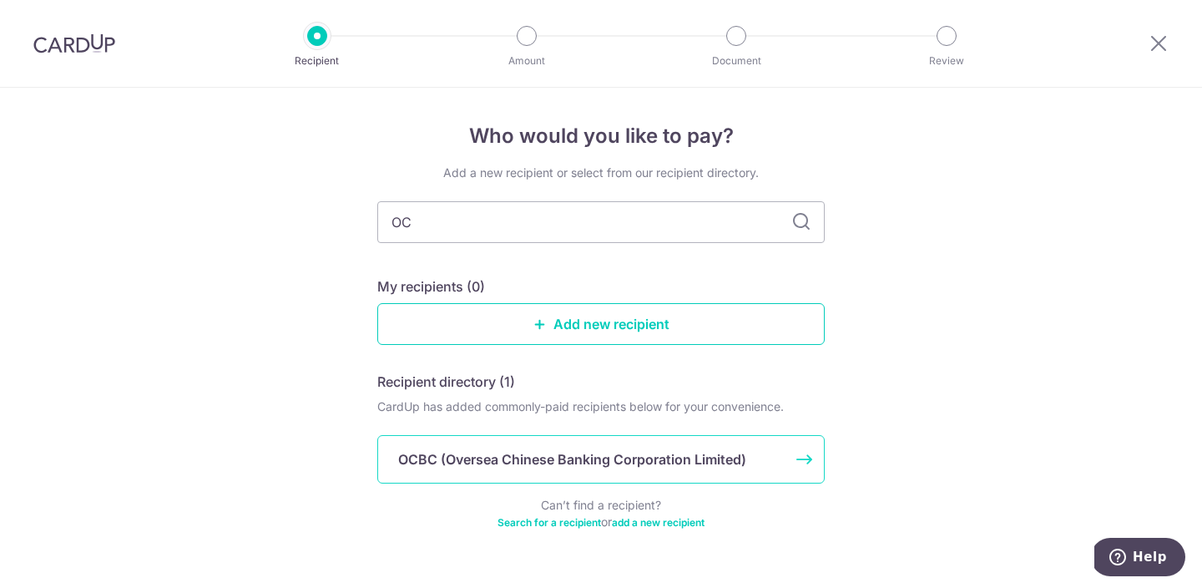
click at [519, 469] on div "OCBC (Oversea Chinese Banking Corporation Limited)" at bounding box center [600, 459] width 447 height 48
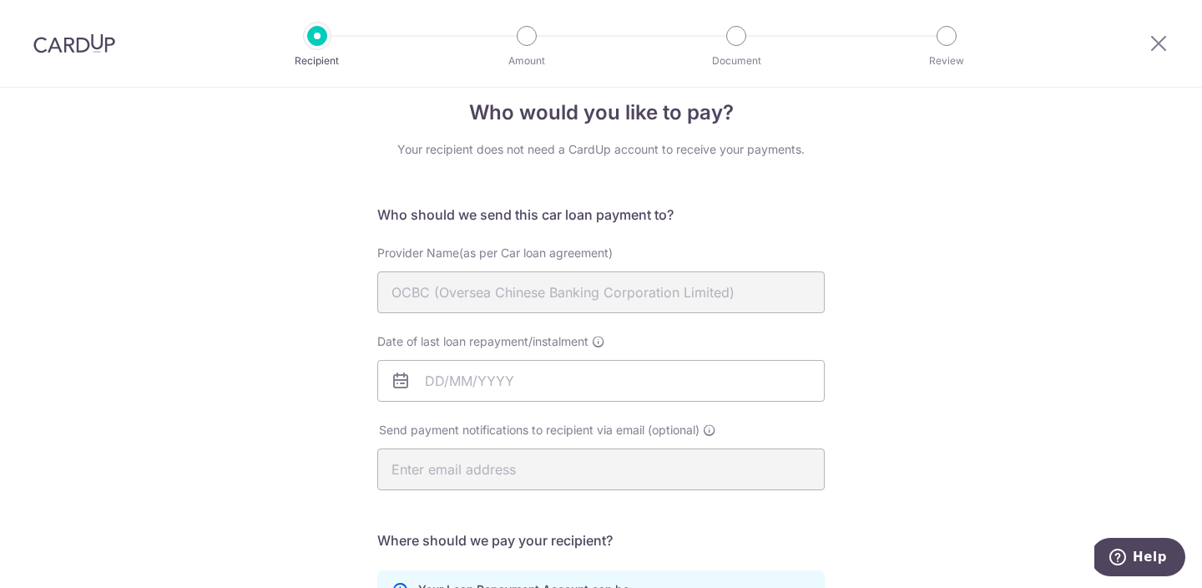
scroll to position [149, 0]
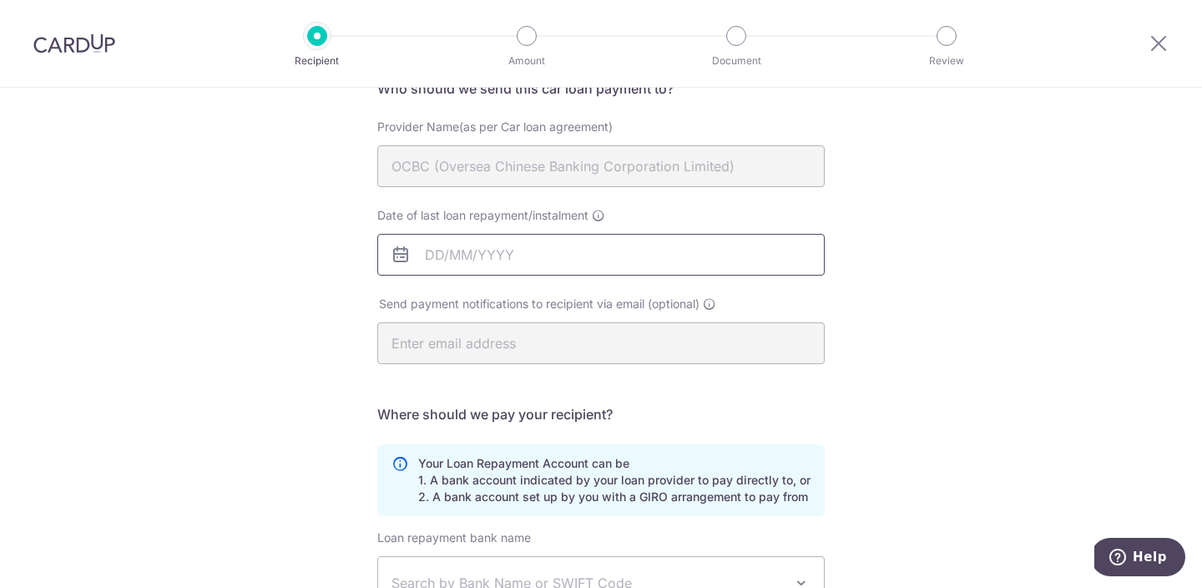
click at [467, 250] on input "Date of last loan repayment/instalment" at bounding box center [600, 255] width 447 height 42
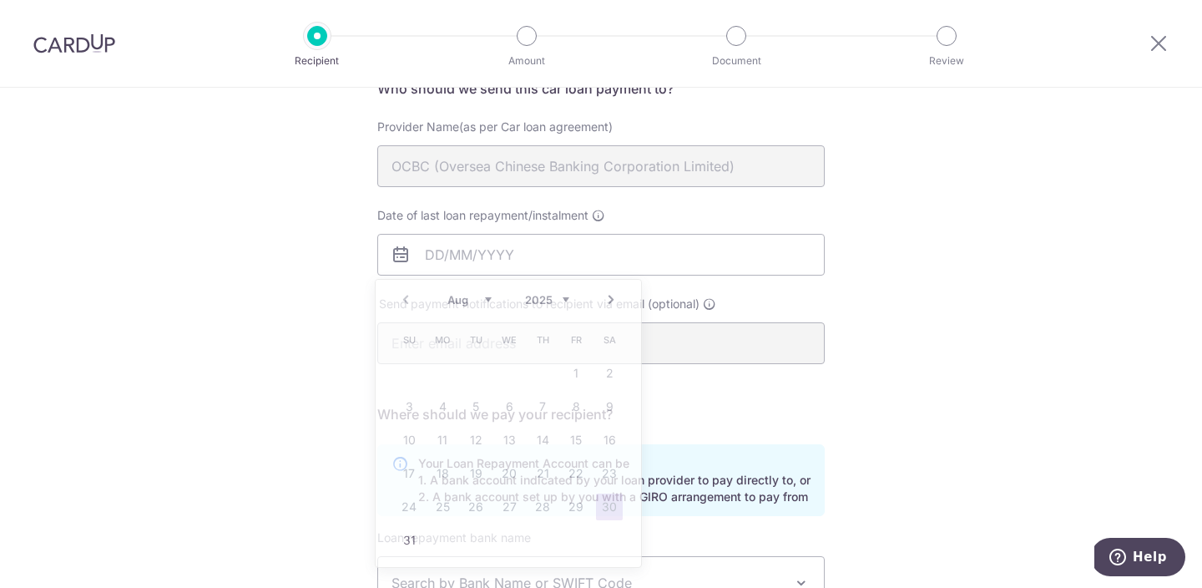
click at [1081, 337] on div "Who would you like to pay? Your recipient does not need a CardUp account to rec…" at bounding box center [601, 396] width 1202 height 917
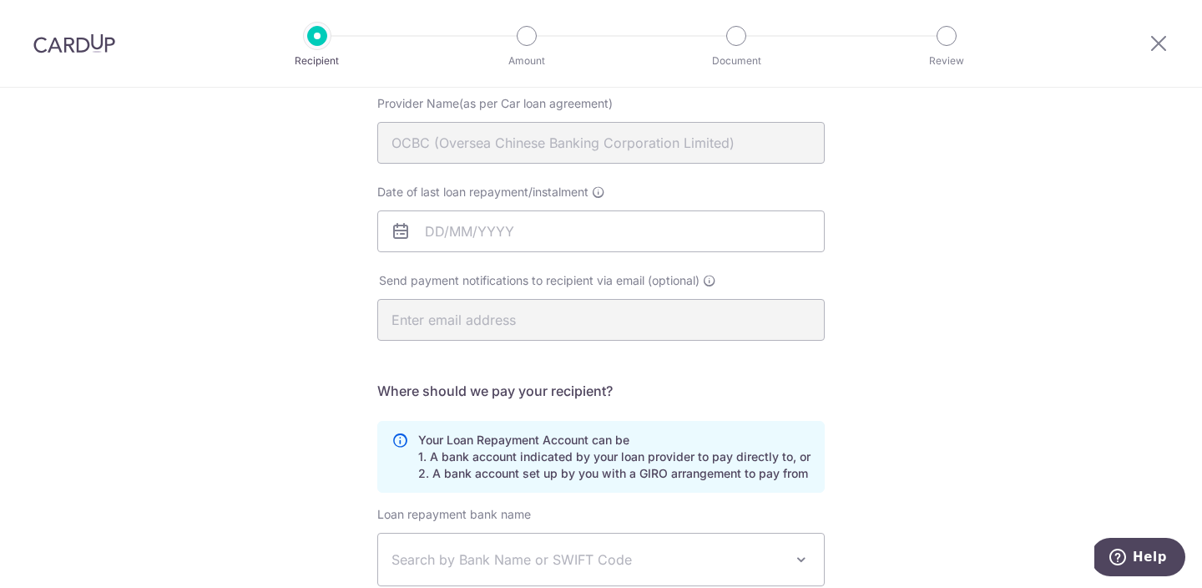
scroll to position [225, 0]
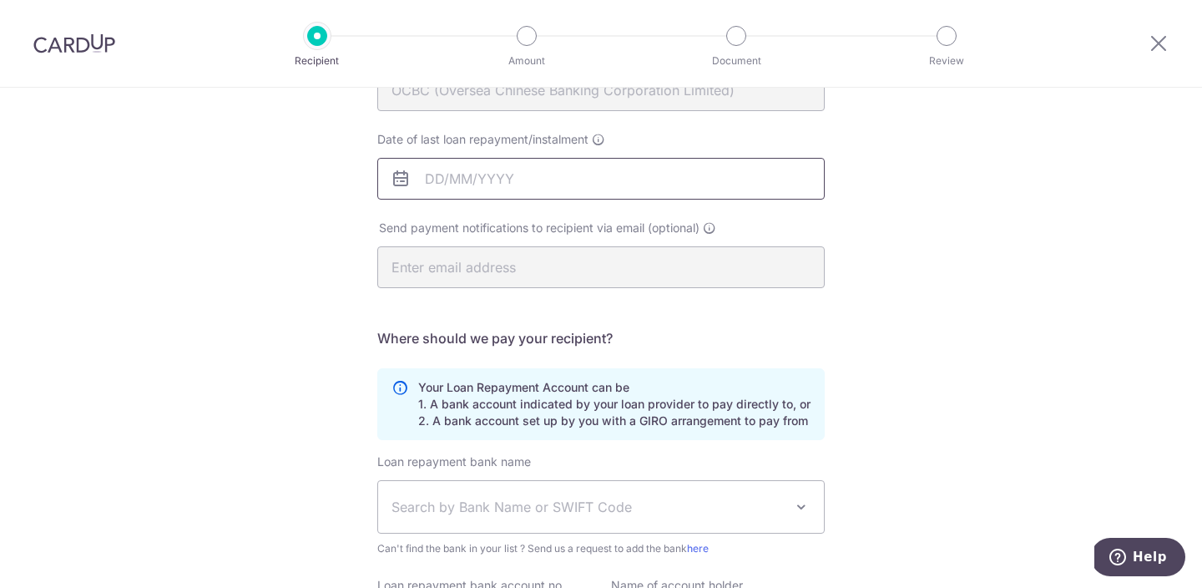
click at [464, 184] on input "Date of last loan repayment/instalment" at bounding box center [600, 179] width 447 height 42
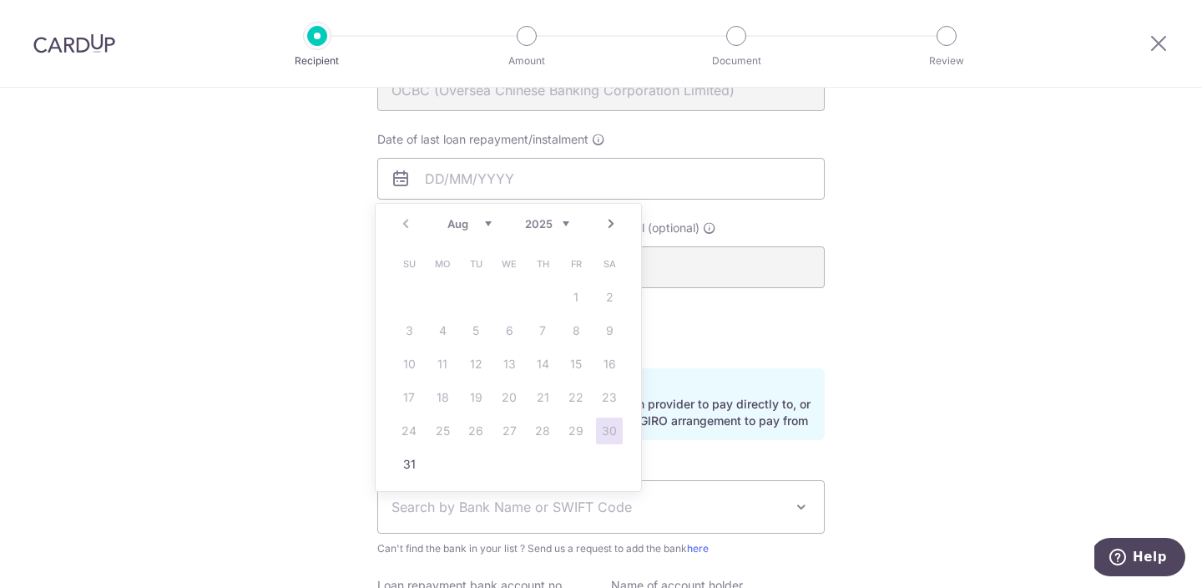
click at [608, 223] on link "Next" at bounding box center [611, 224] width 20 height 20
click at [609, 228] on link "Next" at bounding box center [611, 224] width 20 height 20
click at [509, 289] on link "1" at bounding box center [509, 297] width 27 height 27
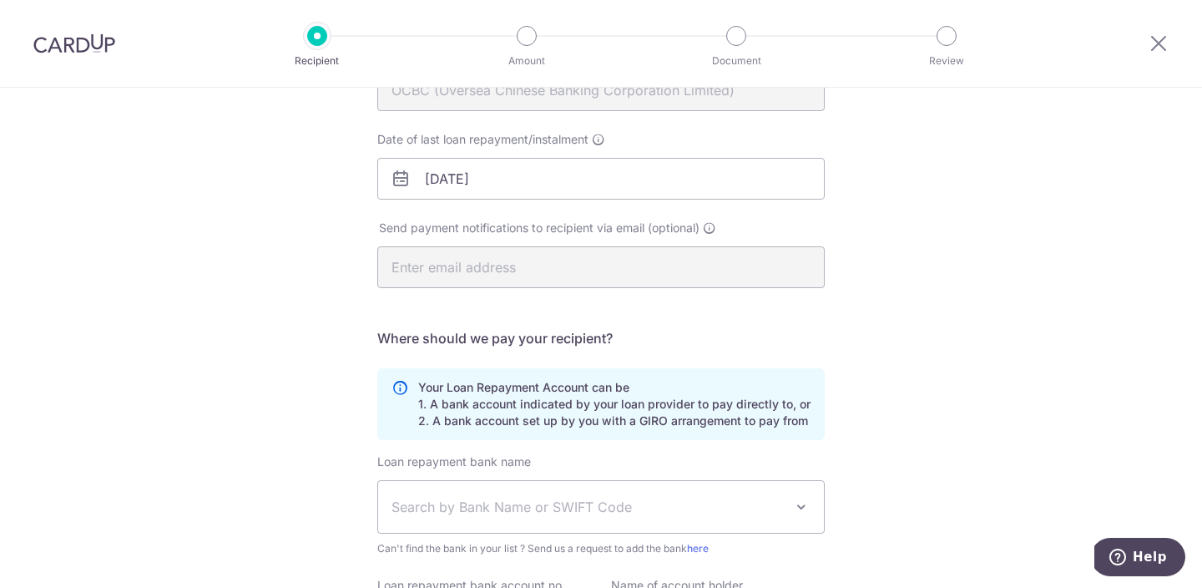
click at [953, 314] on div "Who would you like to pay? Your recipient does not need a CardUp account to rec…" at bounding box center [601, 320] width 1202 height 917
click at [503, 184] on input "01/10/2025" at bounding box center [600, 179] width 447 height 42
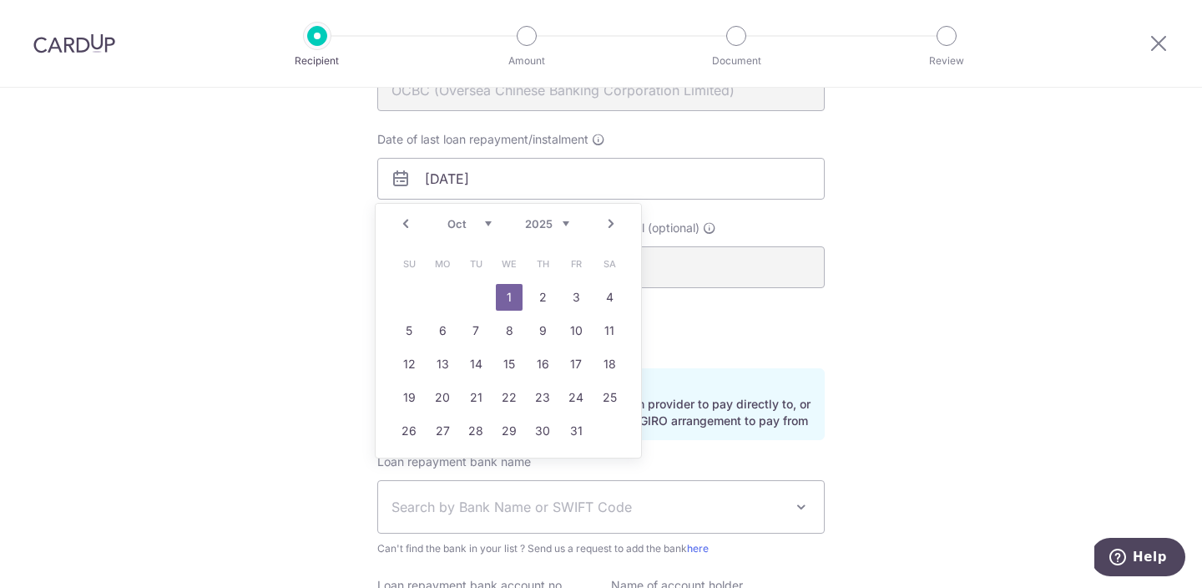
click at [411, 220] on link "Prev" at bounding box center [406, 224] width 20 height 20
click at [441, 293] on link "1" at bounding box center [442, 297] width 27 height 27
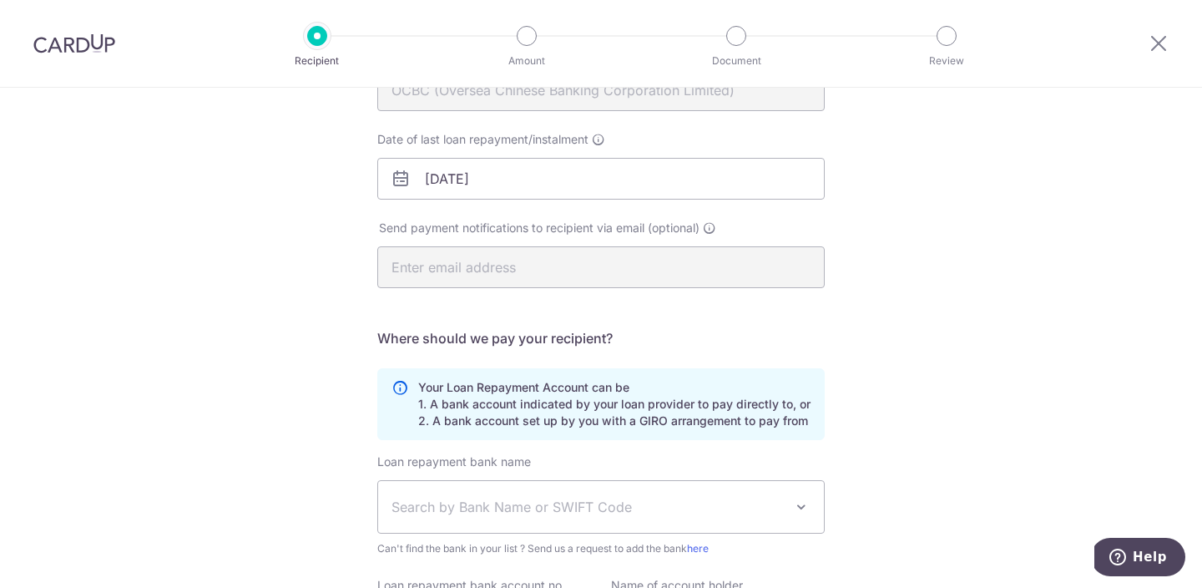
click at [346, 299] on div "Who would you like to pay? Your recipient does not need a CardUp account to rec…" at bounding box center [601, 320] width 1202 height 917
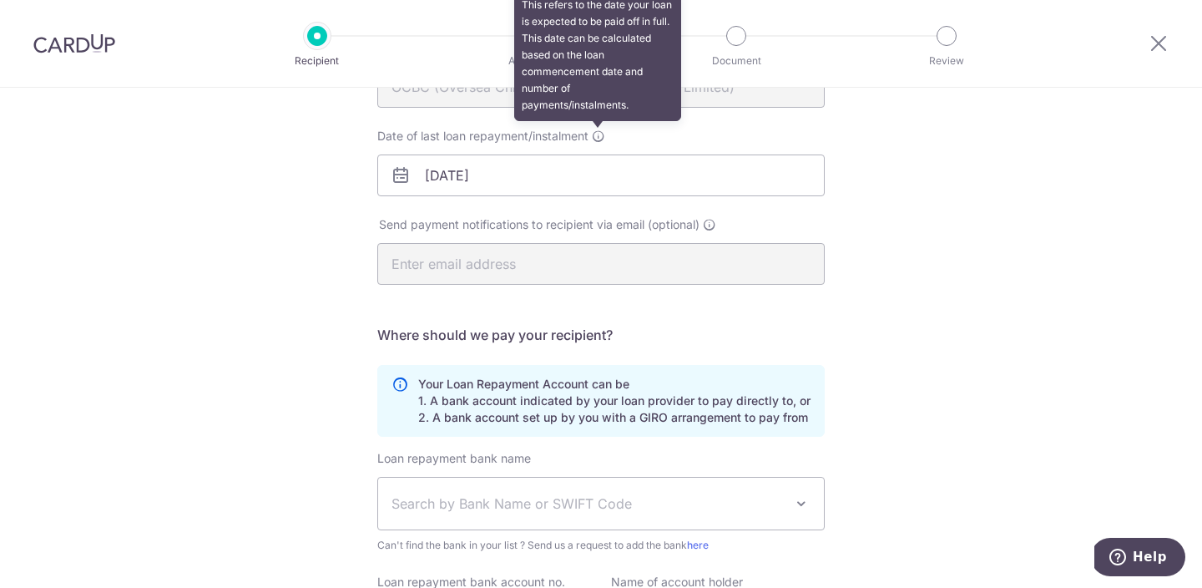
click at [604, 139] on icon at bounding box center [598, 135] width 13 height 13
click at [604, 154] on input "01/09/2025" at bounding box center [600, 175] width 447 height 42
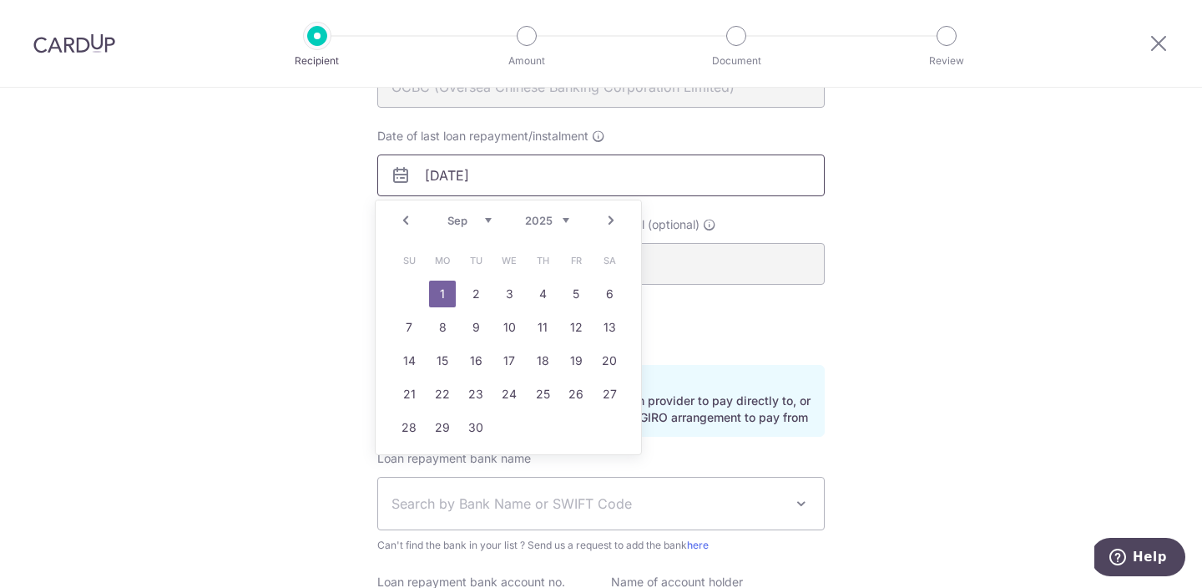
click at [556, 172] on input "01/09/2025" at bounding box center [600, 175] width 447 height 42
click at [407, 219] on link "Prev" at bounding box center [406, 220] width 20 height 20
click at [611, 428] on link "31" at bounding box center [609, 427] width 27 height 27
type input "31/08/2030"
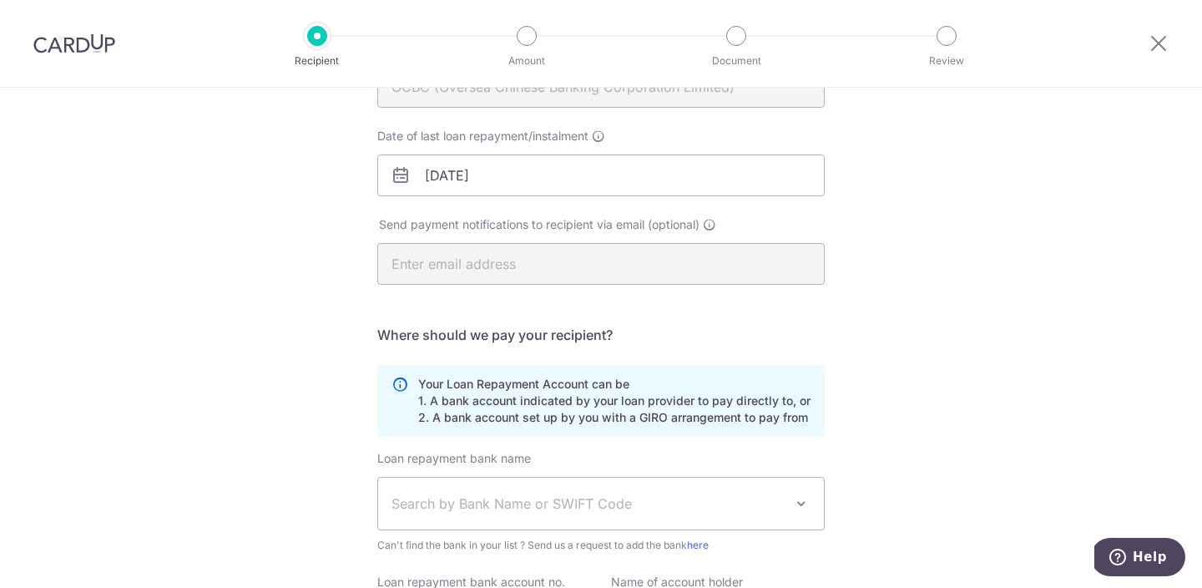
click at [831, 356] on div "Who would you like to pay? Your recipient does not need a CardUp account to rec…" at bounding box center [601, 317] width 1202 height 917
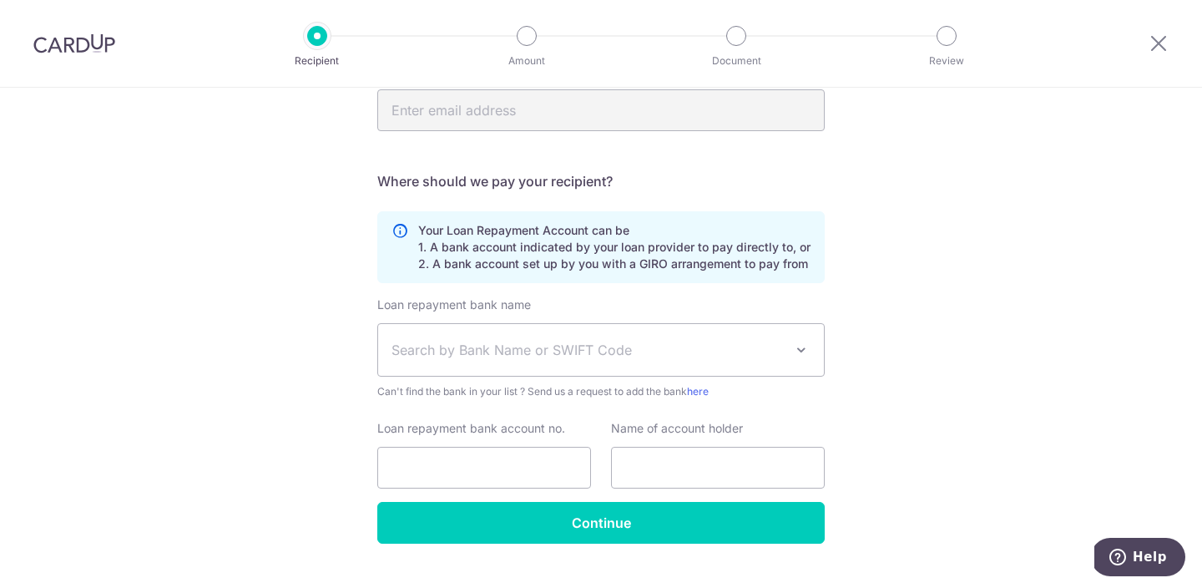
scroll to position [386, 0]
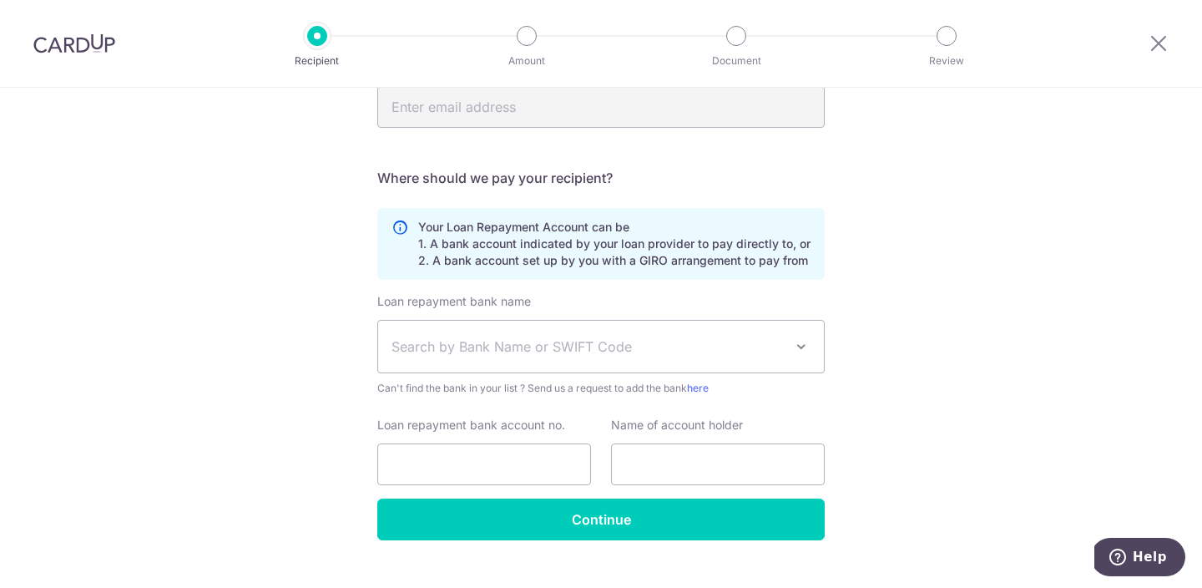
click at [573, 333] on span "Search by Bank Name or SWIFT Code" at bounding box center [601, 347] width 446 height 52
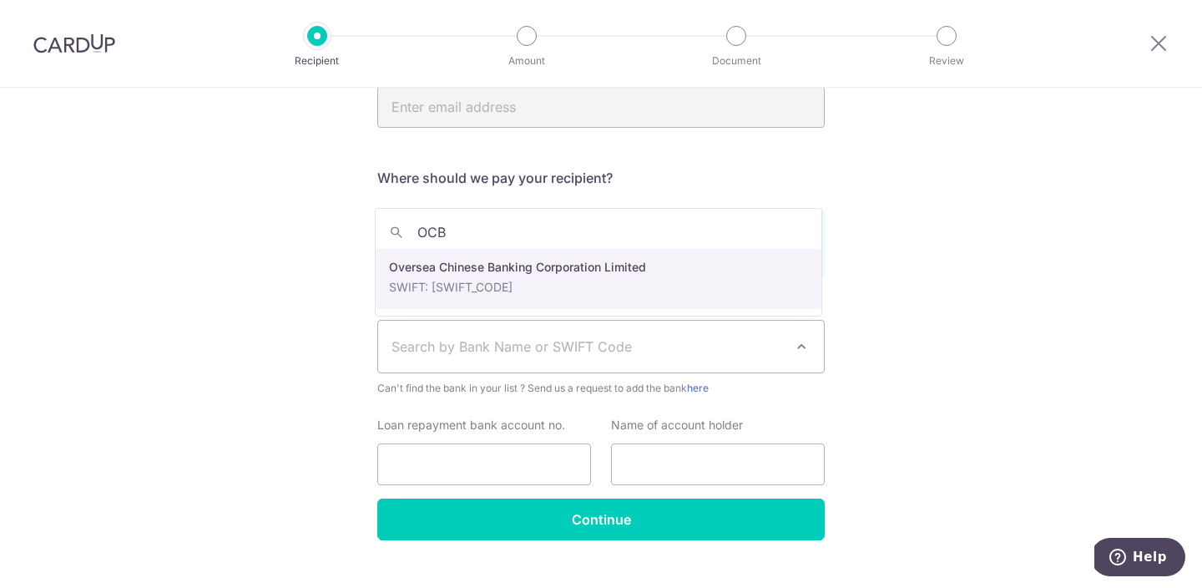
type input "OCB"
select select "12"
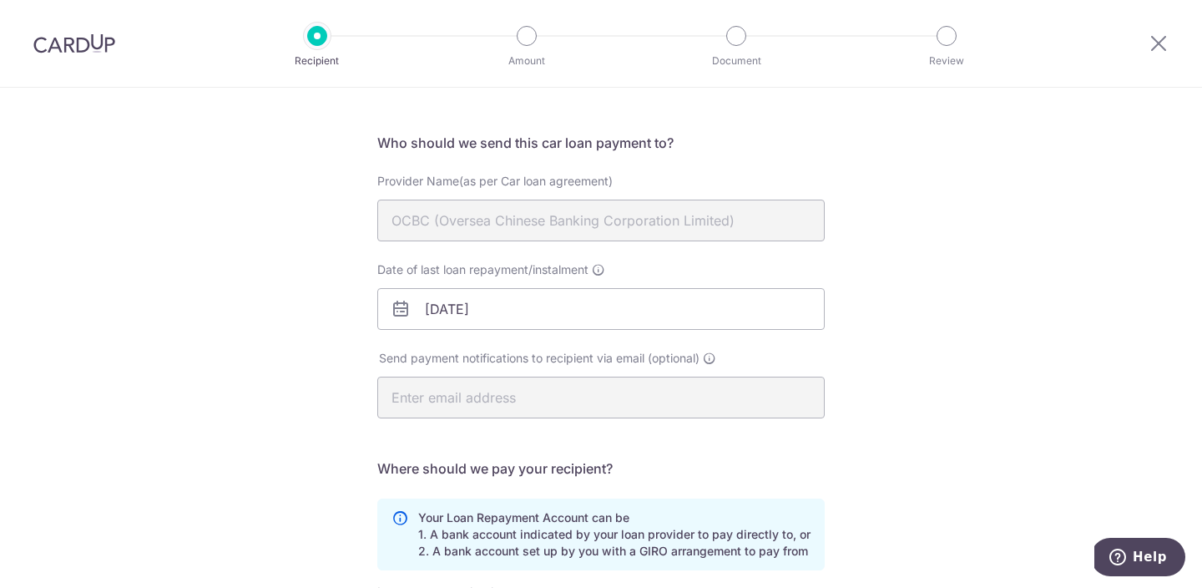
scroll to position [0, 0]
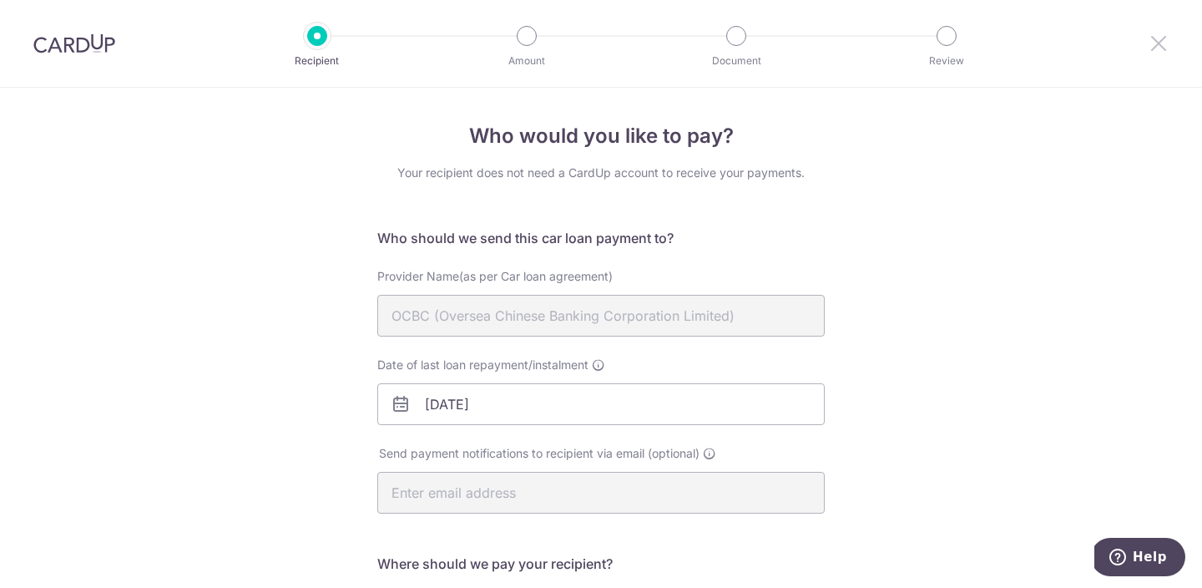
click at [1154, 37] on icon at bounding box center [1159, 43] width 20 height 21
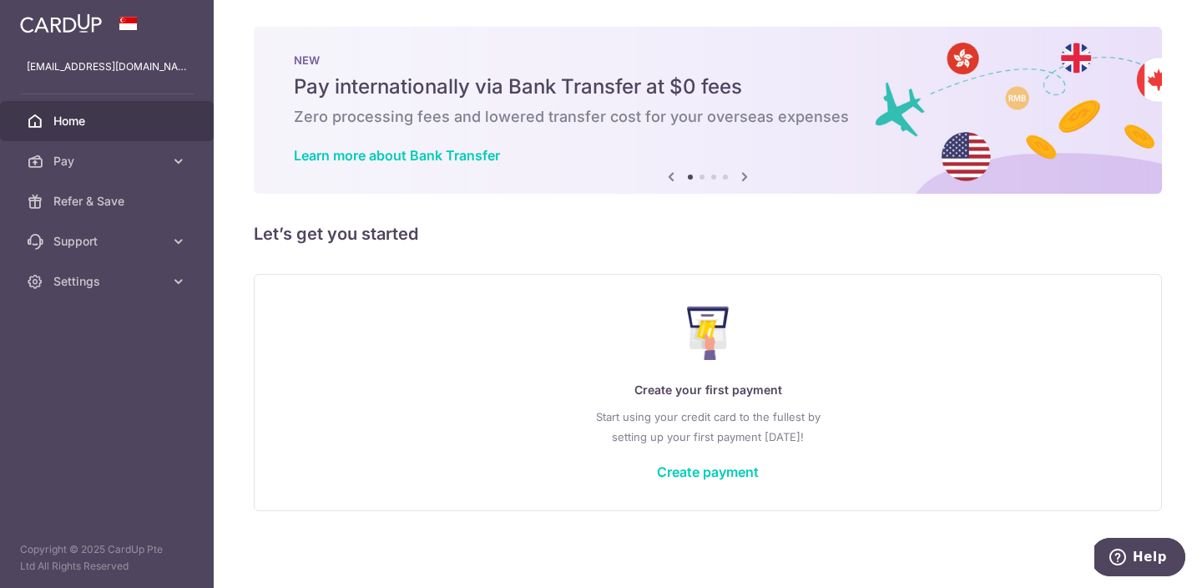
click at [747, 480] on div "Create your first payment Start using your credit card to the fullest by settin…" at bounding box center [708, 392] width 866 height 198
click at [745, 472] on link "Create payment" at bounding box center [708, 471] width 102 height 17
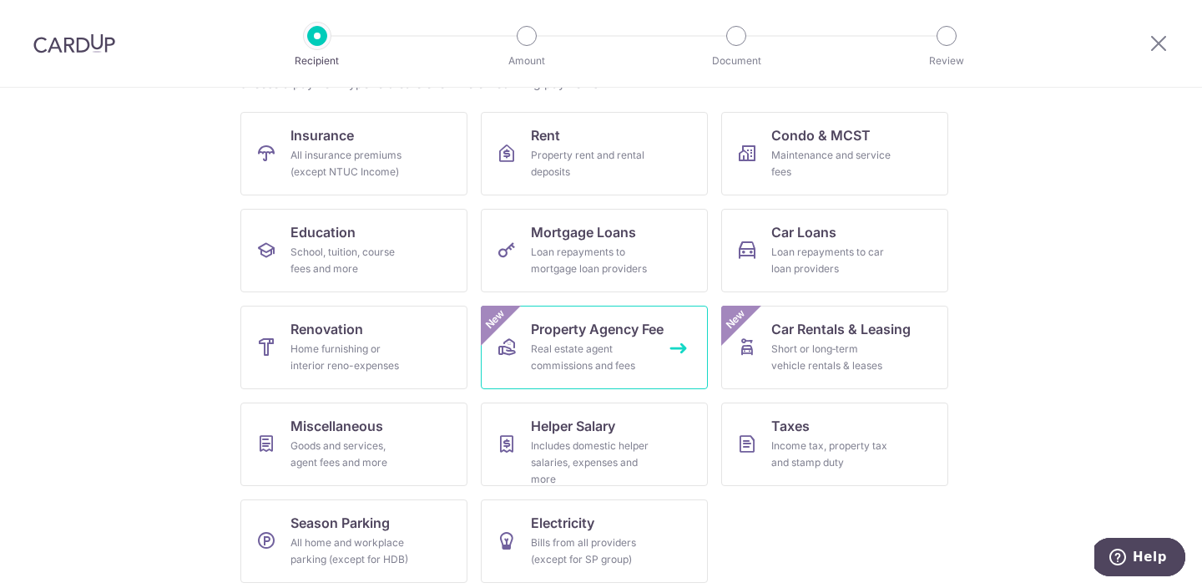
scroll to position [159, 0]
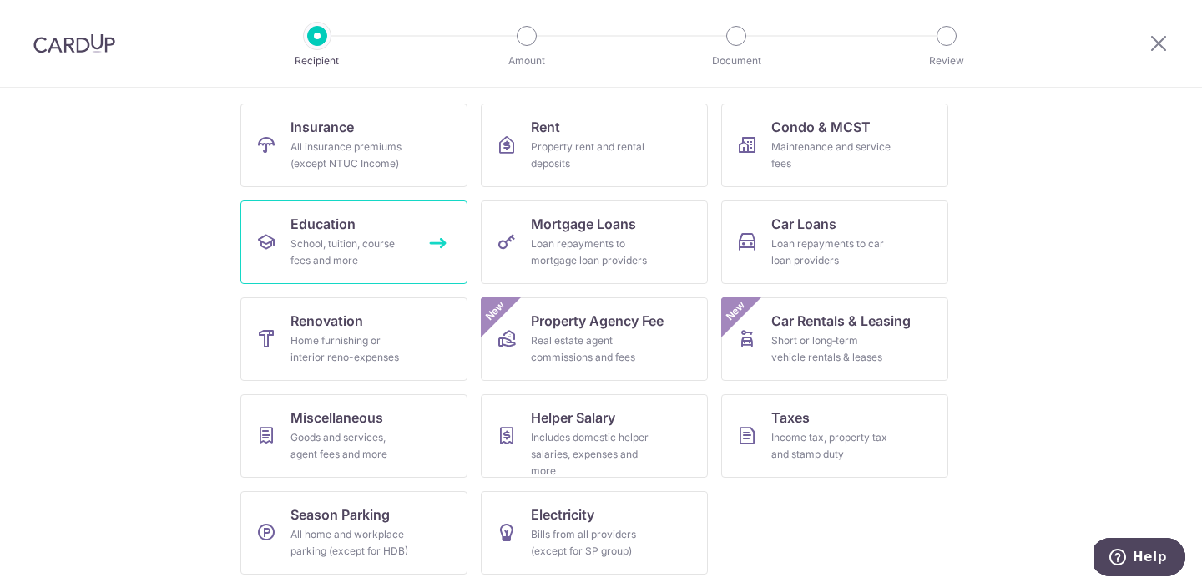
click at [324, 248] on div "School, tuition, course fees and more" at bounding box center [350, 251] width 120 height 33
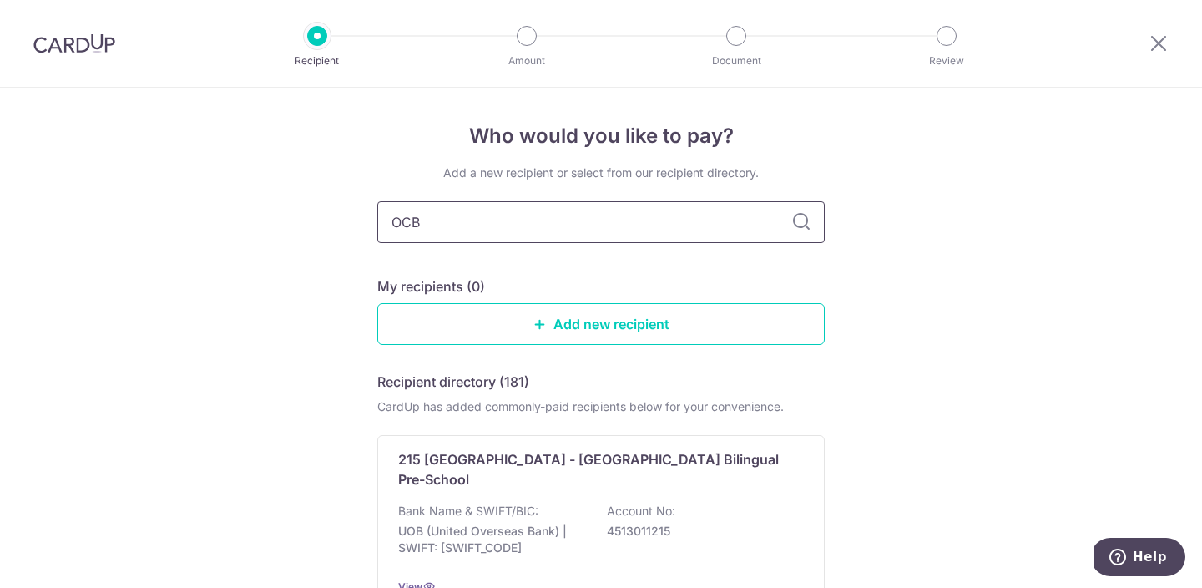
type input "OCBC"
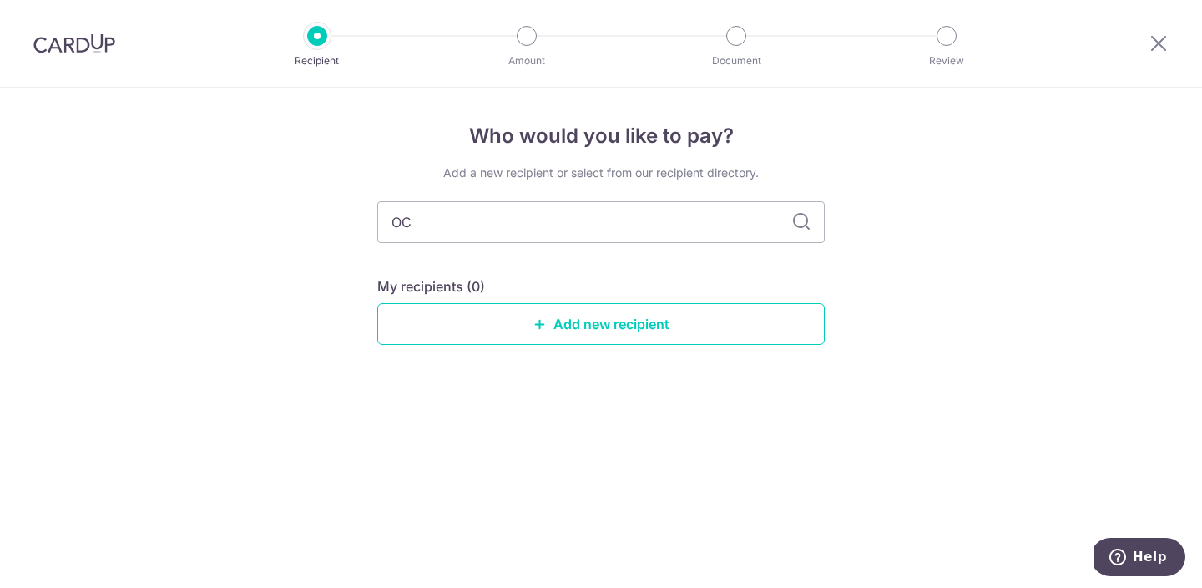
type input "O"
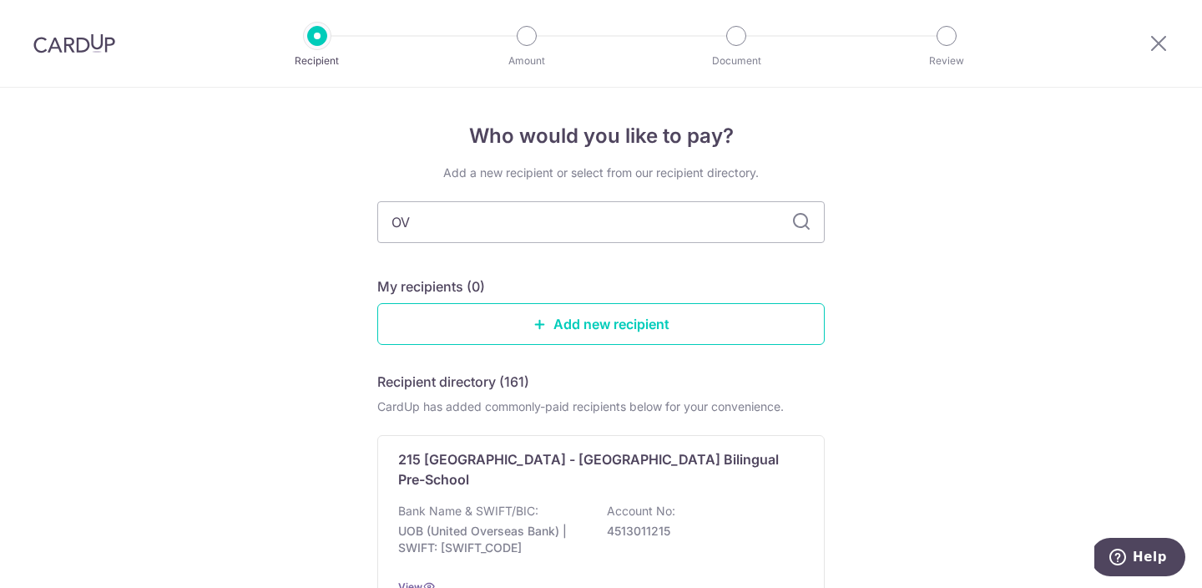
type input "OVE"
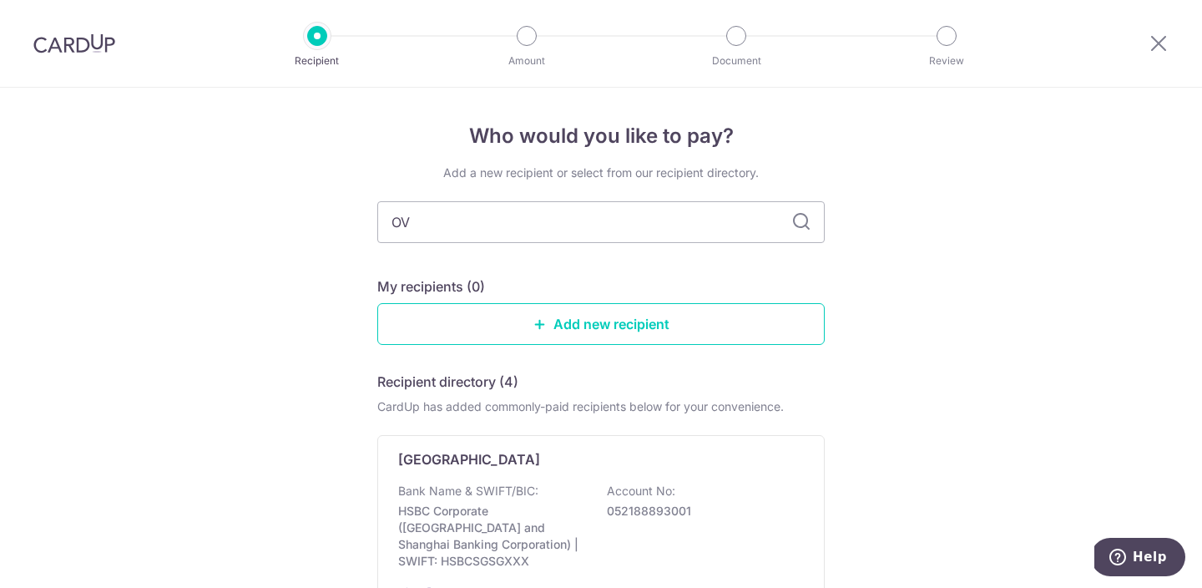
type input "O"
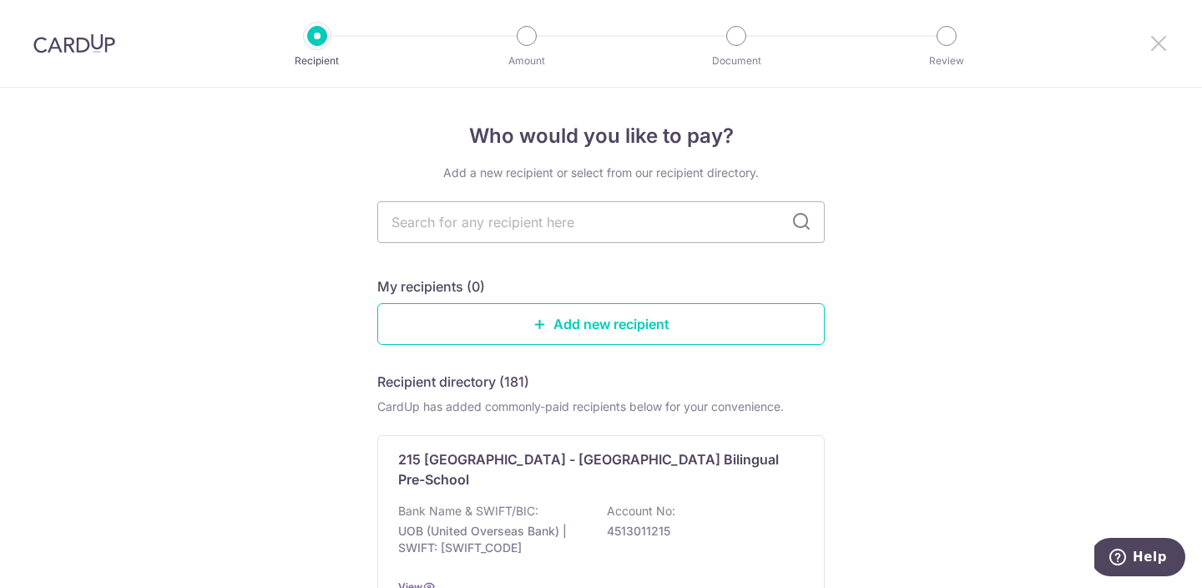
click at [1154, 46] on icon at bounding box center [1159, 43] width 20 height 21
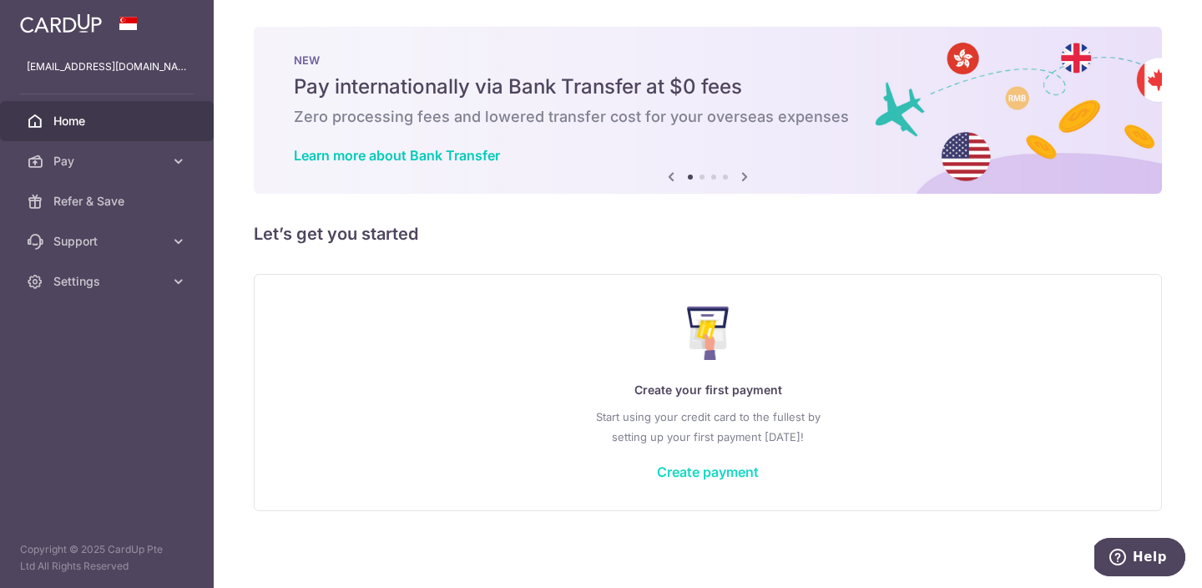
click at [701, 473] on link "Create payment" at bounding box center [708, 471] width 102 height 17
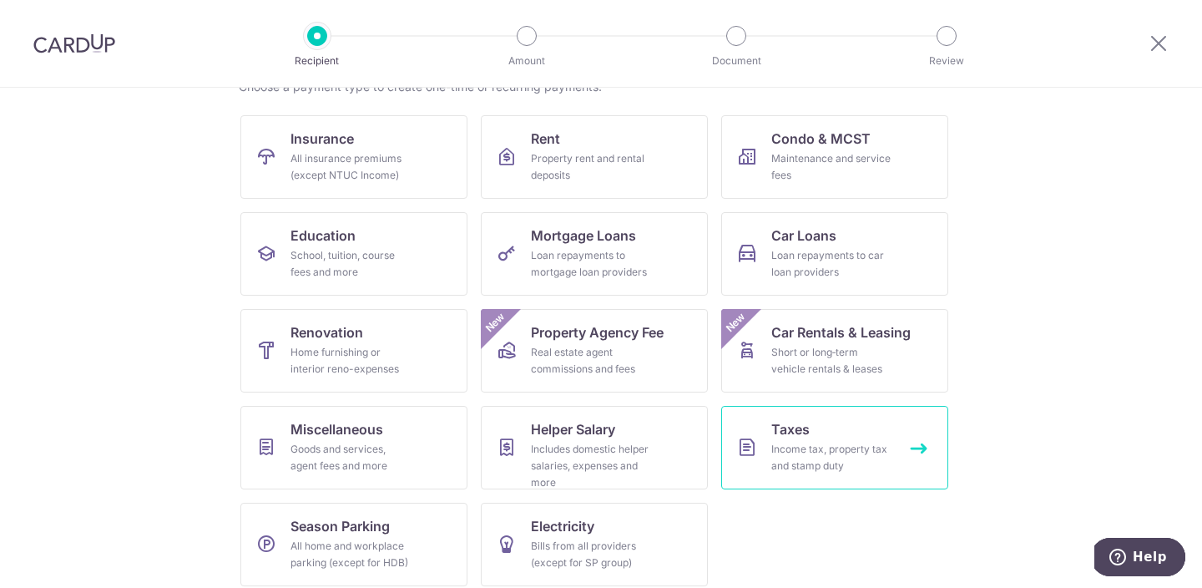
scroll to position [159, 0]
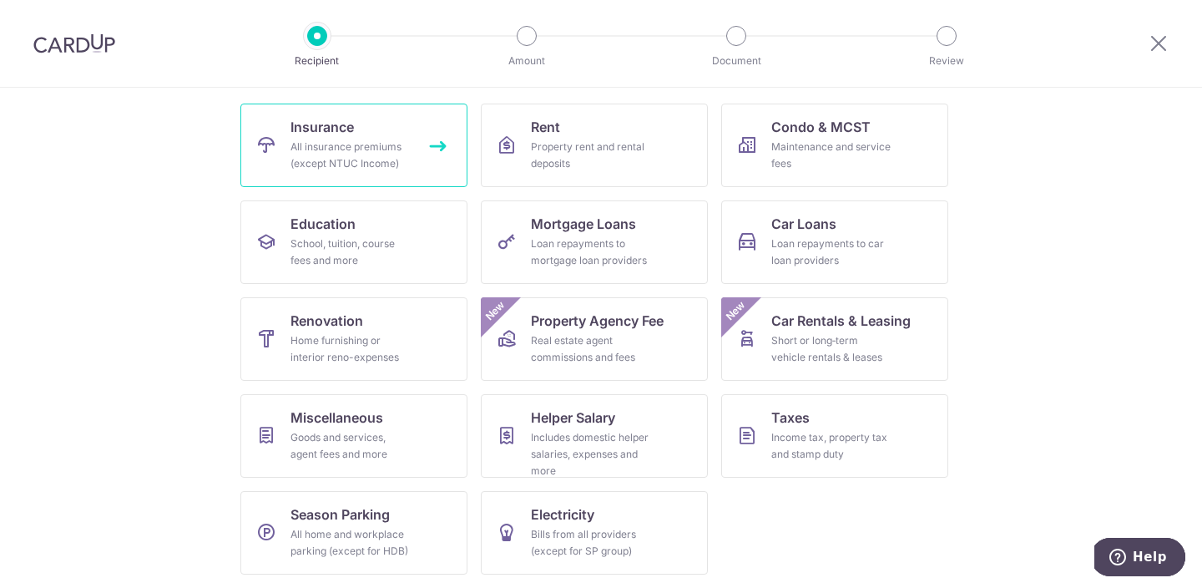
click at [378, 164] on div "All insurance premiums (except NTUC Income)" at bounding box center [350, 155] width 120 height 33
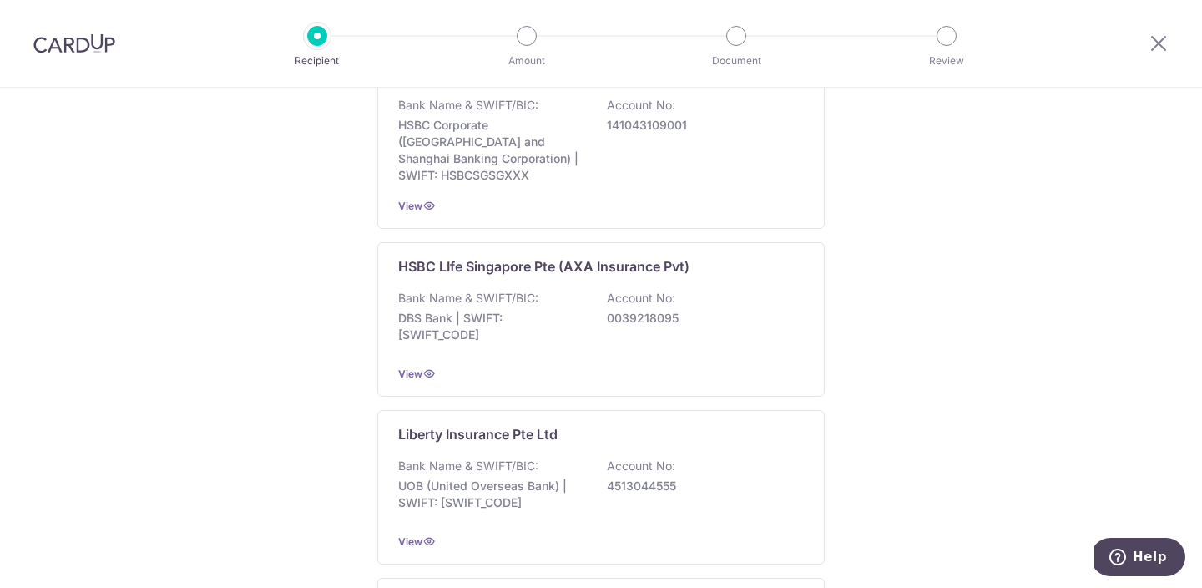
scroll to position [875, 0]
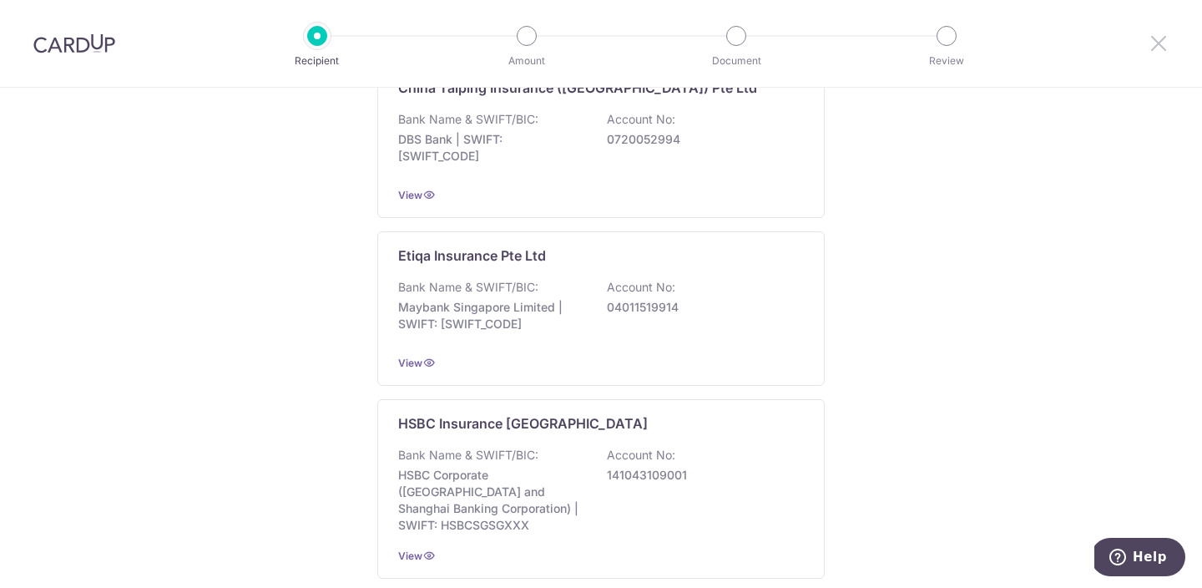
click at [1153, 45] on icon at bounding box center [1159, 43] width 20 height 21
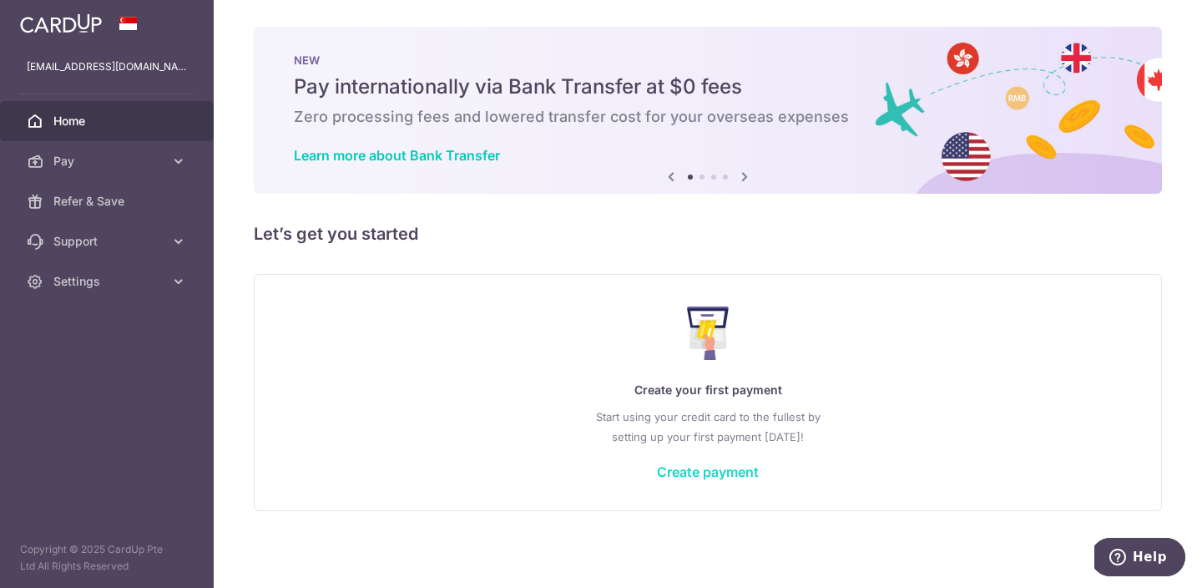
click at [715, 468] on link "Create payment" at bounding box center [708, 471] width 102 height 17
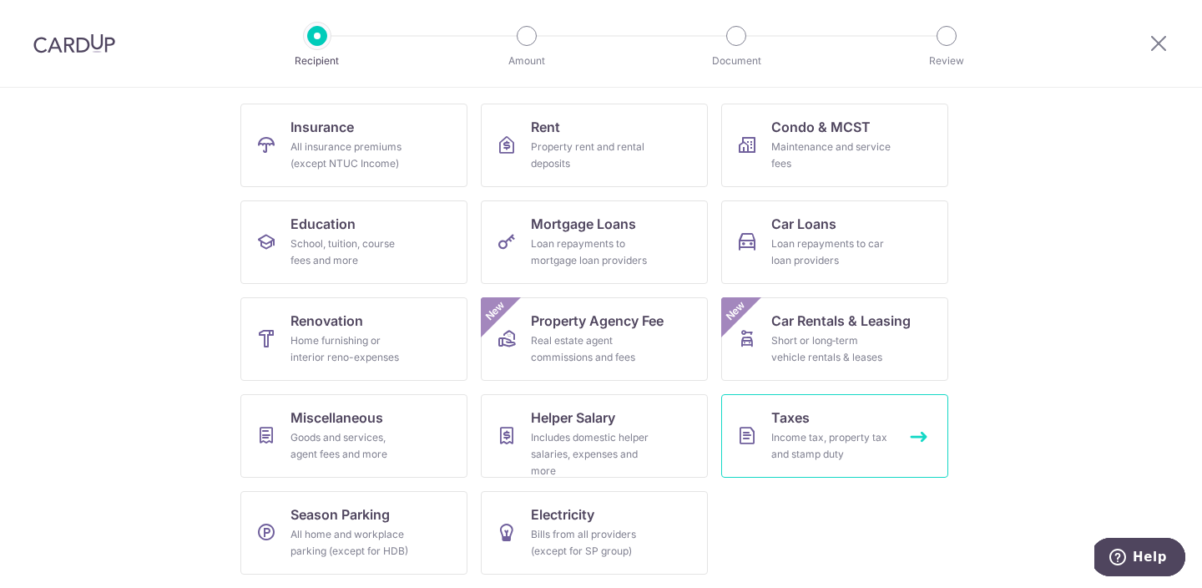
click at [745, 452] on link "Taxes Income tax, property tax and stamp duty" at bounding box center [834, 435] width 227 height 83
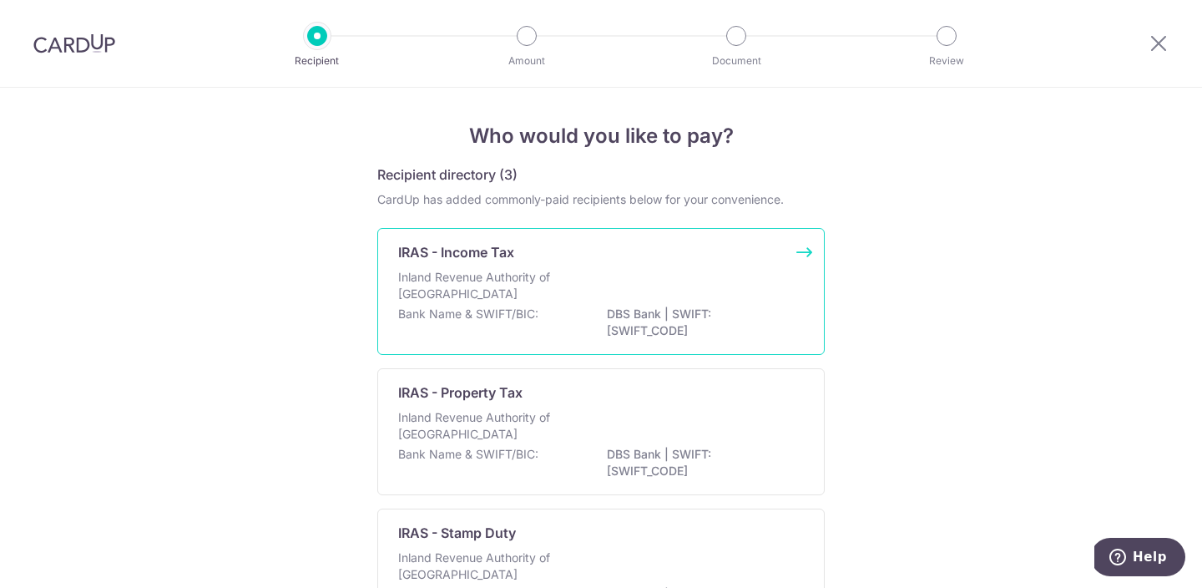
click at [696, 276] on div "Inland Revenue Authority of [GEOGRAPHIC_DATA]" at bounding box center [601, 287] width 406 height 37
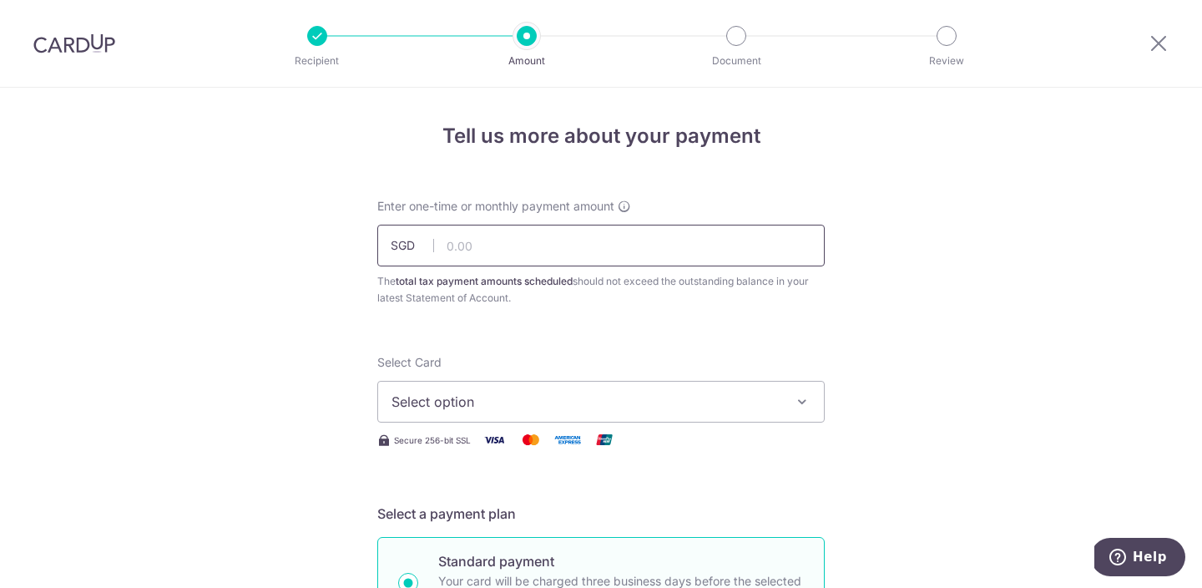
click at [531, 245] on input "text" at bounding box center [600, 246] width 447 height 42
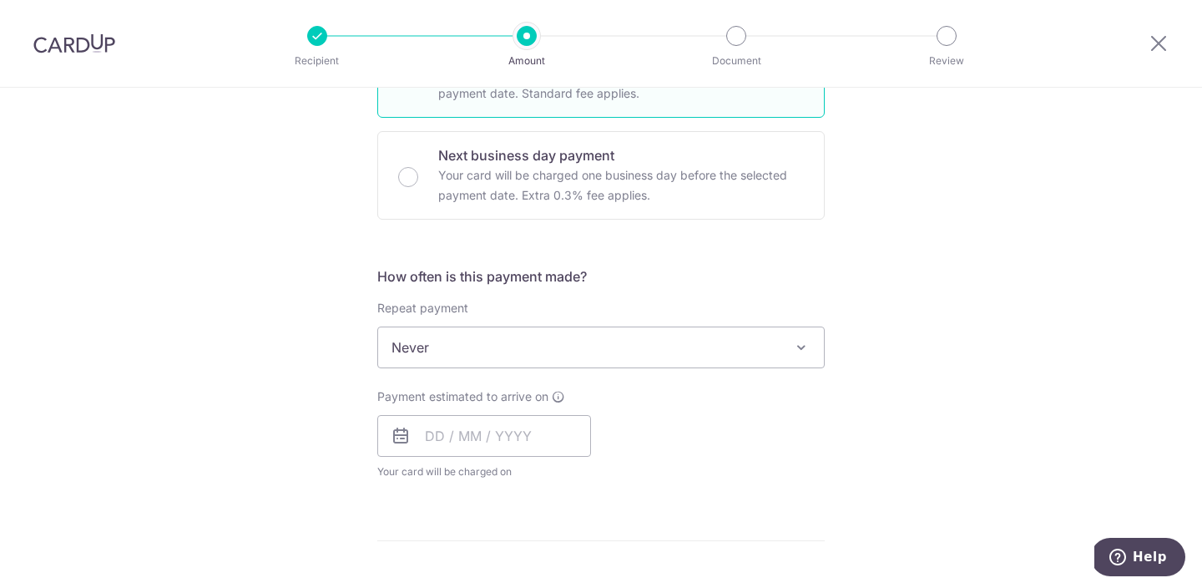
scroll to position [376, 0]
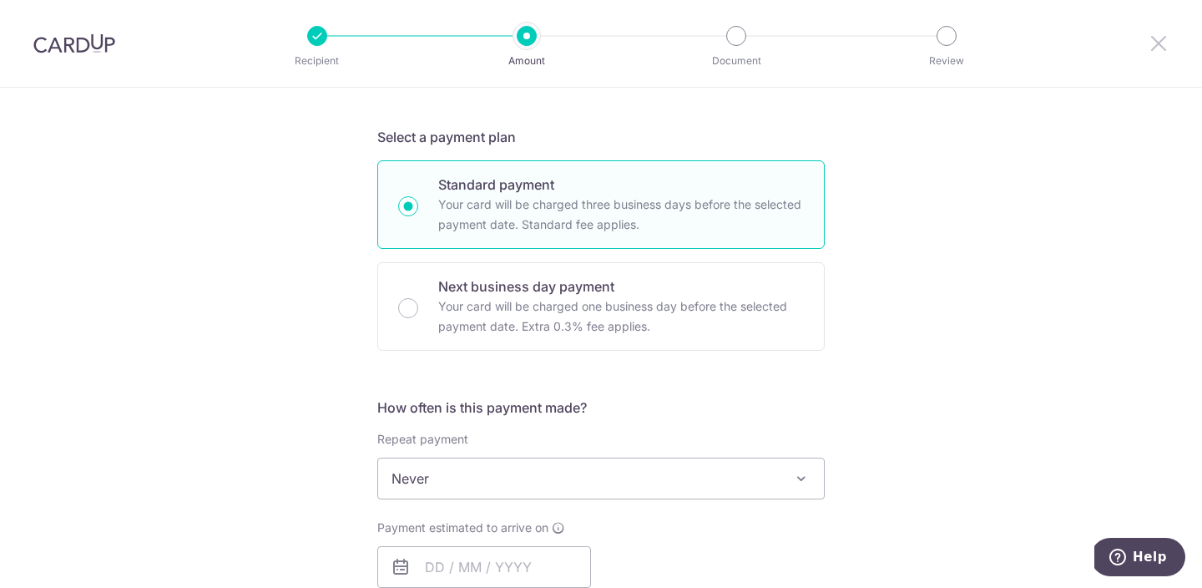
click at [1157, 42] on icon at bounding box center [1159, 43] width 20 height 21
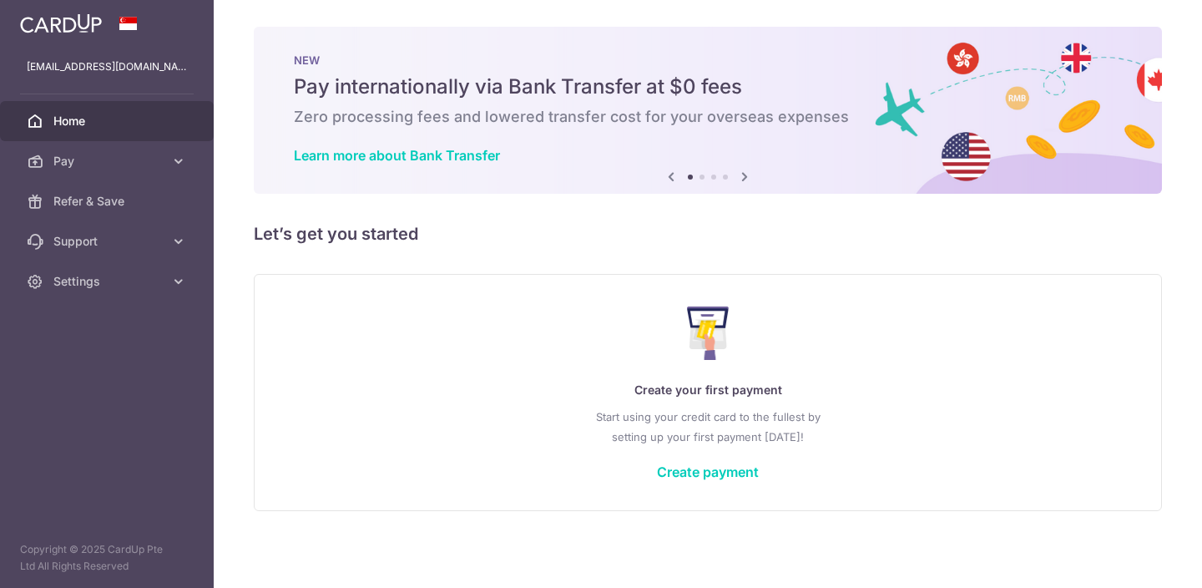
click at [745, 288] on div "Create your first payment Start using your credit card to the fullest by settin…" at bounding box center [708, 392] width 908 height 237
click at [751, 289] on div "Create your first payment Start using your credit card to the fullest by settin…" at bounding box center [708, 392] width 908 height 237
click at [733, 289] on div "Create your first payment Start using your credit card to the fullest by settin…" at bounding box center [708, 392] width 908 height 237
click at [732, 289] on div "Create your first payment Start using your credit card to the fullest by settin…" at bounding box center [708, 392] width 908 height 237
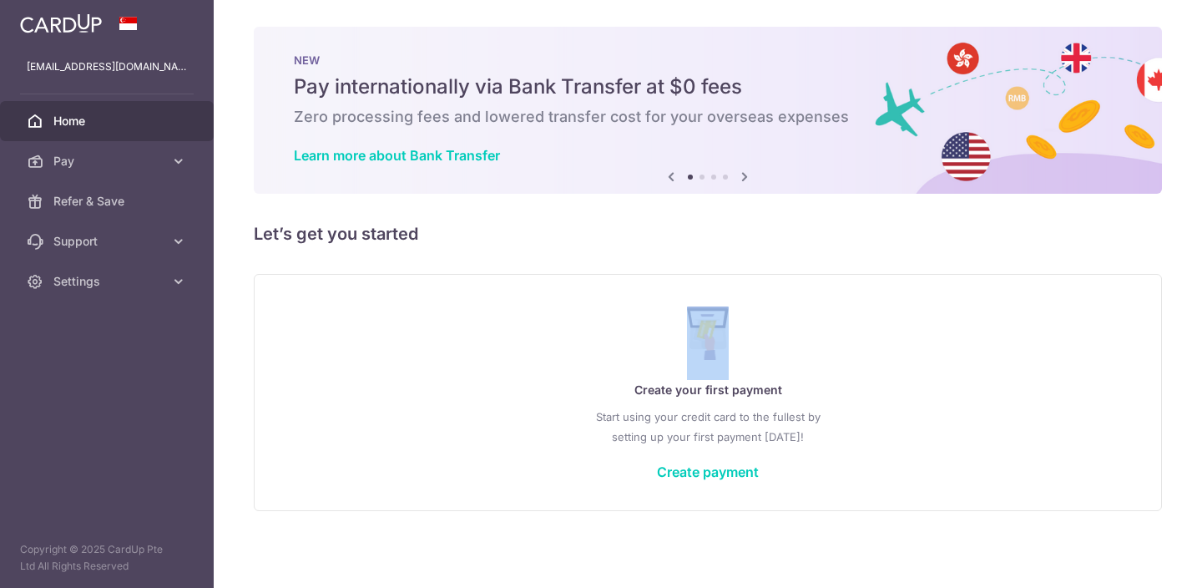
click at [736, 289] on div "Create your first payment Start using your credit card to the fullest by settin…" at bounding box center [708, 392] width 908 height 237
click at [737, 289] on div "Create your first payment Start using your credit card to the fullest by settin…" at bounding box center [708, 392] width 908 height 237
click at [739, 289] on div "Create your first payment Start using your credit card to the fullest by settin…" at bounding box center [708, 392] width 908 height 237
click at [738, 289] on div "Create your first payment Start using your credit card to the fullest by settin…" at bounding box center [708, 392] width 908 height 237
click at [729, 289] on div "Create your first payment Start using your credit card to the fullest by settin…" at bounding box center [708, 392] width 908 height 237
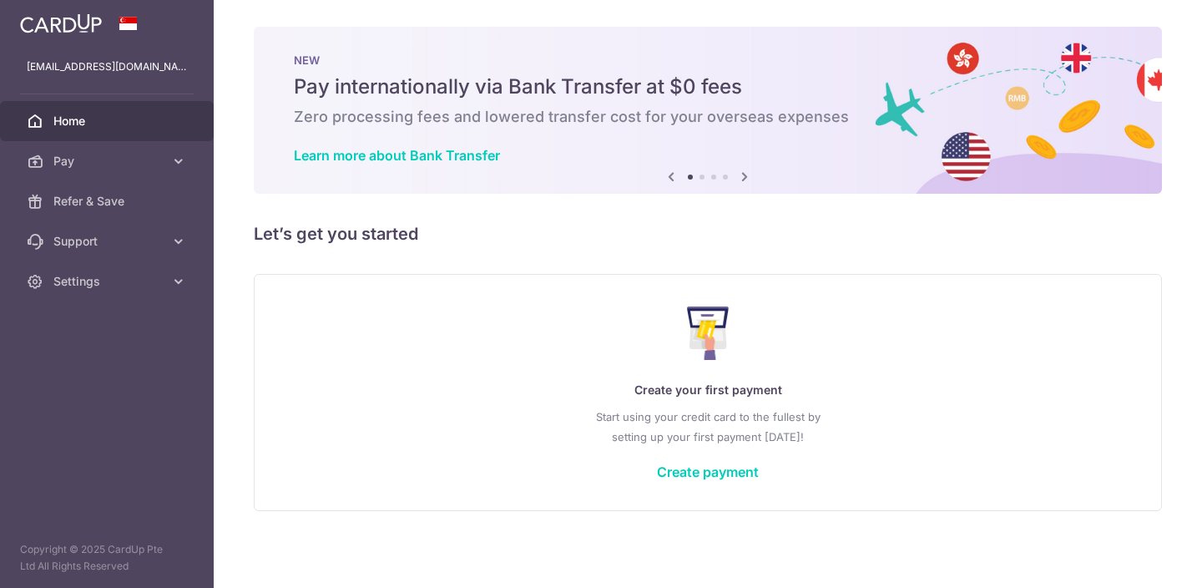
click at [729, 289] on div "Create your first payment Start using your credit card to the fullest by settin…" at bounding box center [708, 392] width 908 height 237
click at [727, 289] on div "Create your first payment Start using your credit card to the fullest by settin…" at bounding box center [708, 392] width 908 height 237
click at [726, 289] on div "Create your first payment Start using your credit card to the fullest by settin…" at bounding box center [708, 392] width 908 height 237
click at [755, 289] on div "Create your first payment Start using your credit card to the fullest by settin…" at bounding box center [708, 392] width 908 height 237
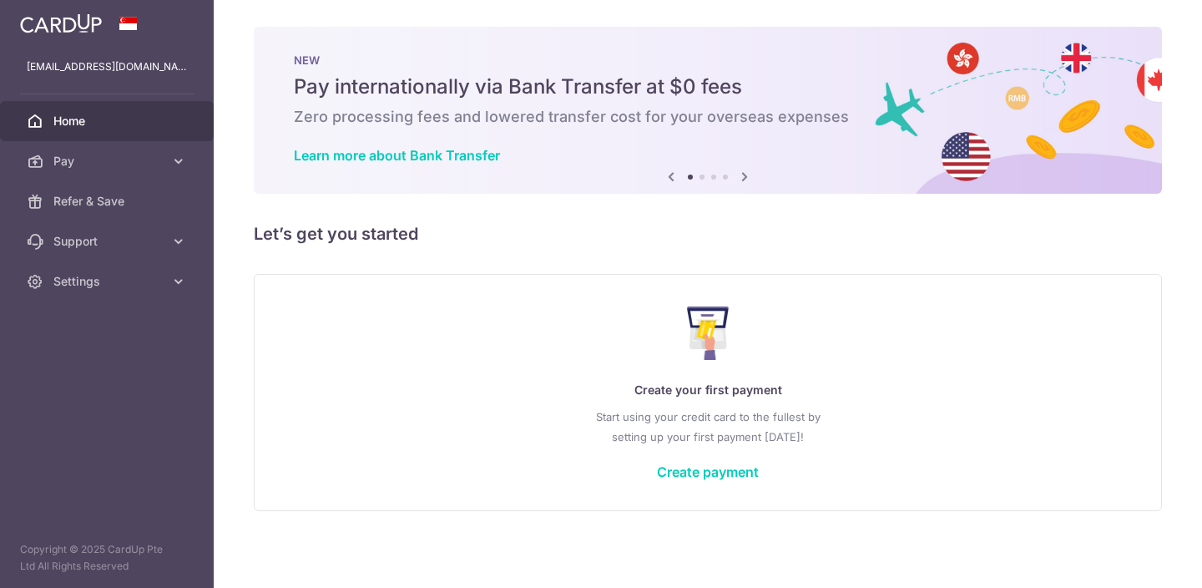
click at [755, 289] on div "Create your first payment Start using your credit card to the fullest by settin…" at bounding box center [708, 392] width 908 height 237
click at [764, 289] on div "Create your first payment Start using your credit card to the fullest by settin…" at bounding box center [708, 392] width 908 height 237
click at [772, 289] on div "Create your first payment Start using your credit card to the fullest by settin…" at bounding box center [708, 392] width 908 height 237
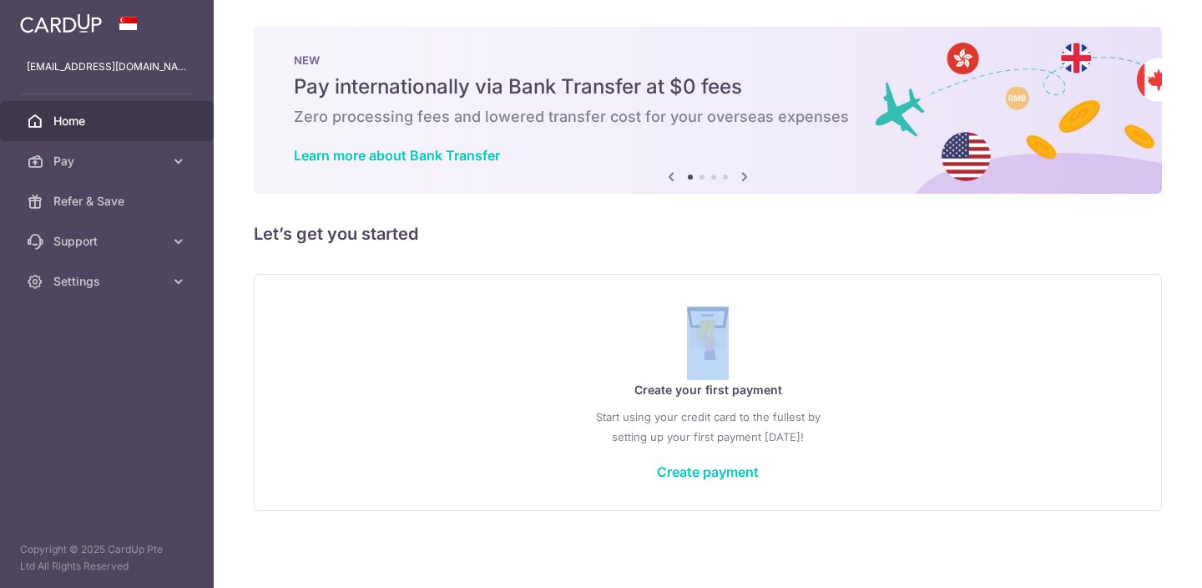
click at [748, 290] on div "Create your first payment Start using your credit card to the fullest by settin…" at bounding box center [708, 392] width 908 height 237
click at [745, 290] on div "Create your first payment Start using your credit card to the fullest by settin…" at bounding box center [708, 392] width 908 height 237
click at [738, 290] on div "Create your first payment Start using your credit card to the fullest by settin…" at bounding box center [708, 392] width 908 height 237
click at [739, 290] on div "Create your first payment Start using your credit card to the fullest by settin…" at bounding box center [708, 392] width 908 height 237
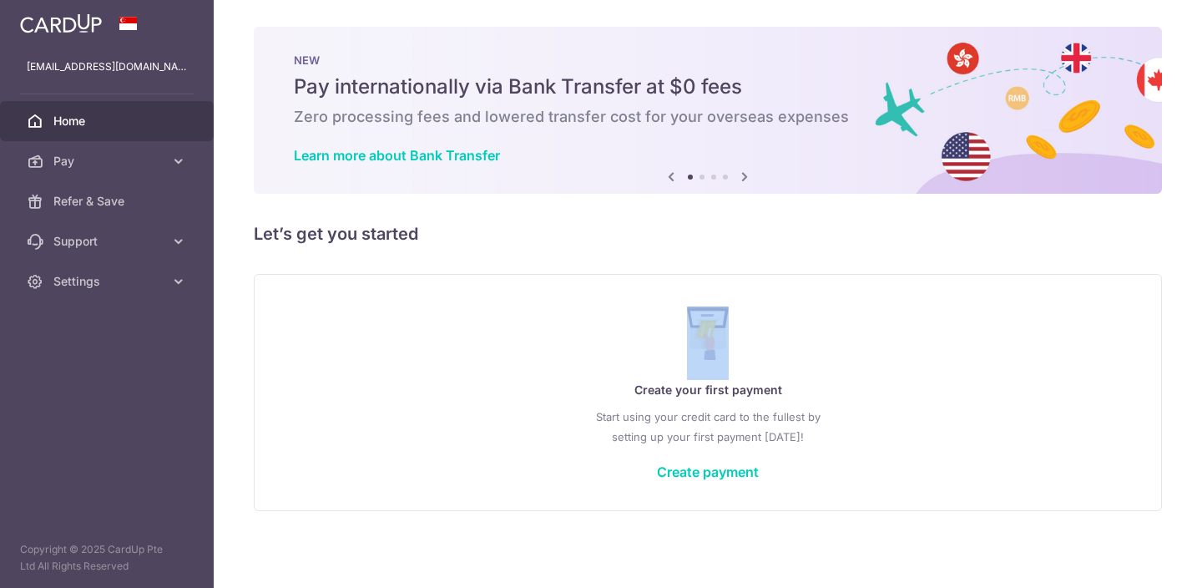
click at [742, 290] on div "Create your first payment Start using your credit card to the fullest by settin…" at bounding box center [708, 392] width 908 height 237
